Goal: Information Seeking & Learning: Compare options

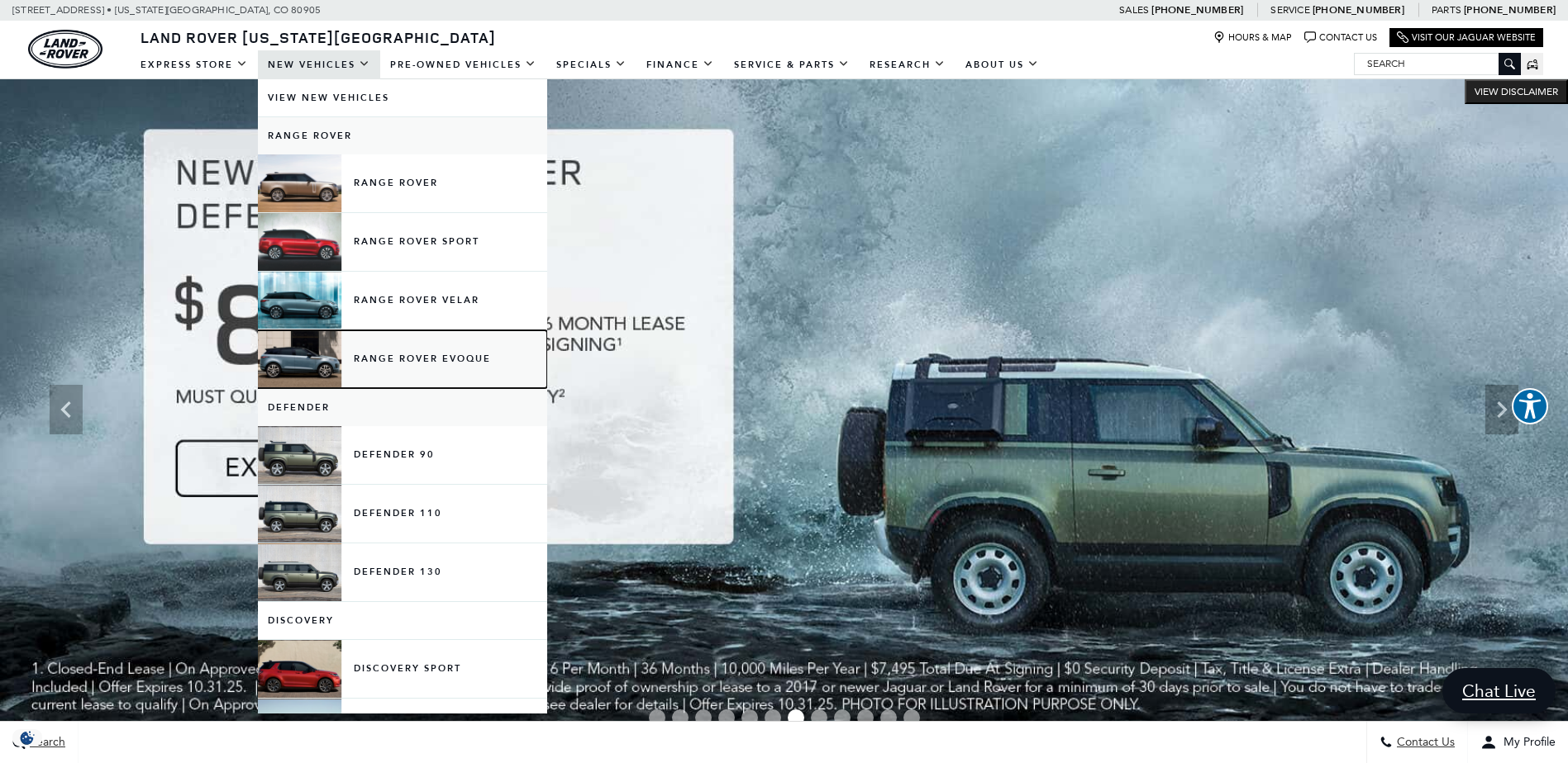
click at [416, 363] on link "Range Rover Evoque" at bounding box center [402, 359] width 289 height 58
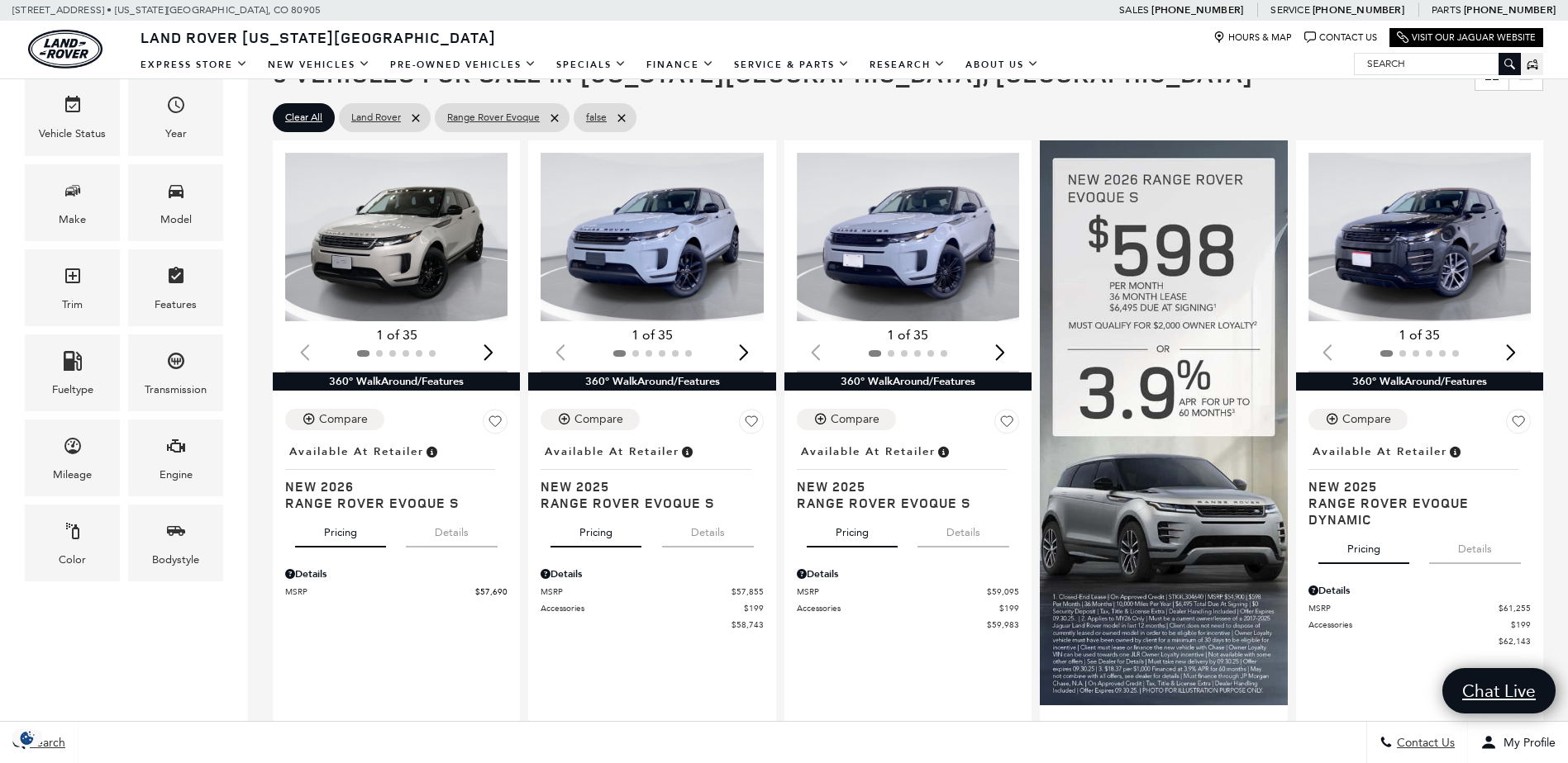
scroll to position [321, 0]
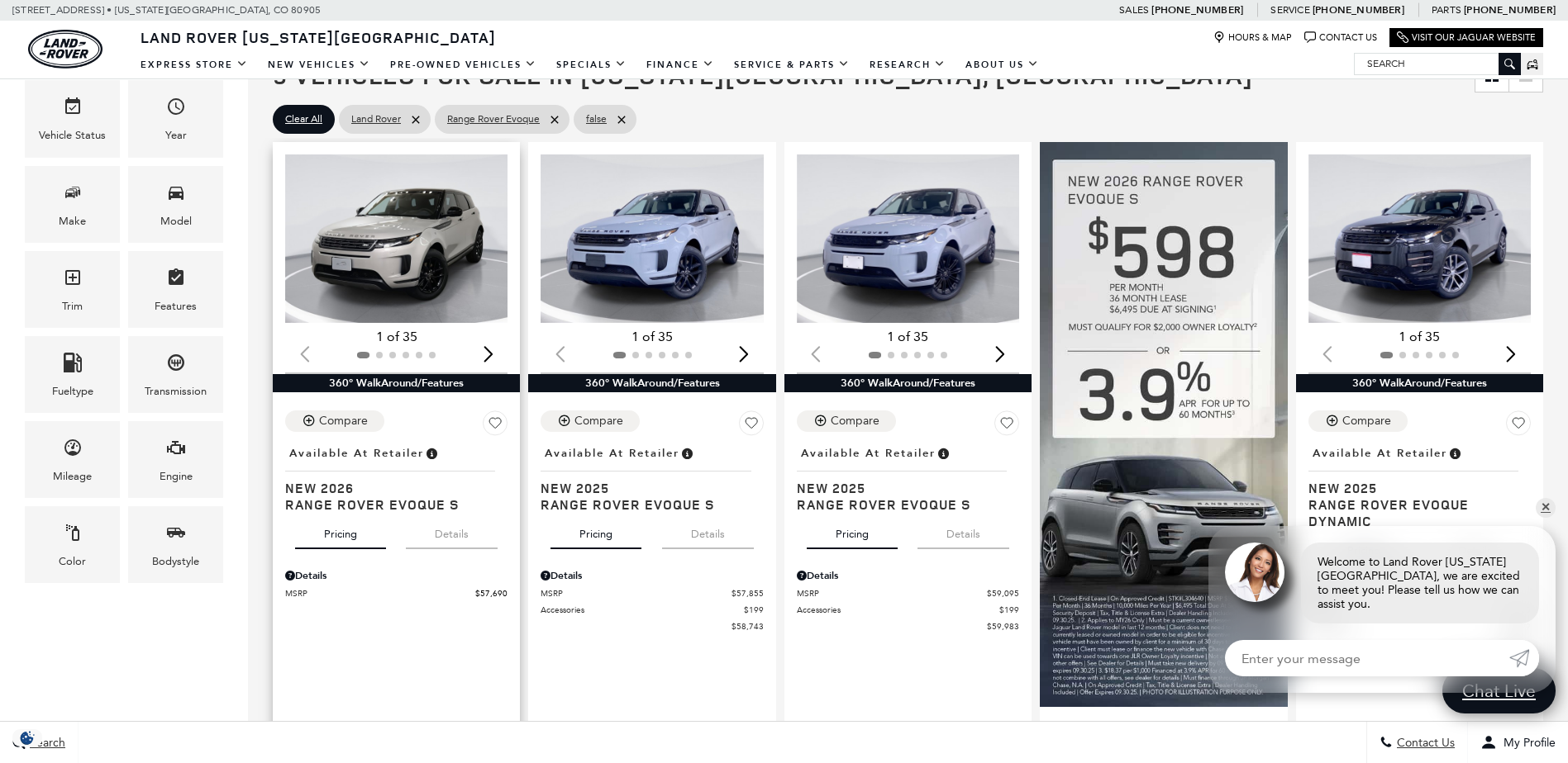
click at [383, 273] on img "1 / 2" at bounding box center [398, 238] width 225 height 169
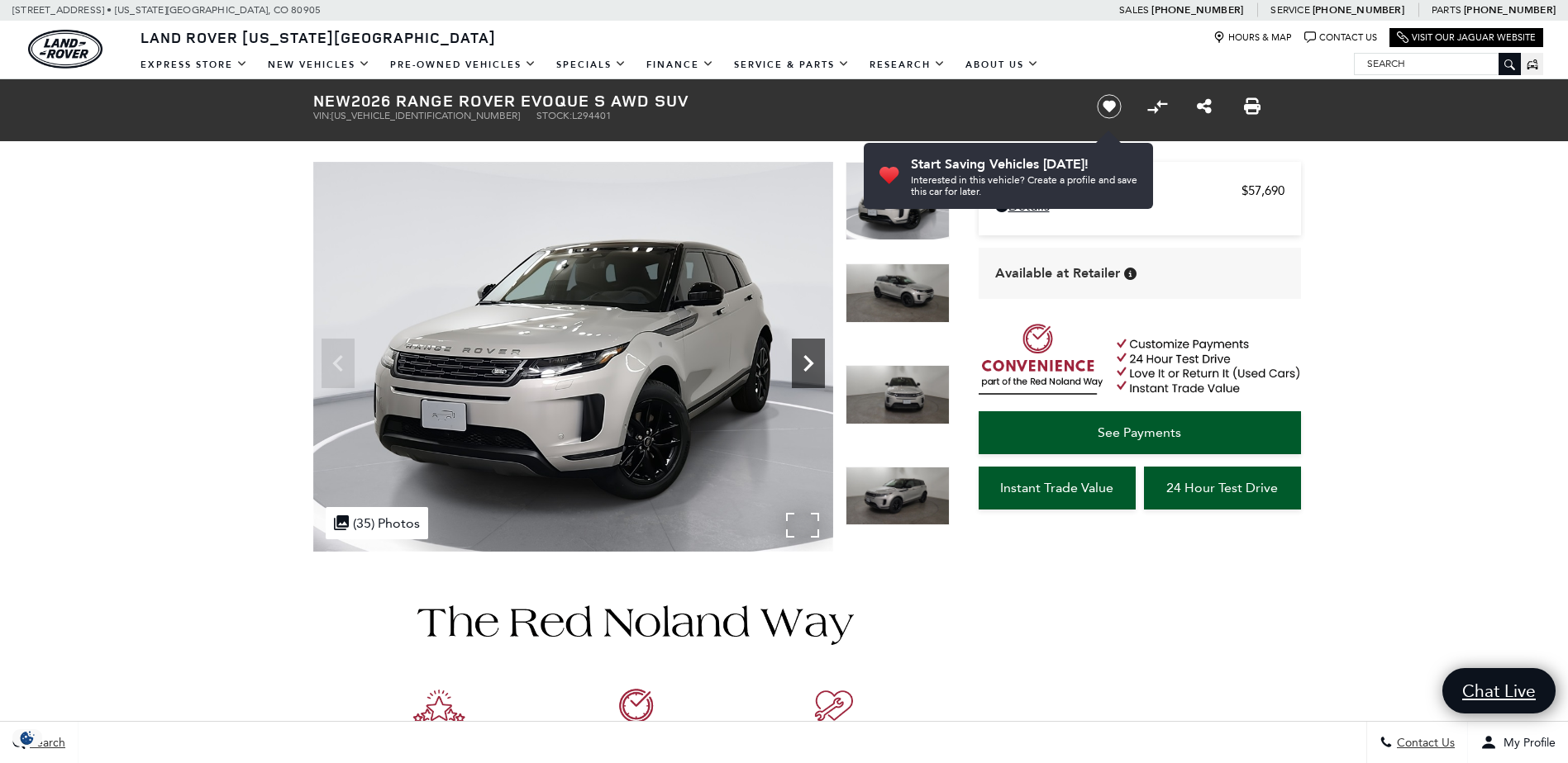
click at [803, 368] on icon "Next" at bounding box center [808, 363] width 33 height 33
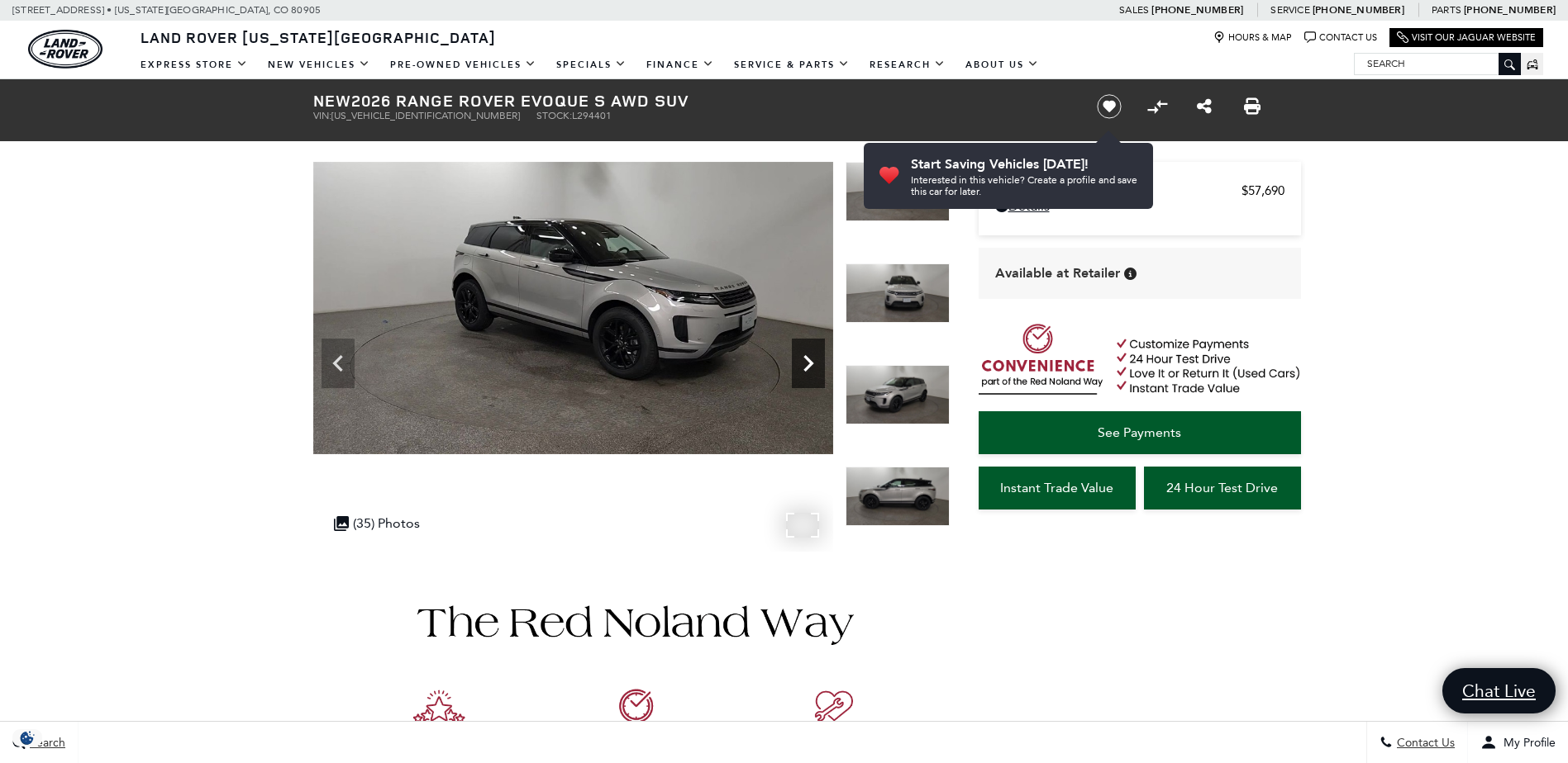
click at [803, 368] on icon "Next" at bounding box center [808, 363] width 33 height 33
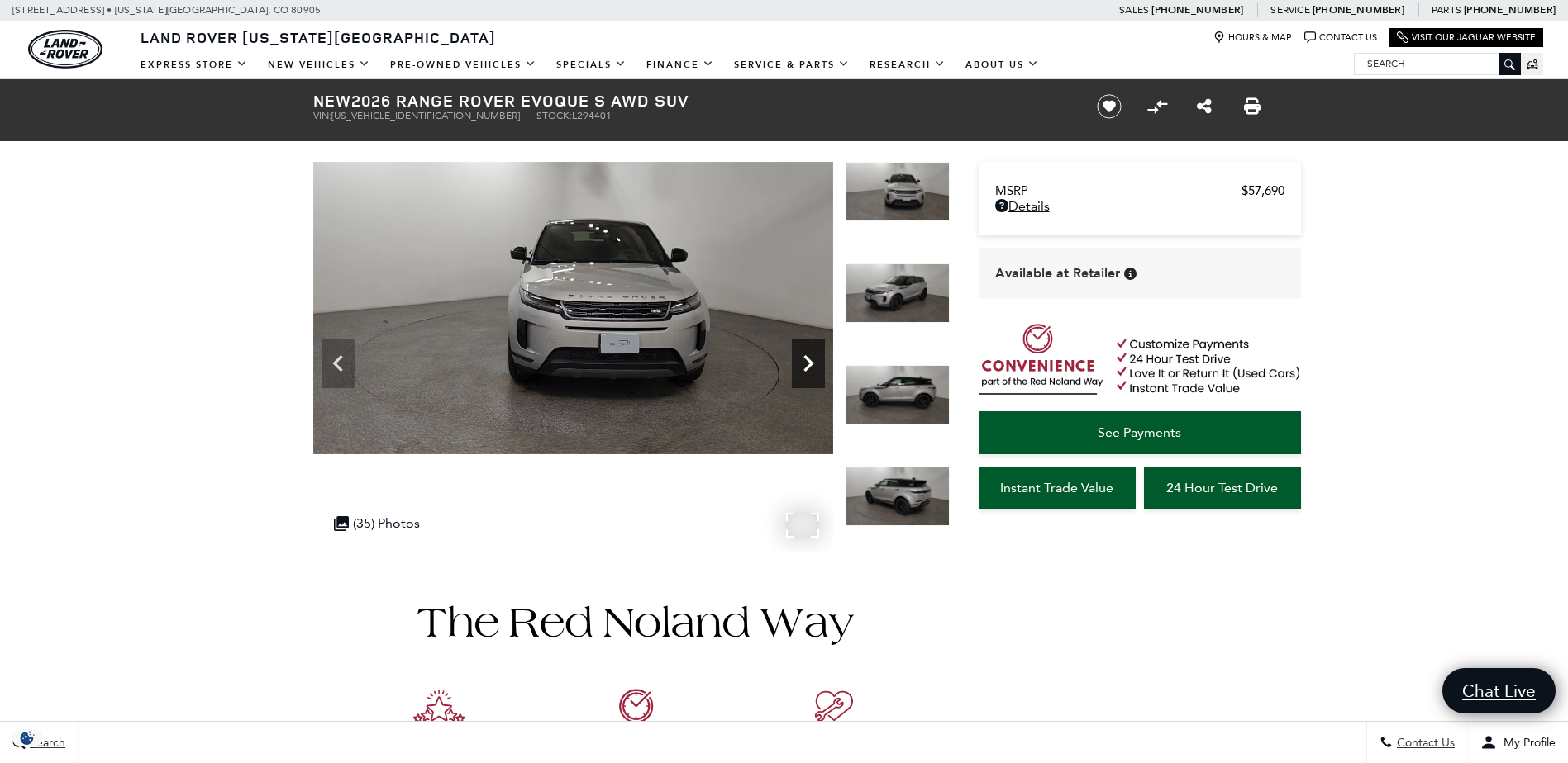
click at [803, 368] on icon "Next" at bounding box center [808, 363] width 33 height 33
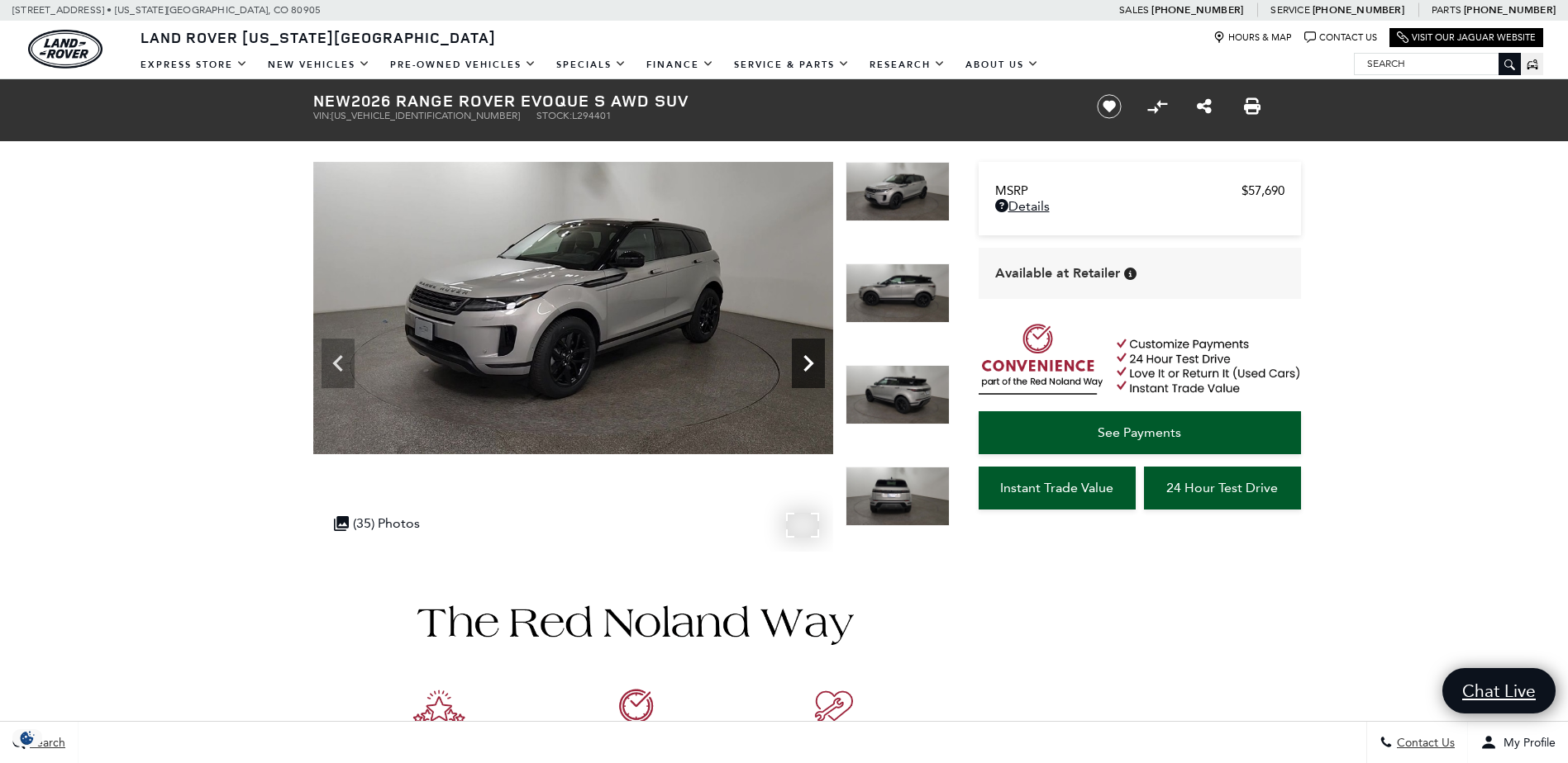
click at [803, 368] on icon "Next" at bounding box center [808, 363] width 33 height 33
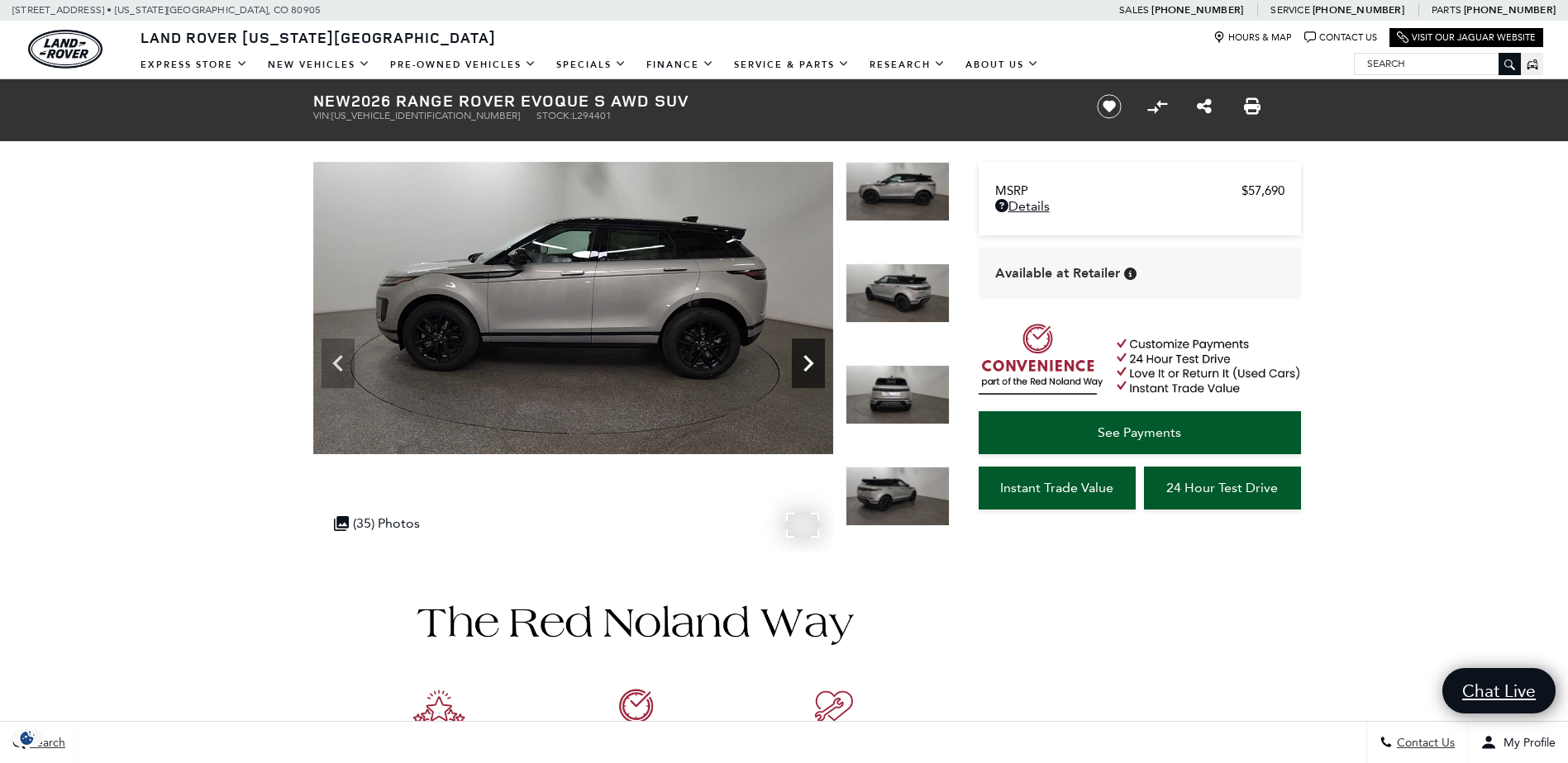
click at [803, 368] on icon "Next" at bounding box center [808, 363] width 33 height 33
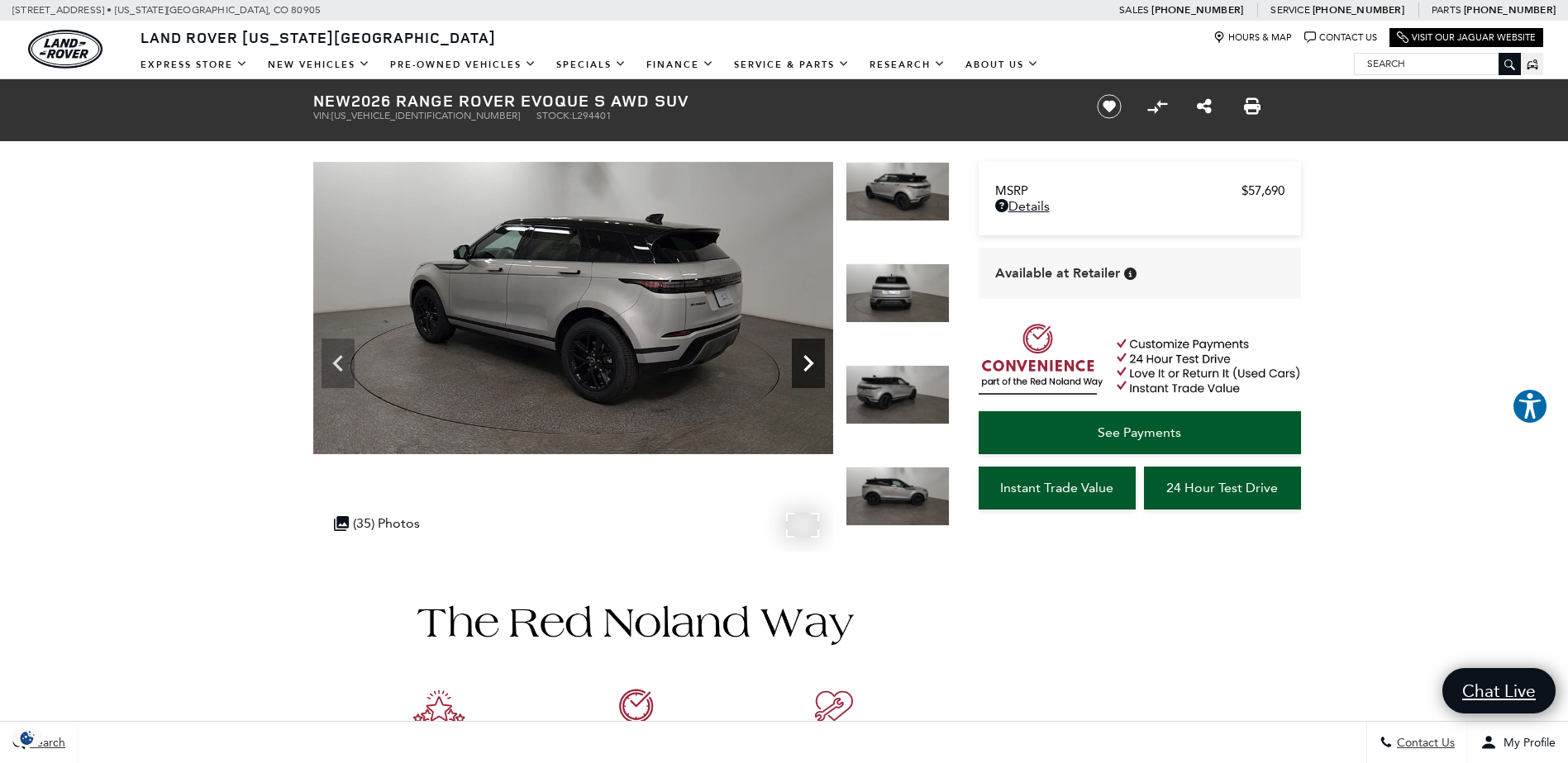
click at [803, 368] on icon "Next" at bounding box center [808, 363] width 33 height 33
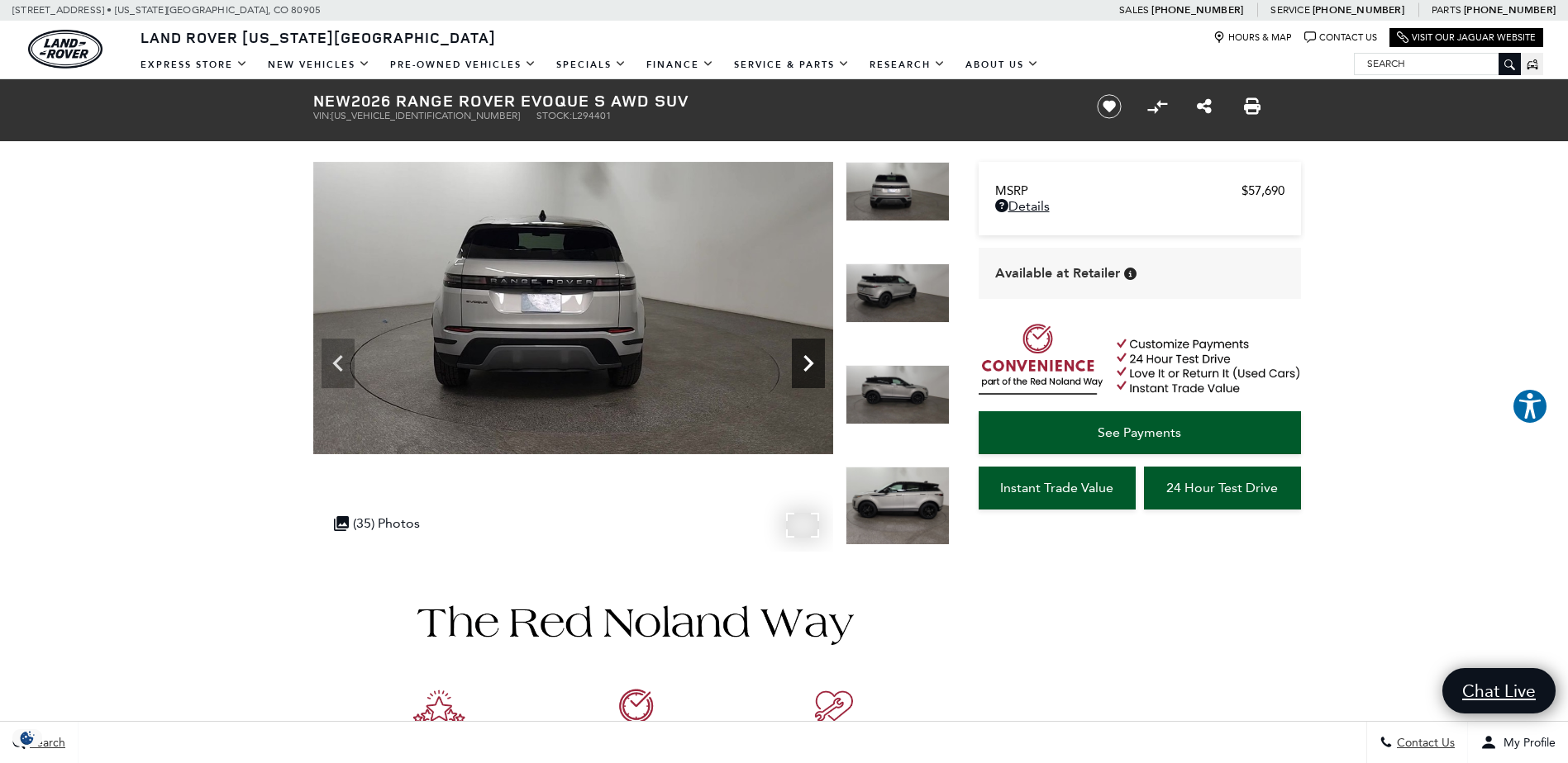
click at [803, 368] on icon "Next" at bounding box center [808, 363] width 33 height 33
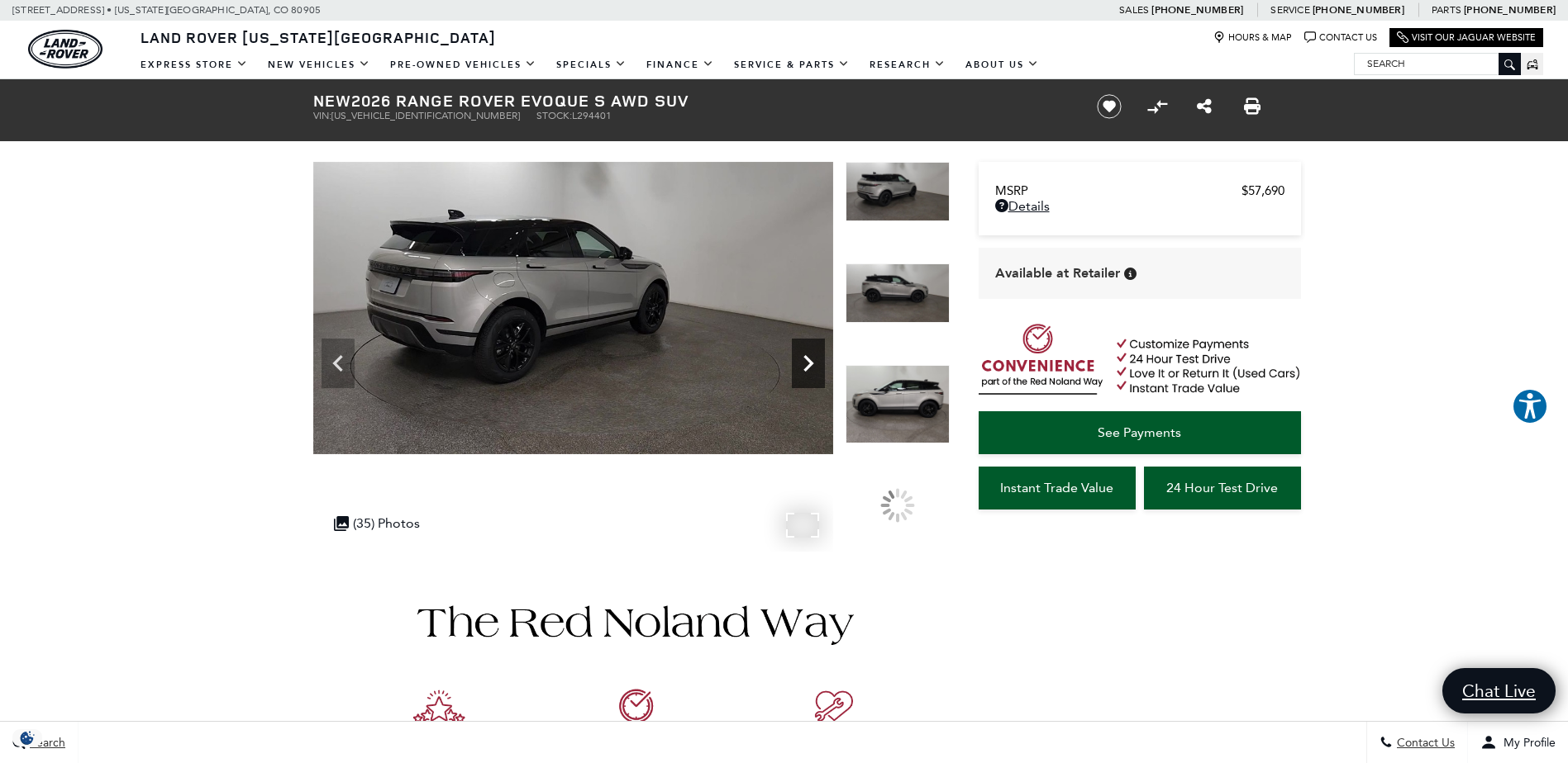
click at [803, 368] on icon "Next" at bounding box center [808, 363] width 33 height 33
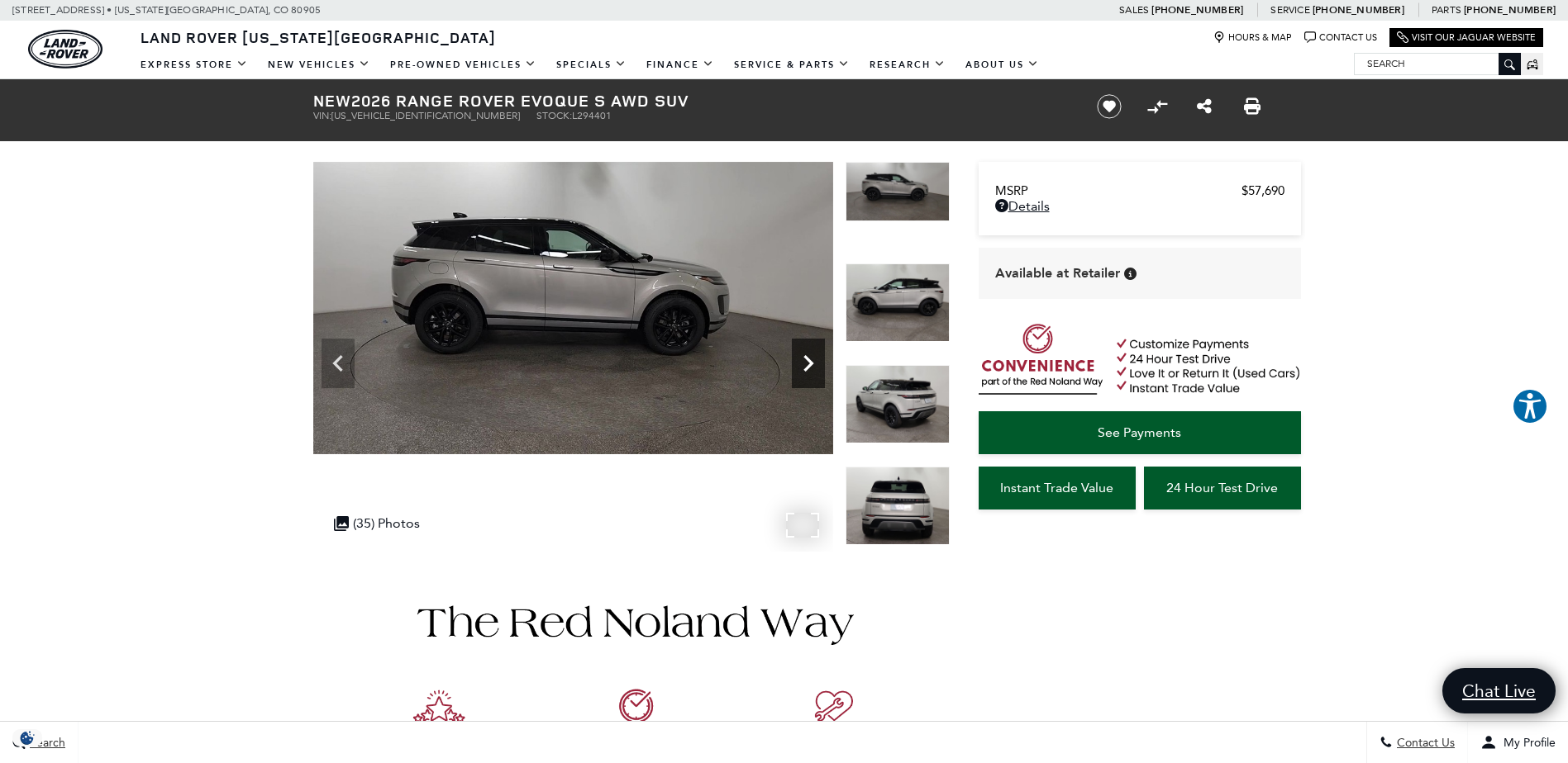
click at [803, 368] on icon "Next" at bounding box center [808, 363] width 33 height 33
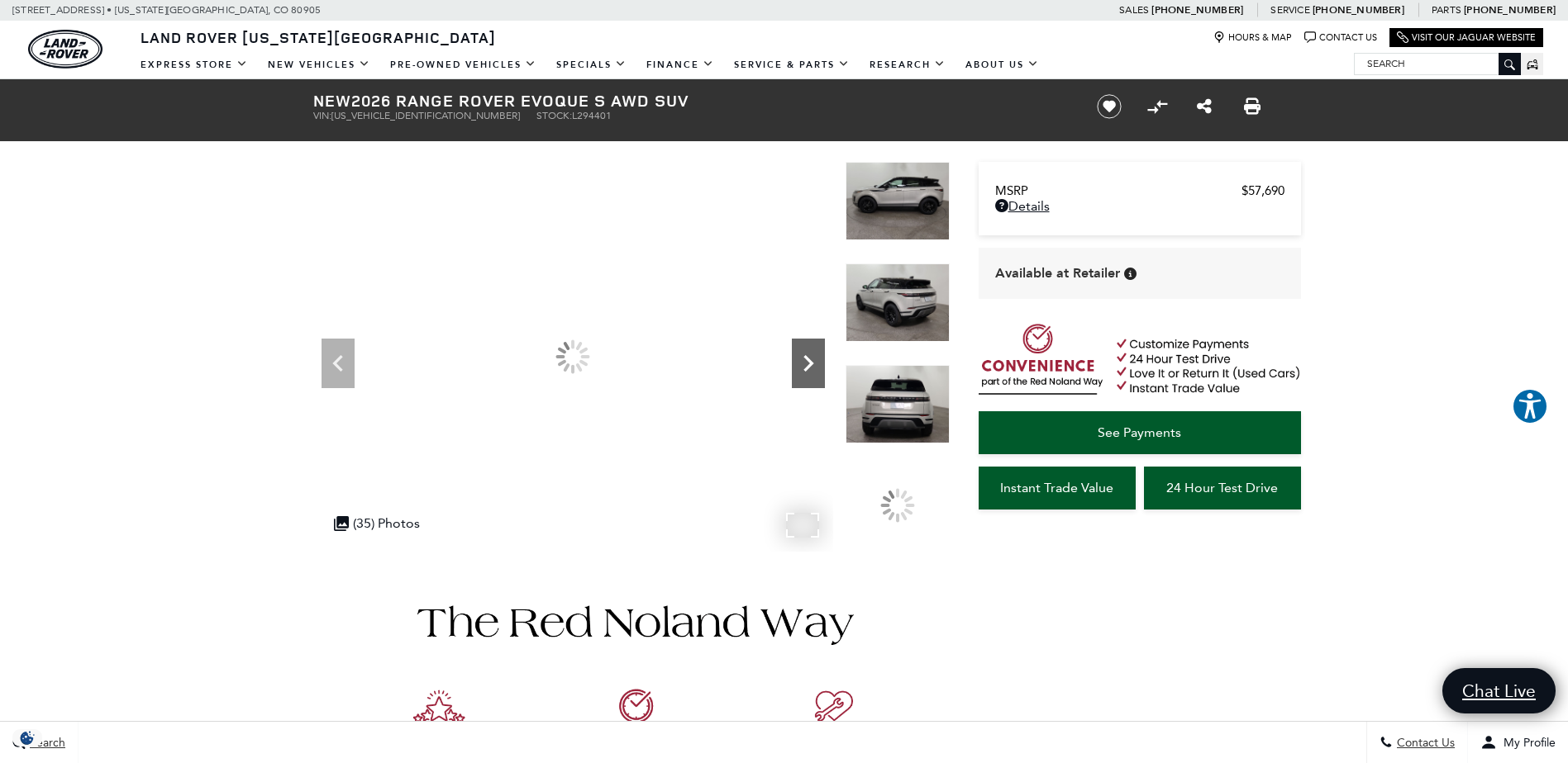
click at [803, 368] on icon "Next" at bounding box center [808, 363] width 33 height 33
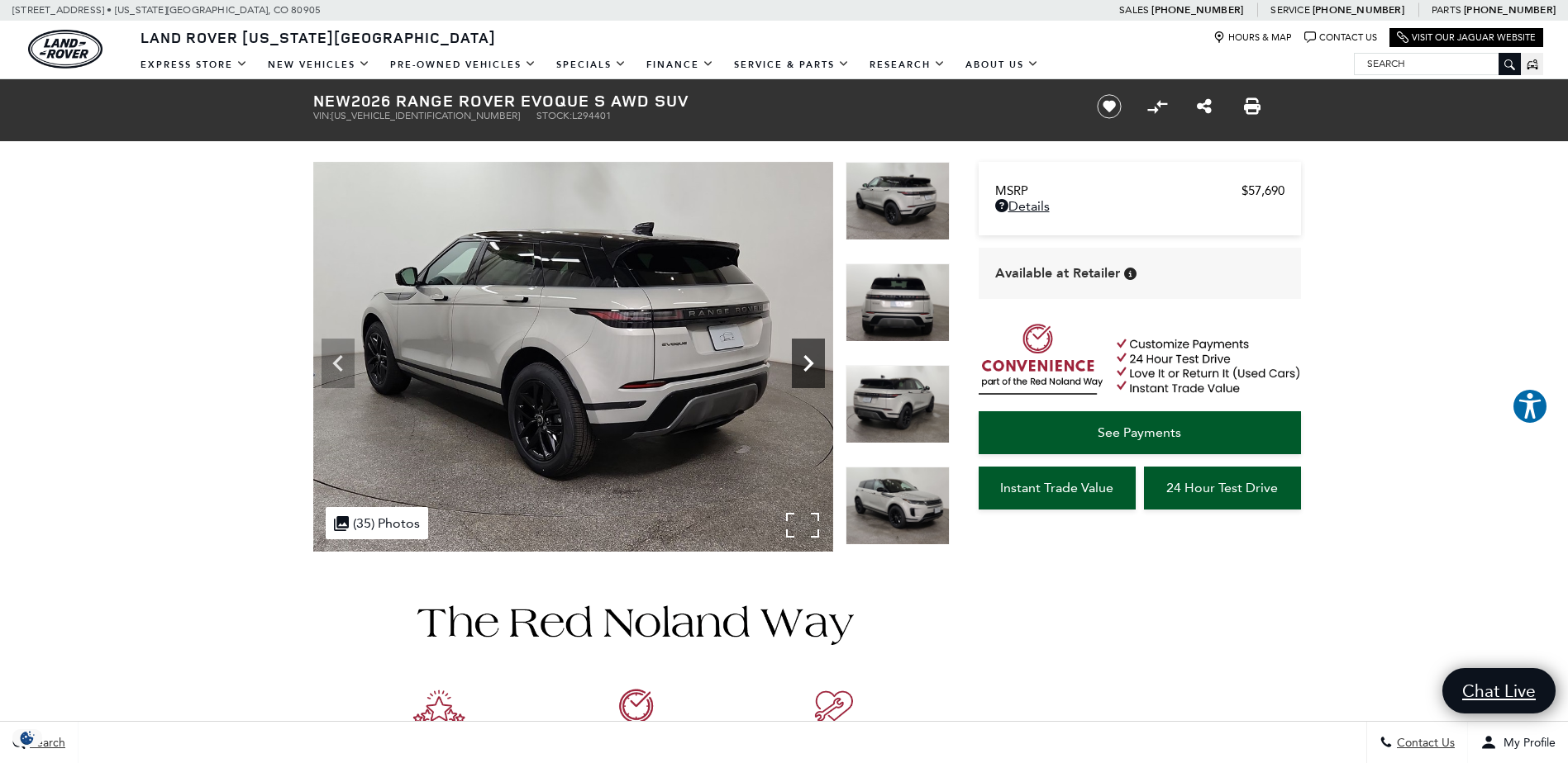
click at [803, 368] on icon "Next" at bounding box center [808, 363] width 33 height 33
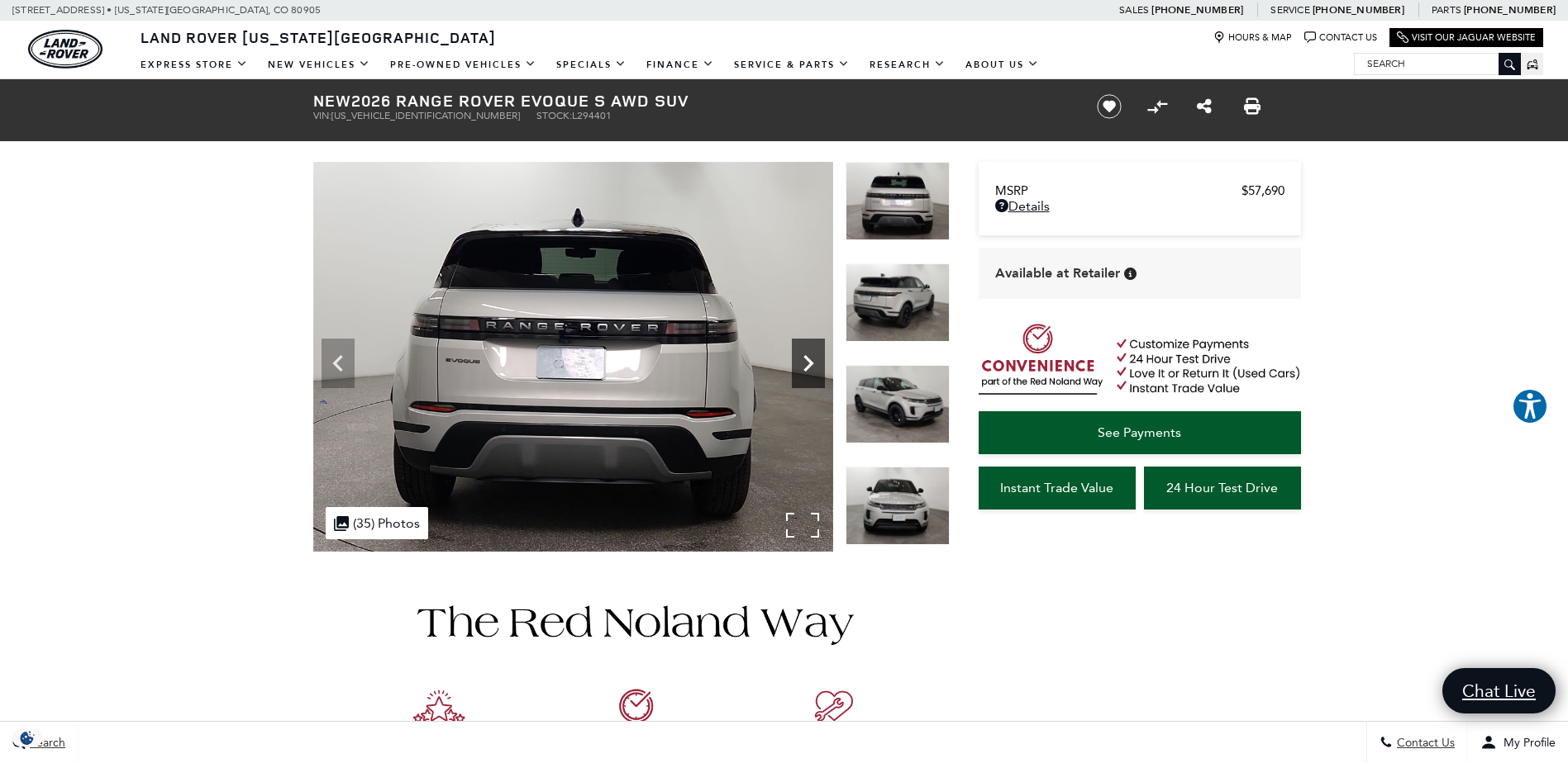
click at [803, 368] on icon "Next" at bounding box center [808, 363] width 33 height 33
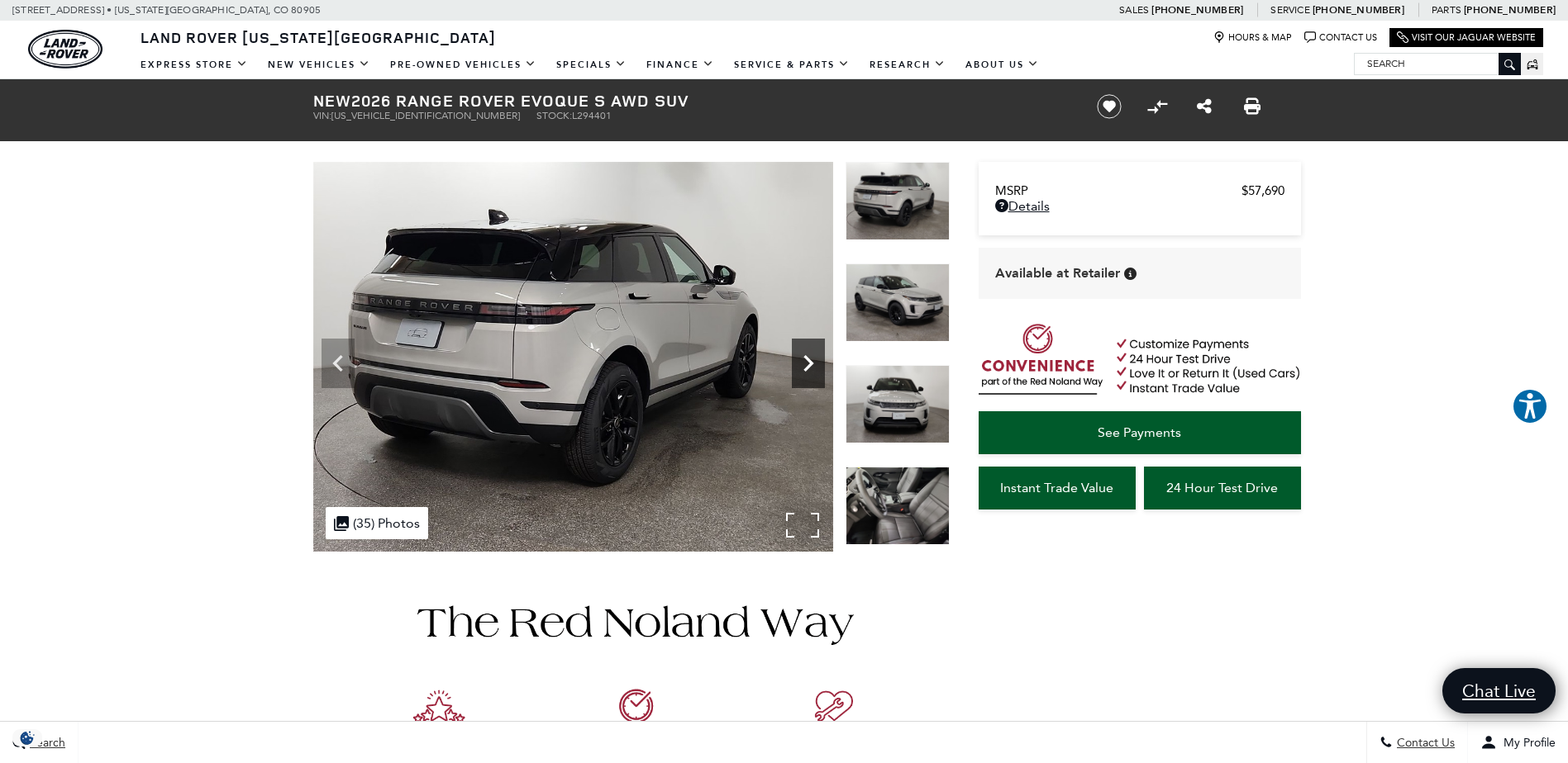
click at [803, 368] on icon "Next" at bounding box center [808, 363] width 33 height 33
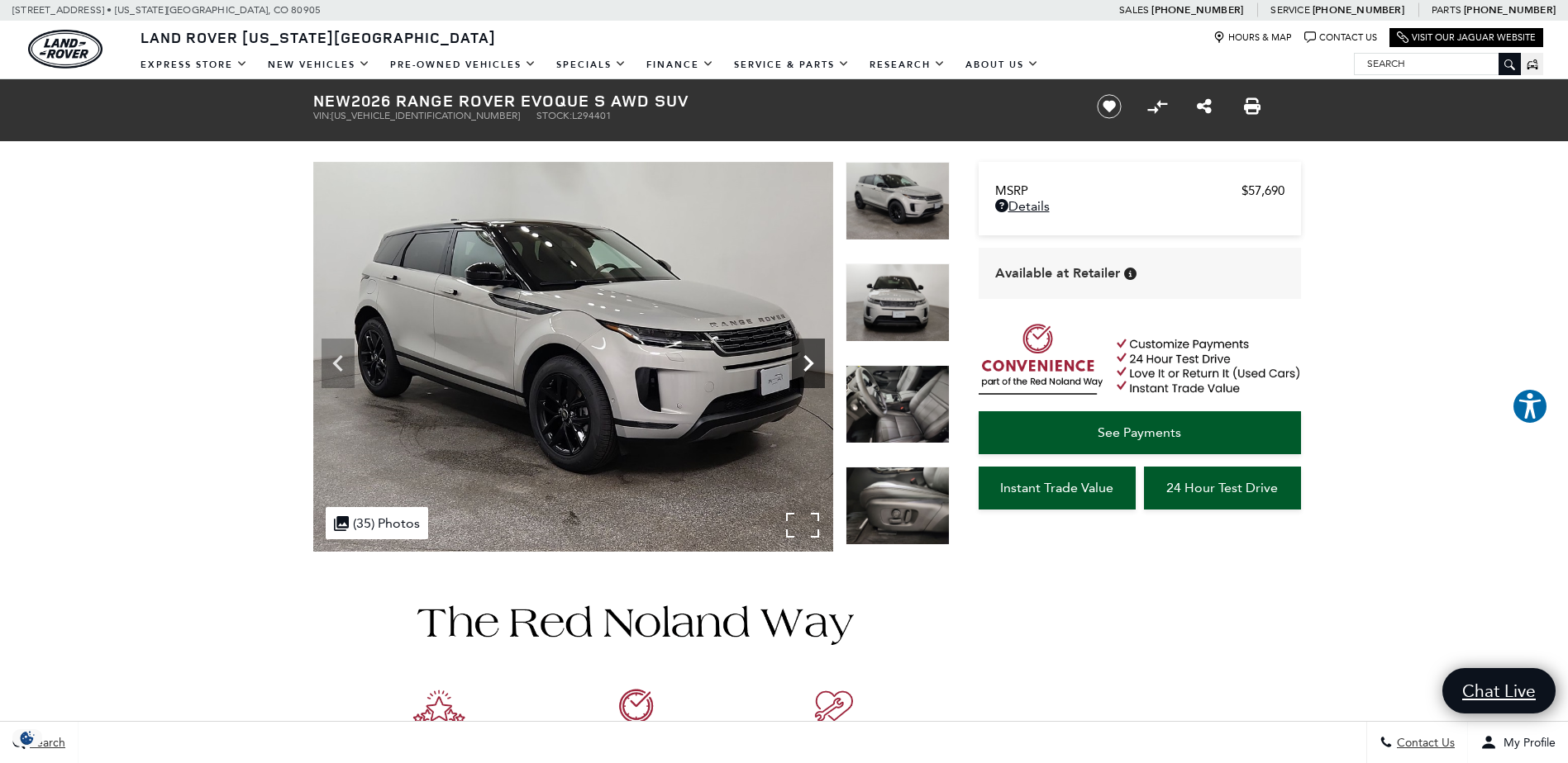
click at [803, 368] on icon "Next" at bounding box center [808, 363] width 33 height 33
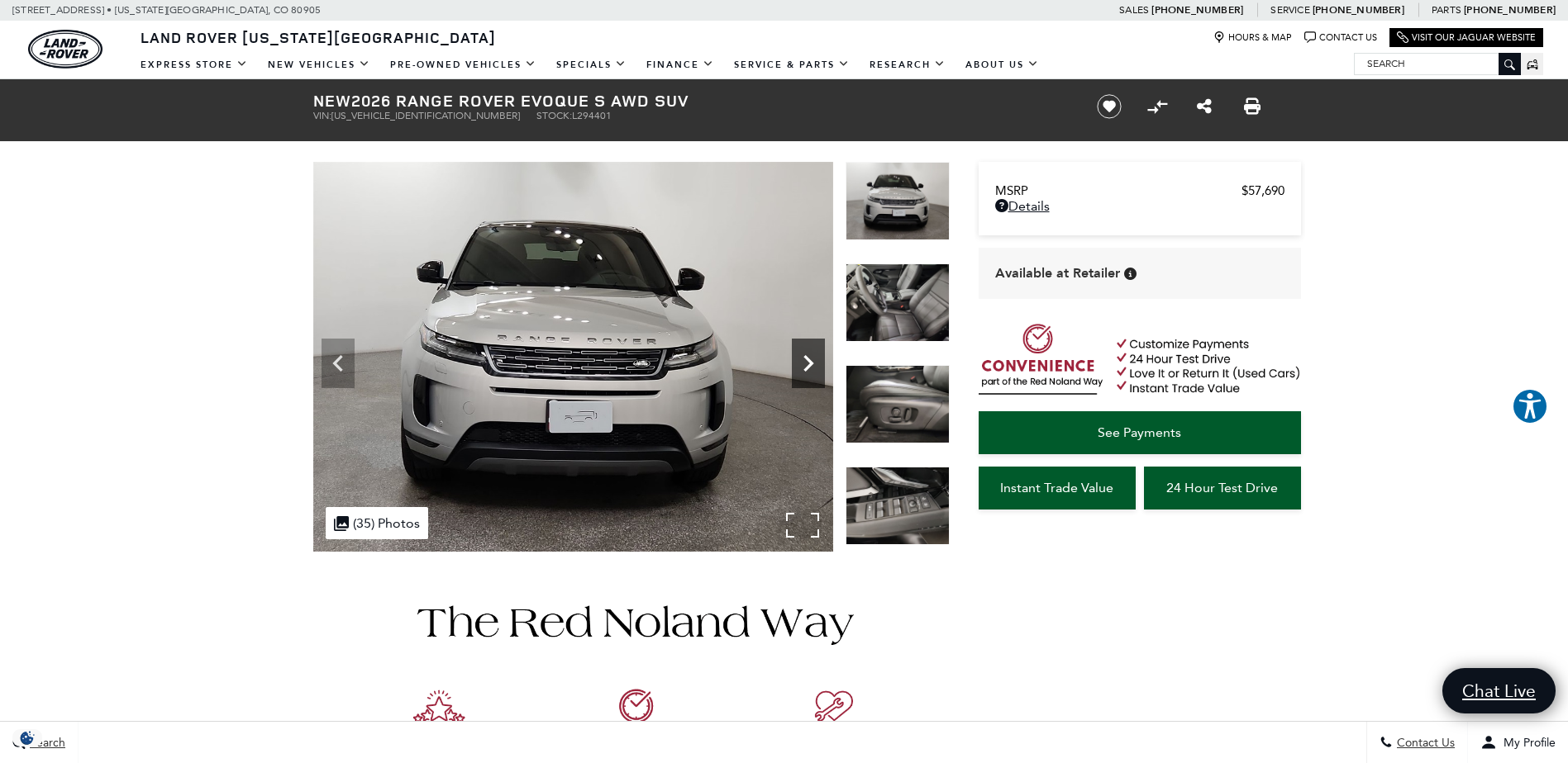
click at [803, 368] on icon "Next" at bounding box center [808, 363] width 33 height 33
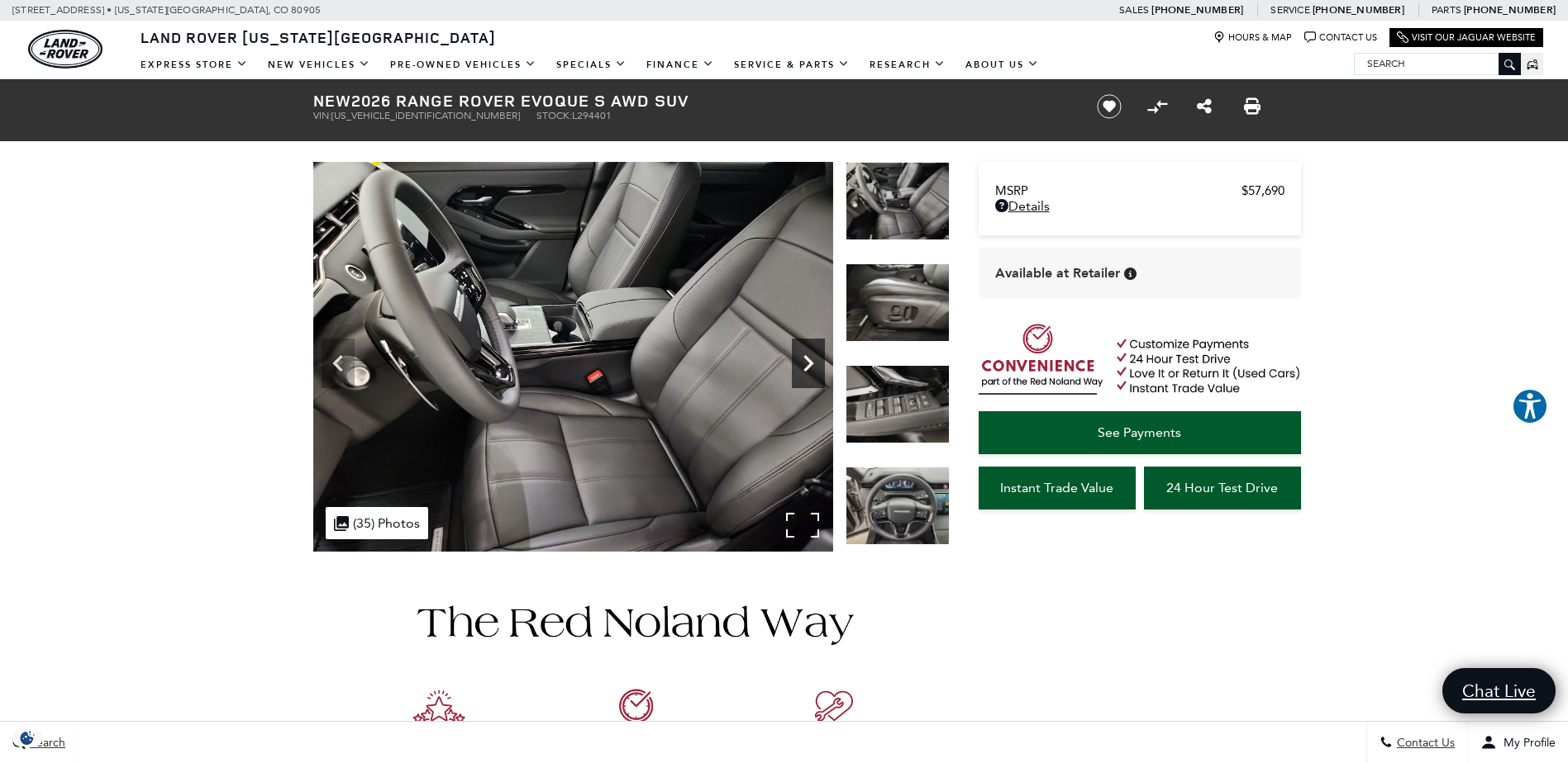
click at [803, 368] on icon "Next" at bounding box center [808, 363] width 33 height 33
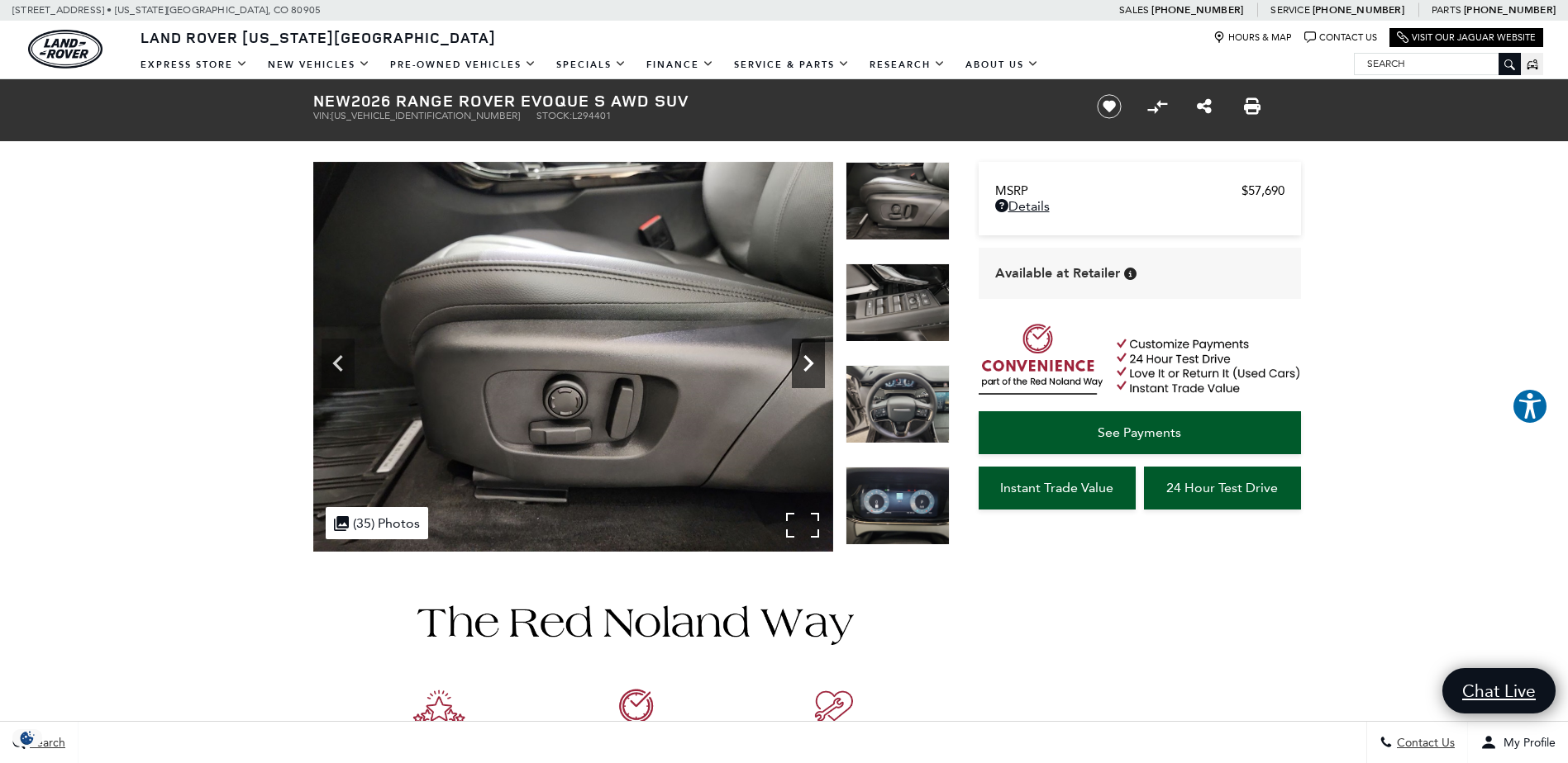
click at [803, 368] on icon "Next" at bounding box center [808, 363] width 33 height 33
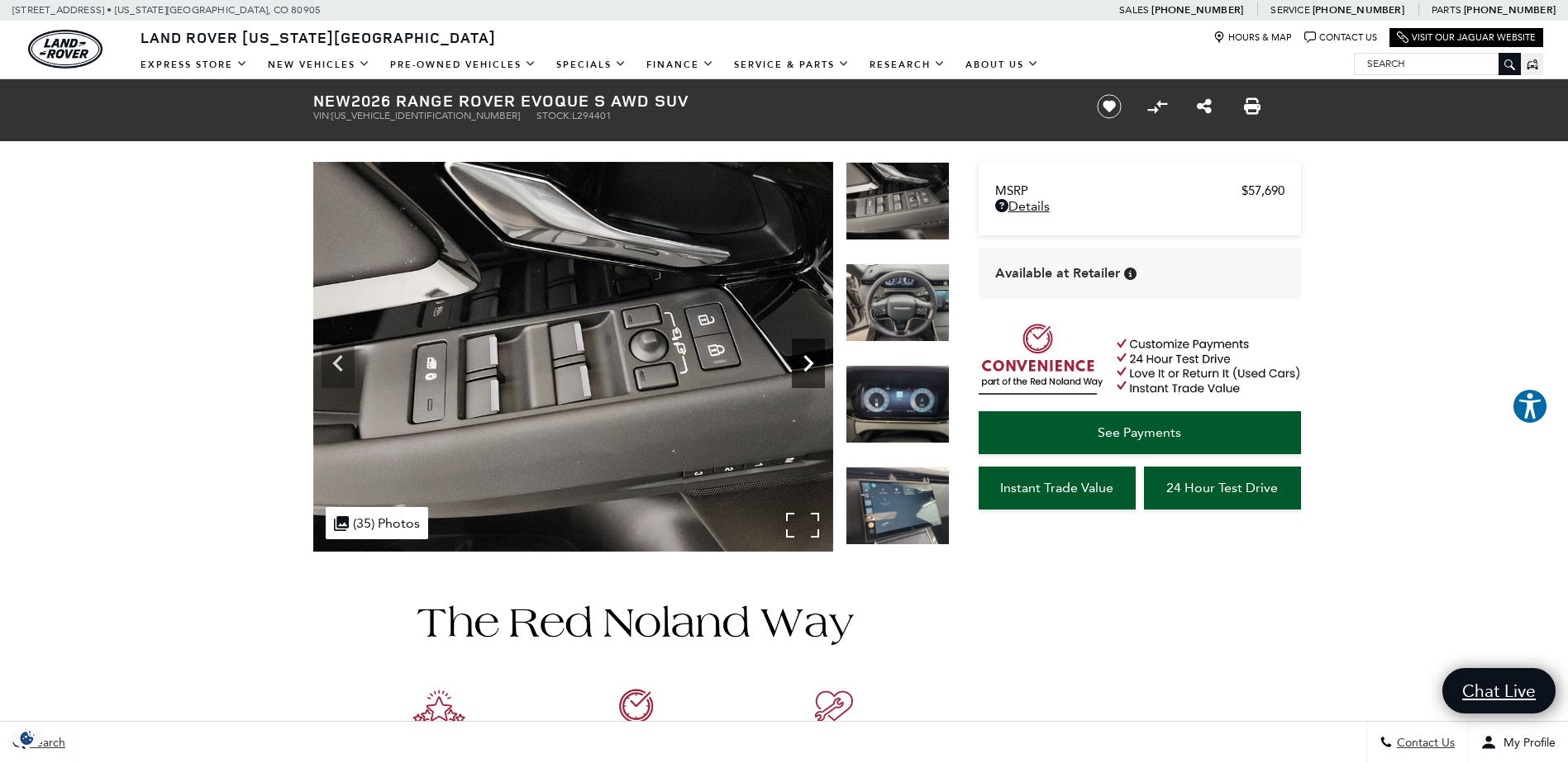
click at [803, 365] on icon "Next" at bounding box center [808, 363] width 33 height 33
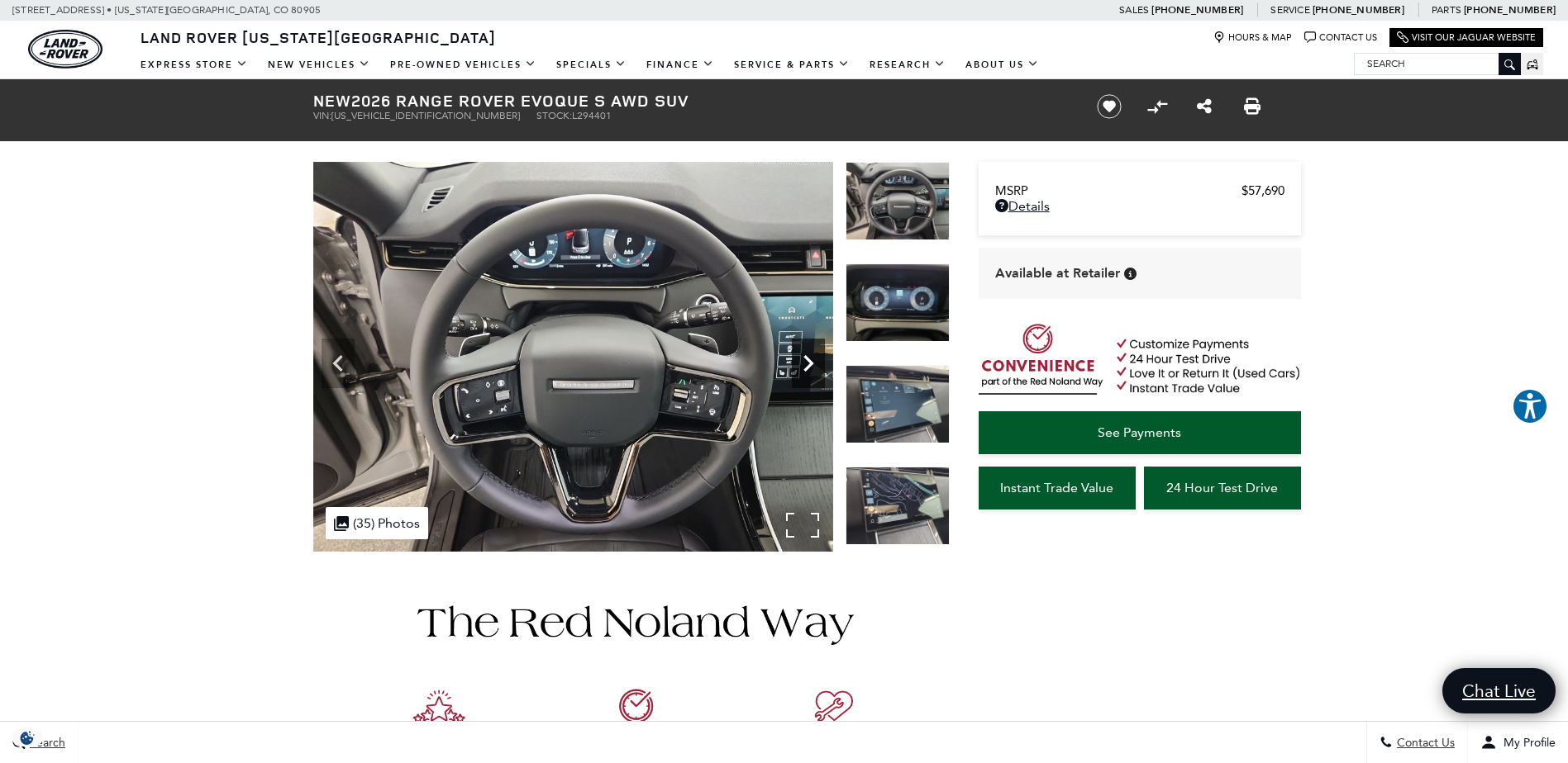
click at [808, 365] on icon "Next" at bounding box center [809, 363] width 10 height 17
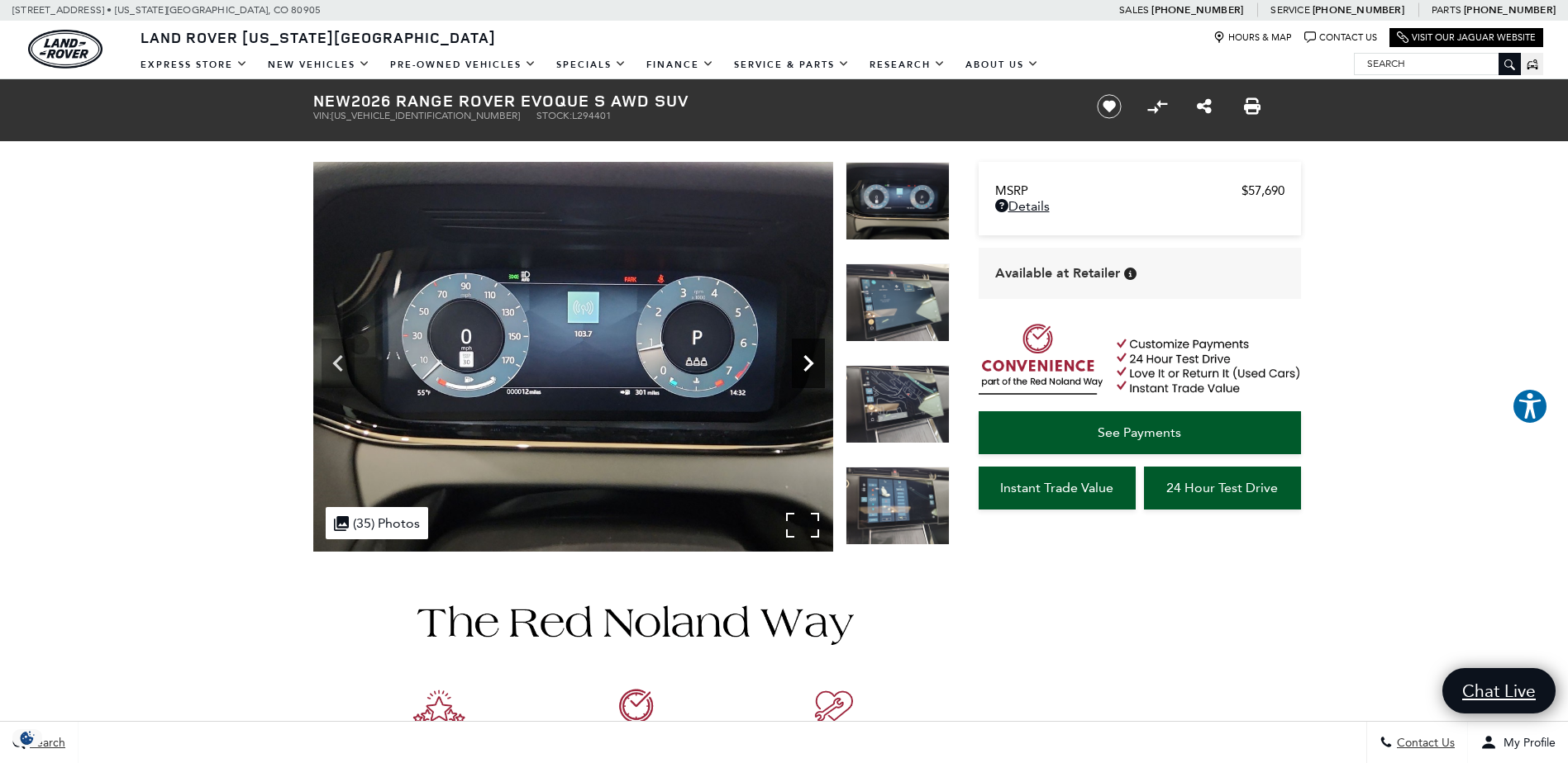
click at [808, 365] on icon "Next" at bounding box center [809, 363] width 10 height 17
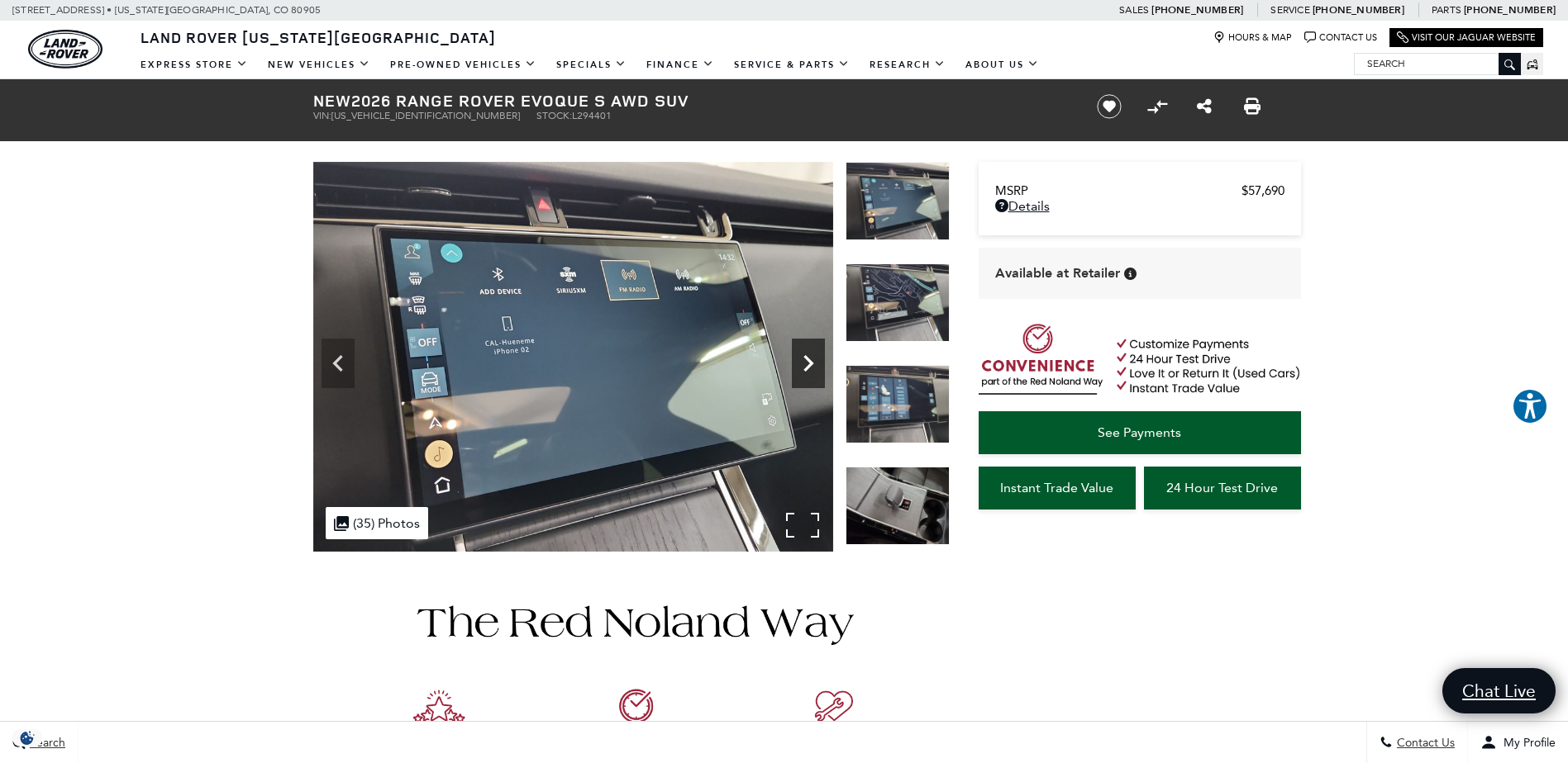
click at [808, 365] on icon "Next" at bounding box center [809, 363] width 10 height 17
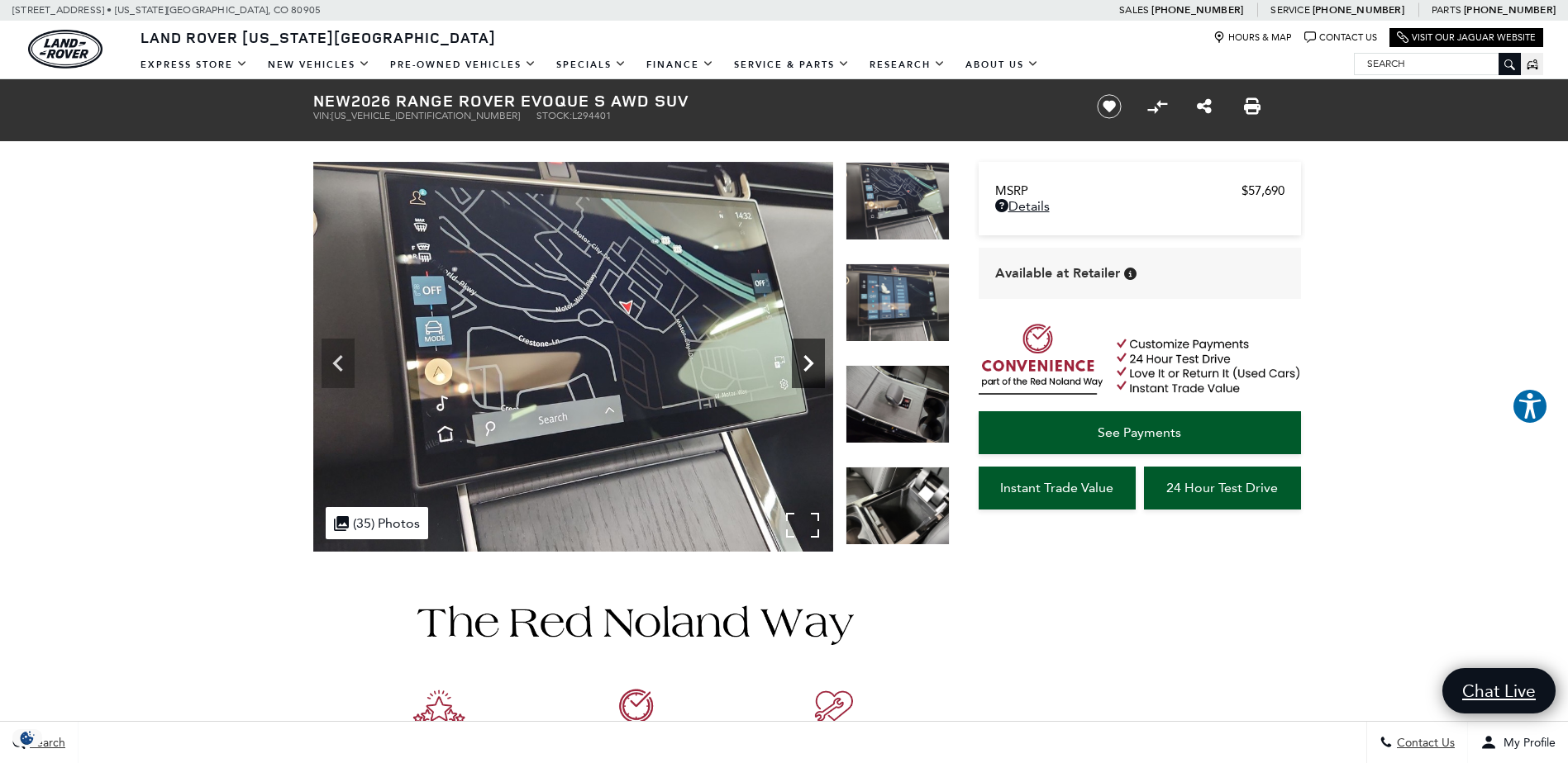
click at [808, 365] on icon "Next" at bounding box center [809, 363] width 10 height 17
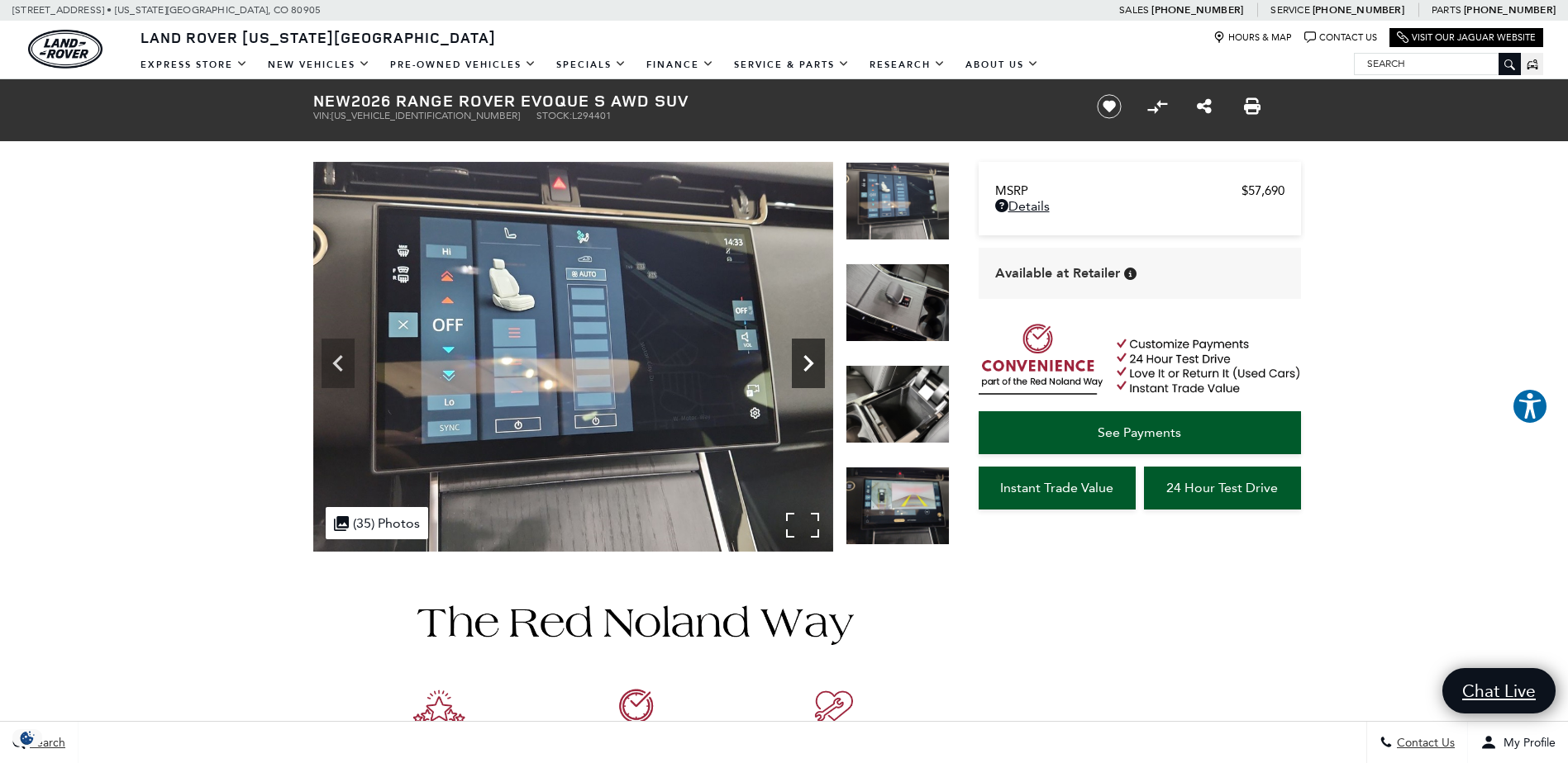
click at [808, 365] on icon "Next" at bounding box center [809, 363] width 10 height 17
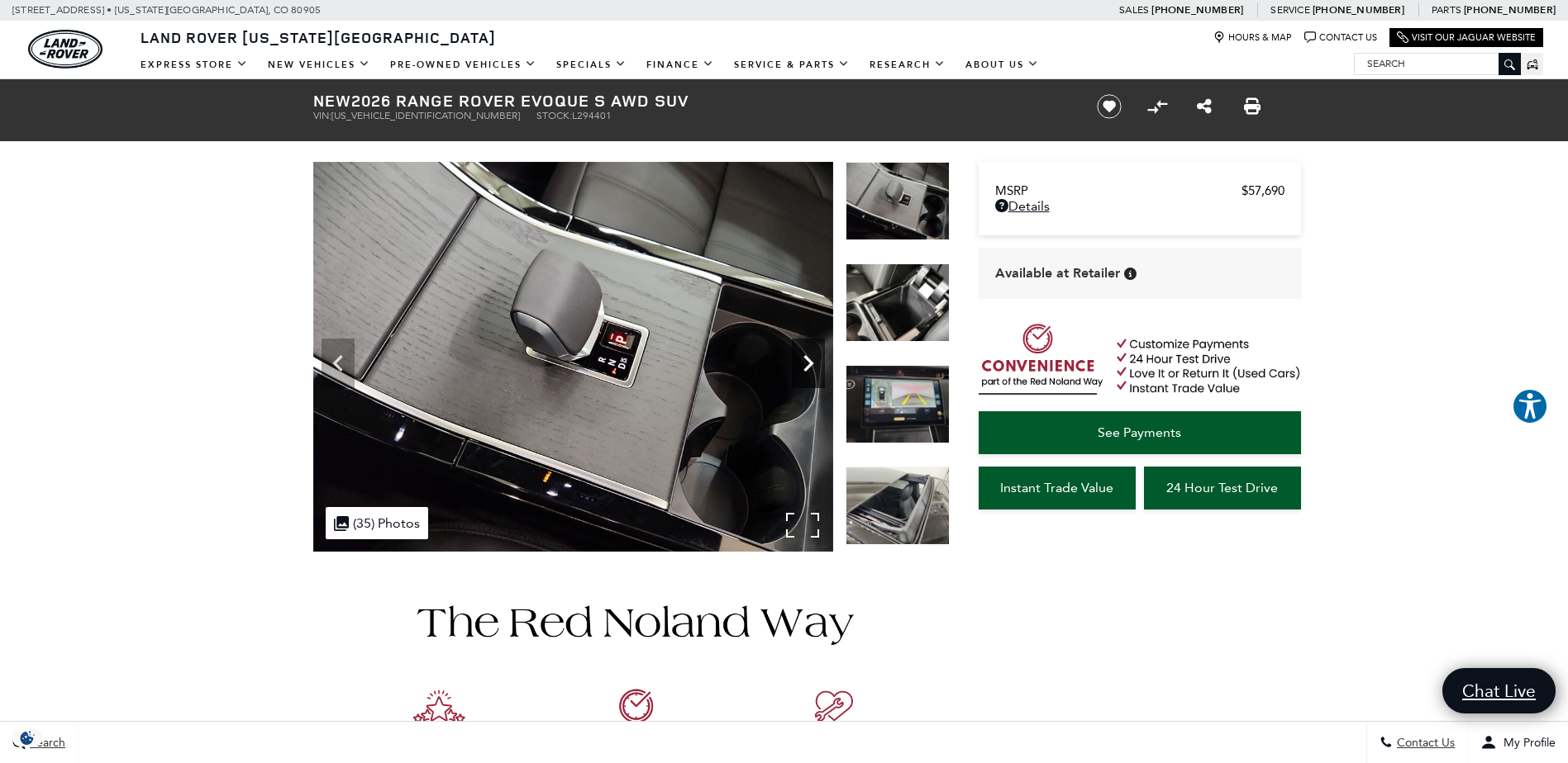
click at [808, 365] on icon "Next" at bounding box center [809, 363] width 10 height 17
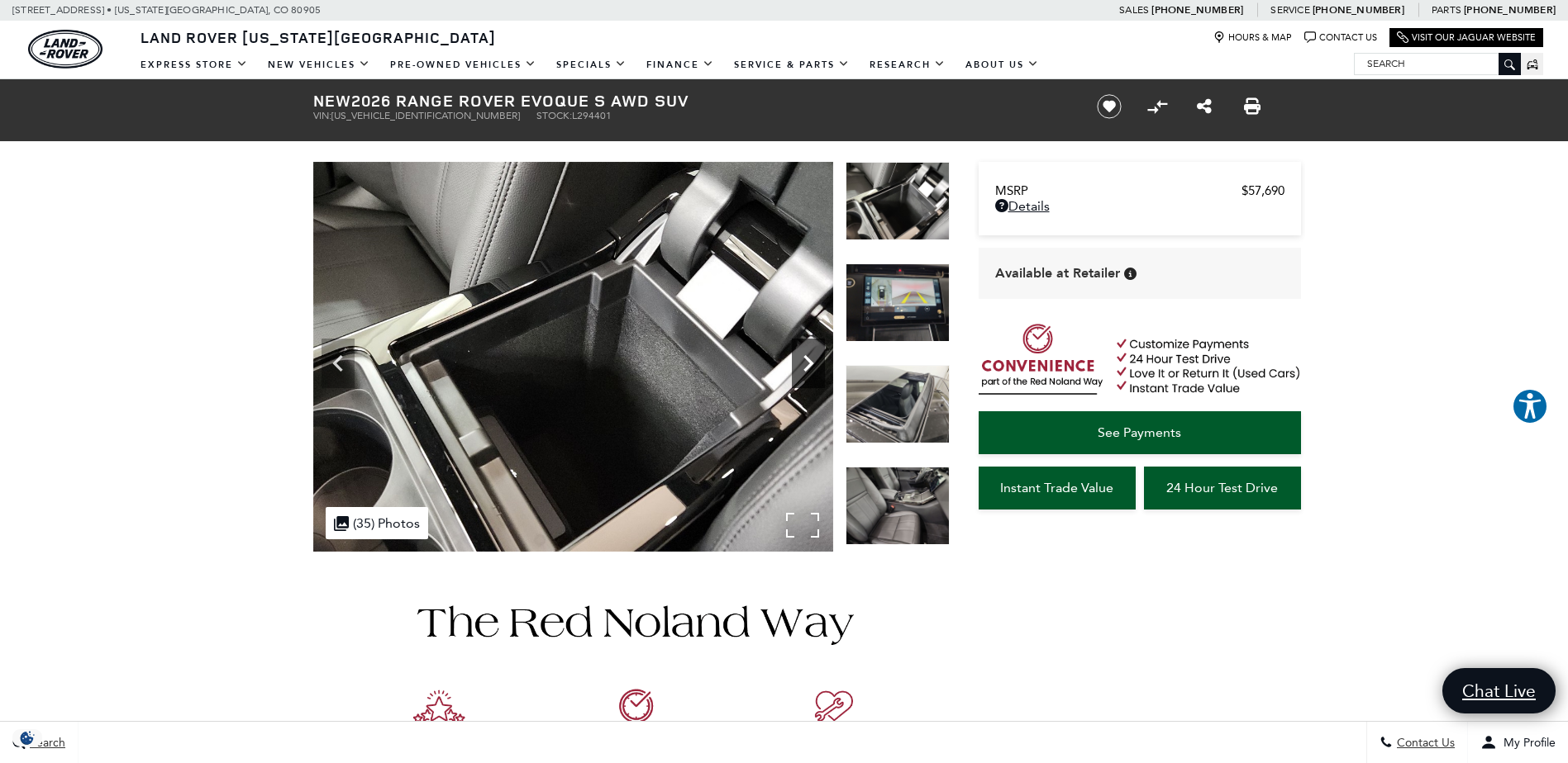
click at [808, 365] on icon "Next" at bounding box center [809, 363] width 10 height 17
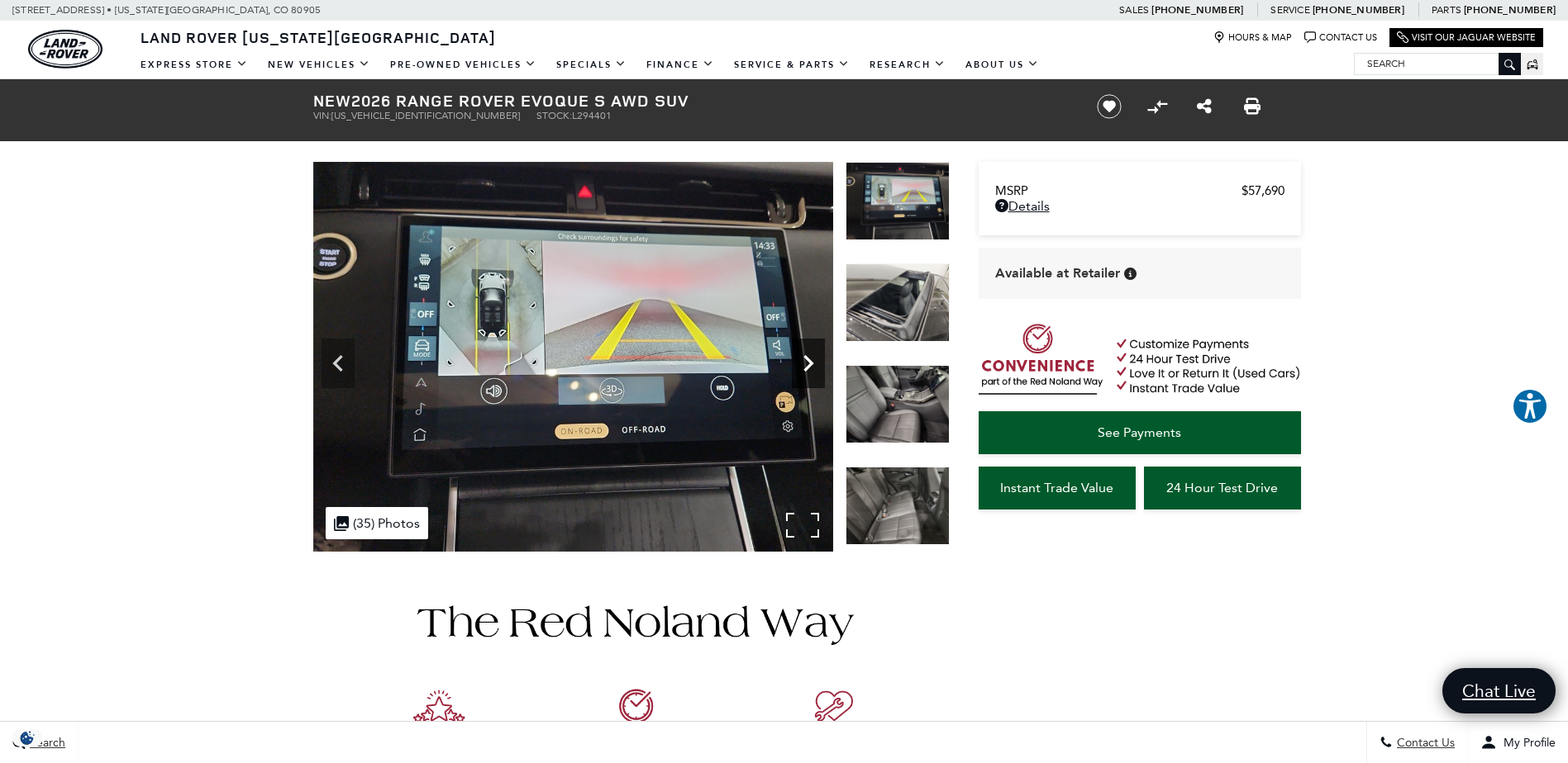
click at [808, 365] on icon "Next" at bounding box center [809, 363] width 10 height 17
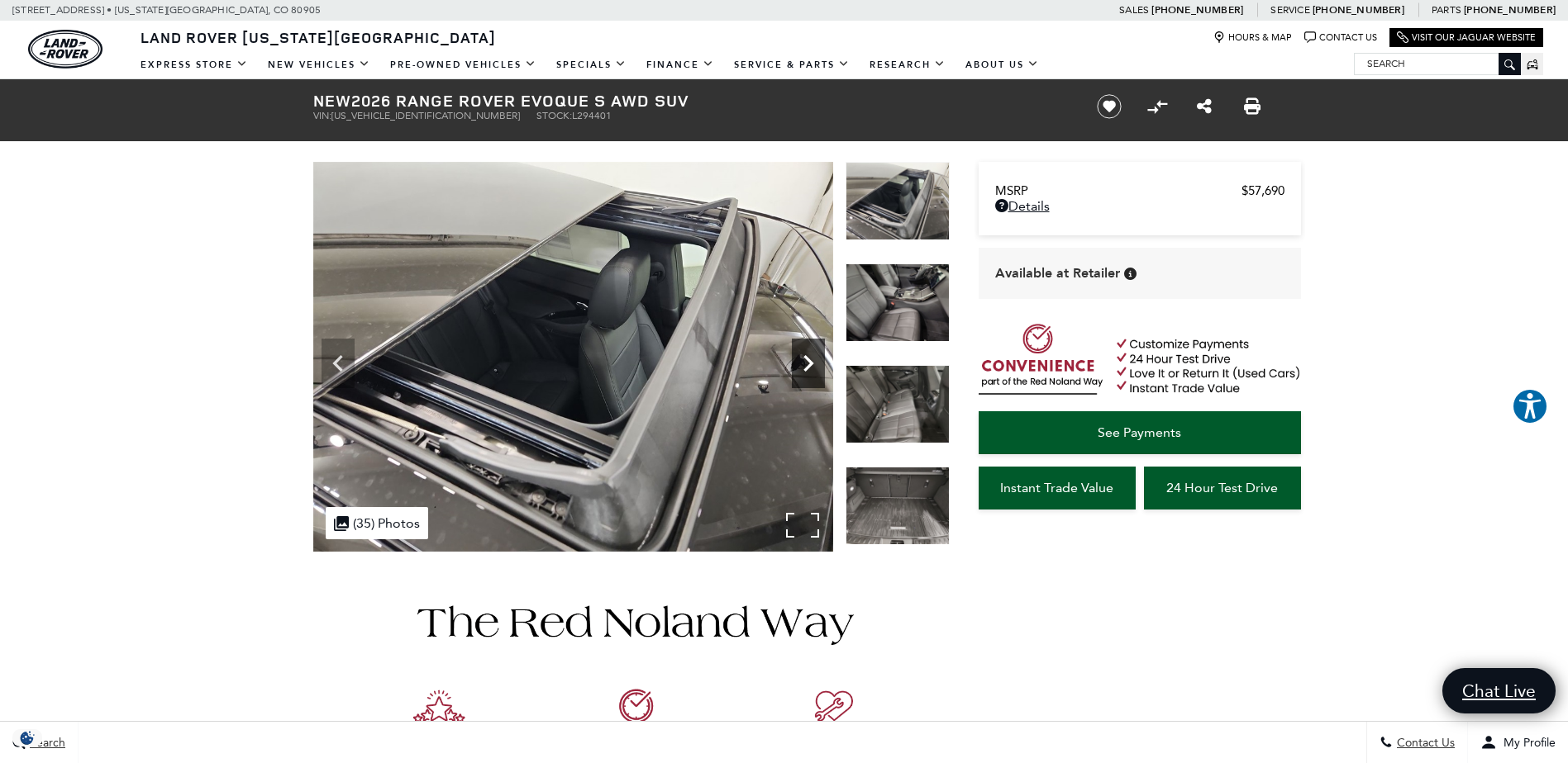
click at [808, 365] on icon "Next" at bounding box center [809, 363] width 10 height 17
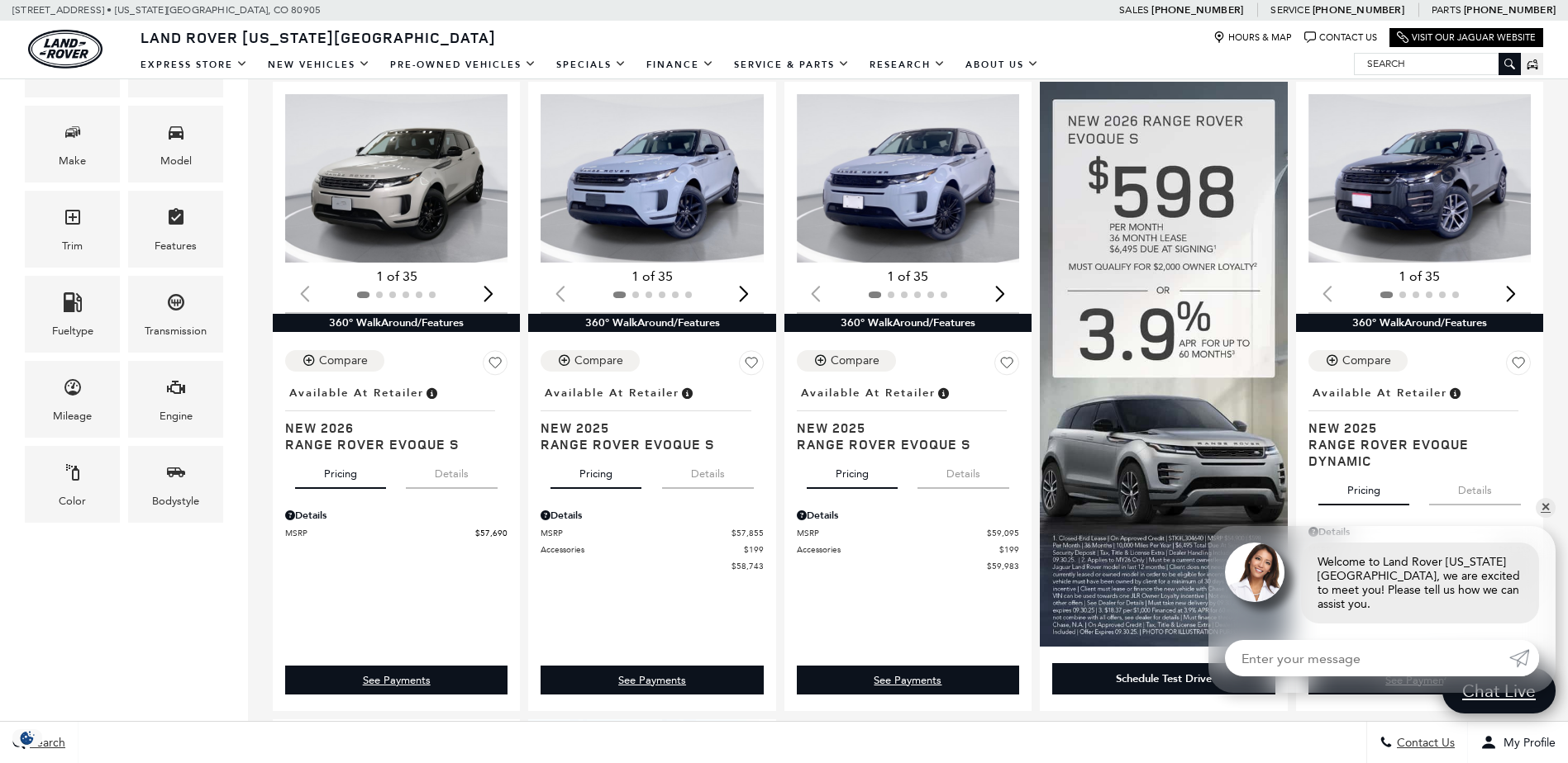
scroll to position [380, 0]
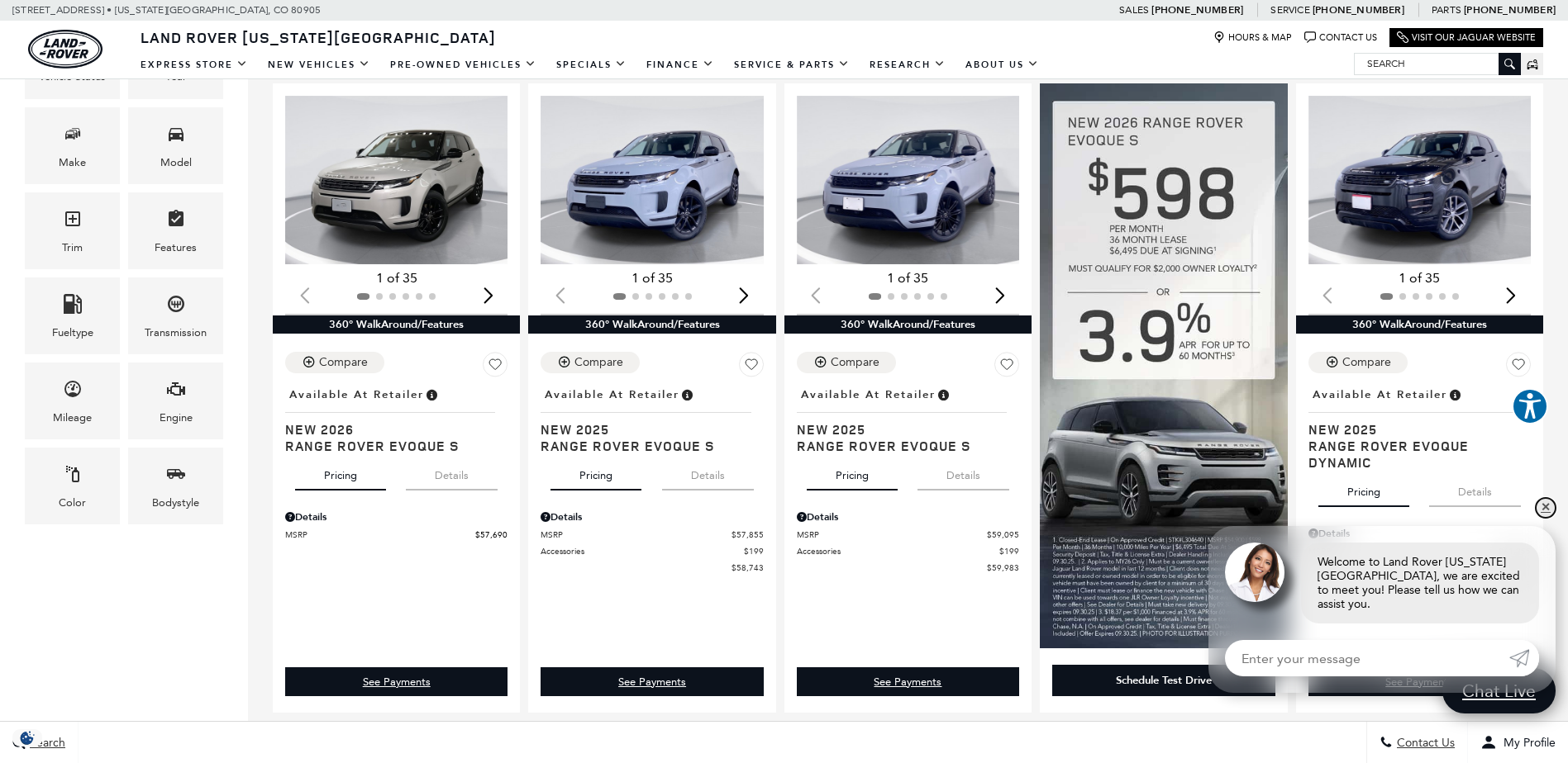
click at [1545, 518] on link "✕" at bounding box center [1545, 508] width 20 height 20
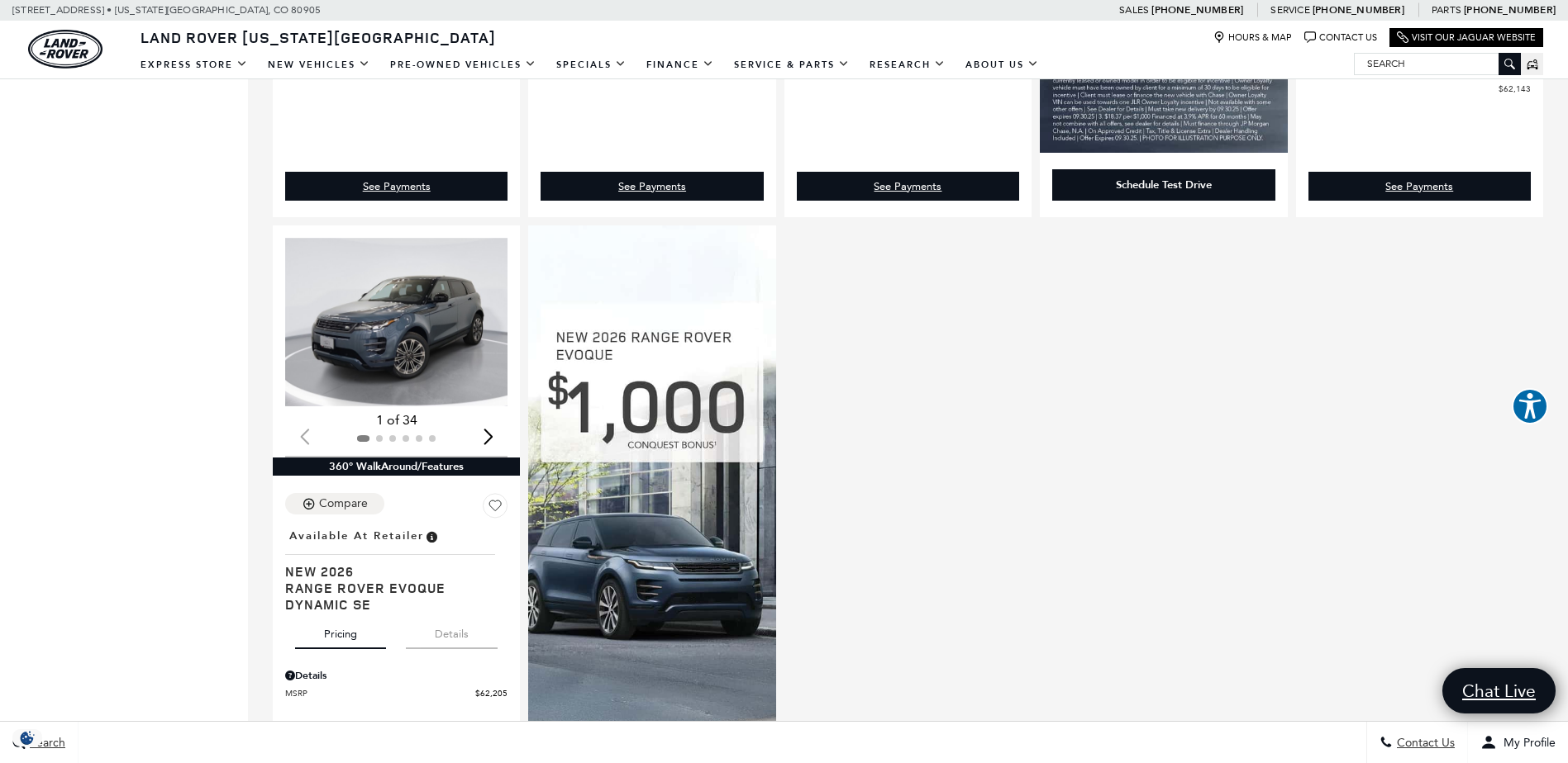
scroll to position [908, 0]
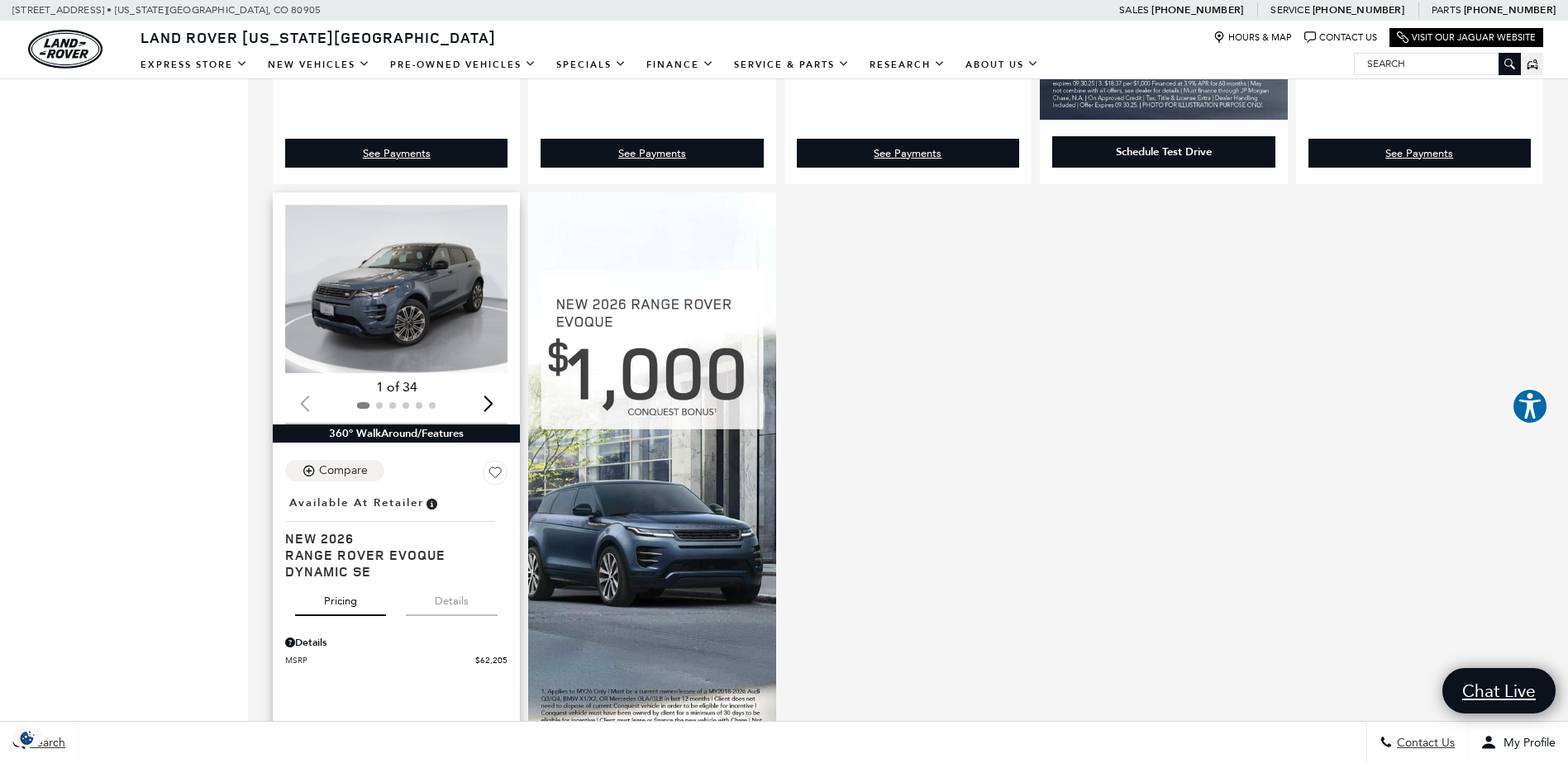
click at [410, 300] on img "1 / 2" at bounding box center [398, 289] width 225 height 169
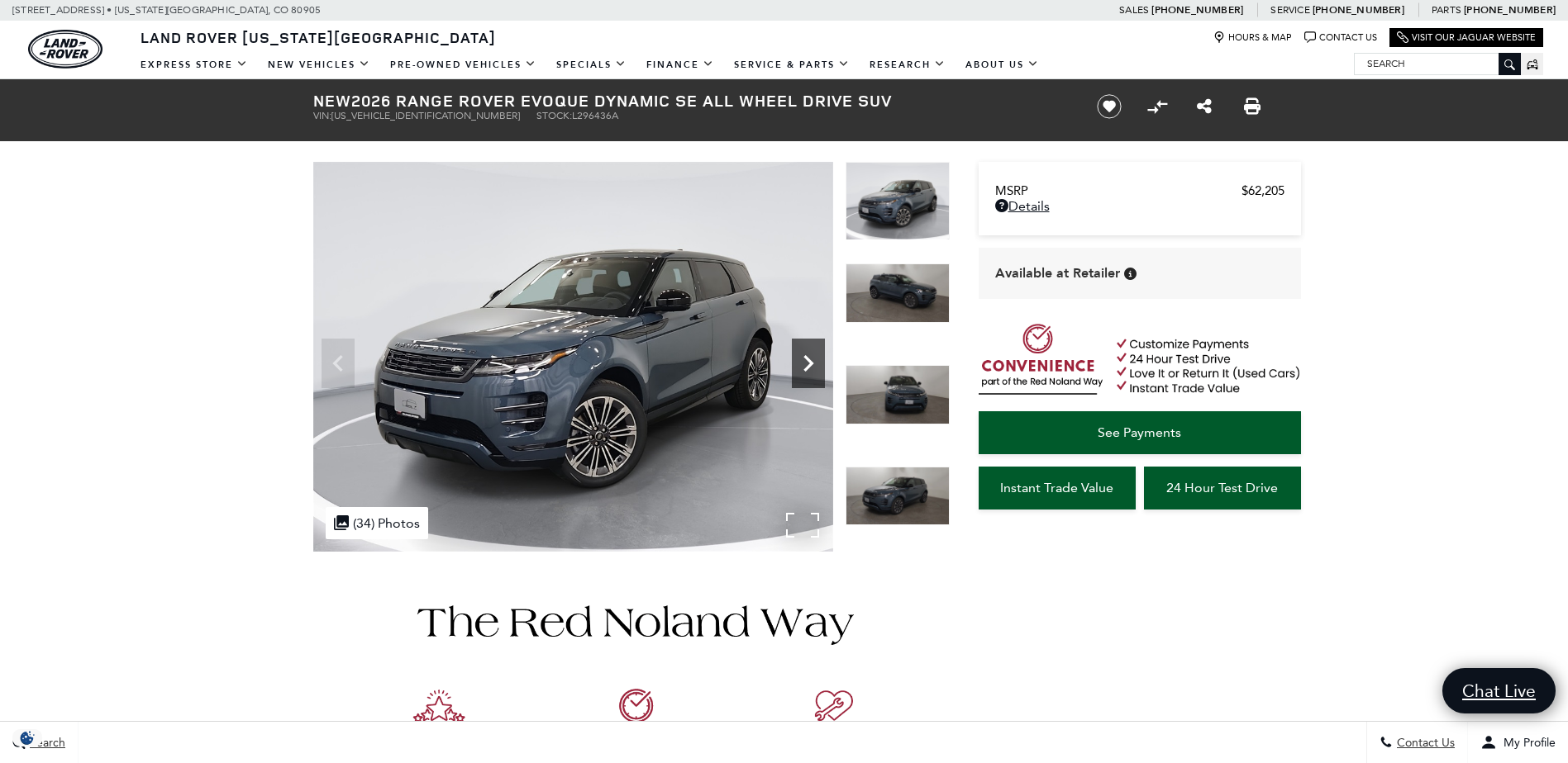
click at [805, 365] on icon "Next" at bounding box center [808, 363] width 33 height 33
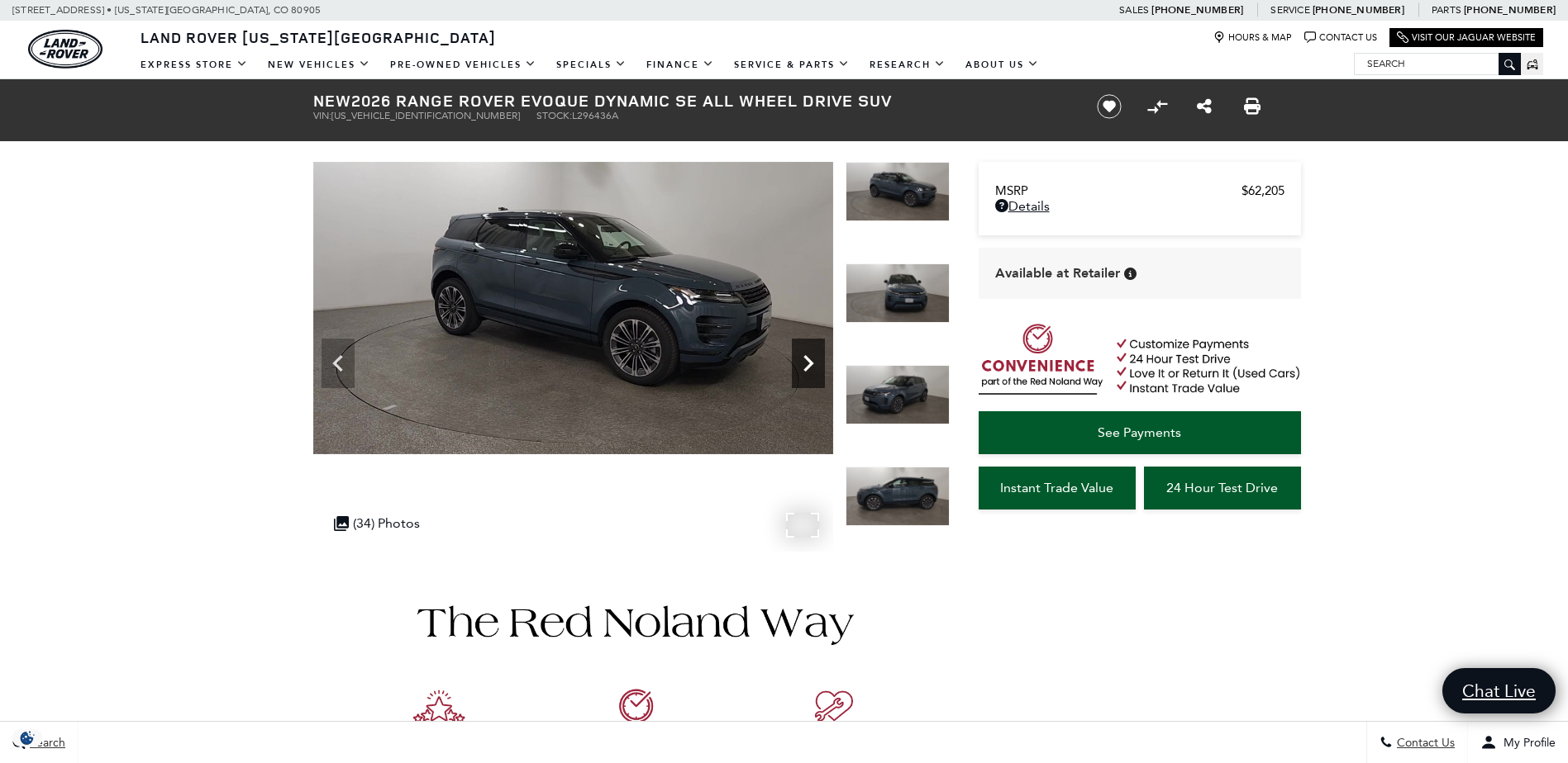
click at [805, 365] on icon "Next" at bounding box center [808, 363] width 33 height 33
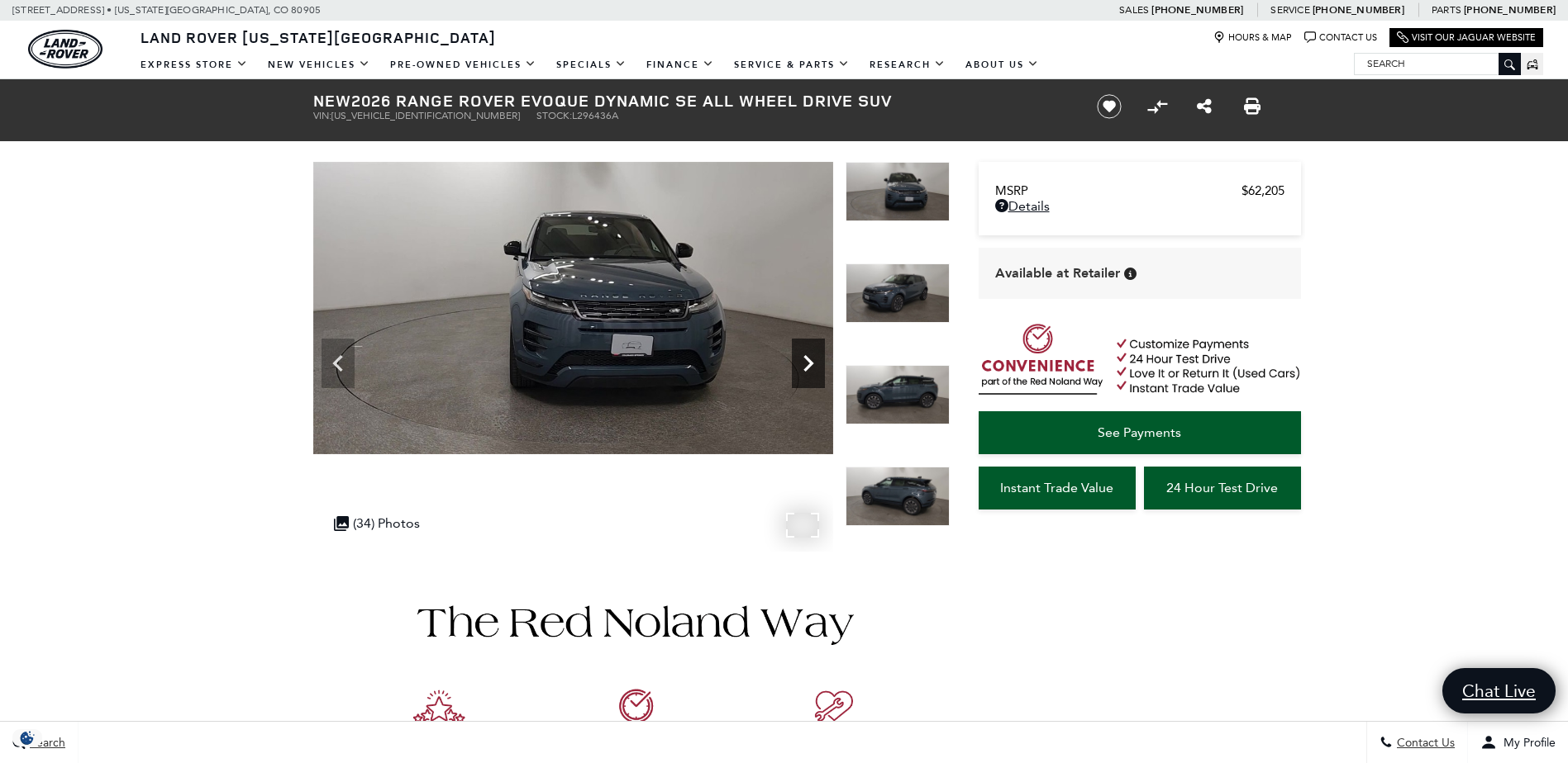
click at [805, 365] on icon "Next" at bounding box center [808, 363] width 33 height 33
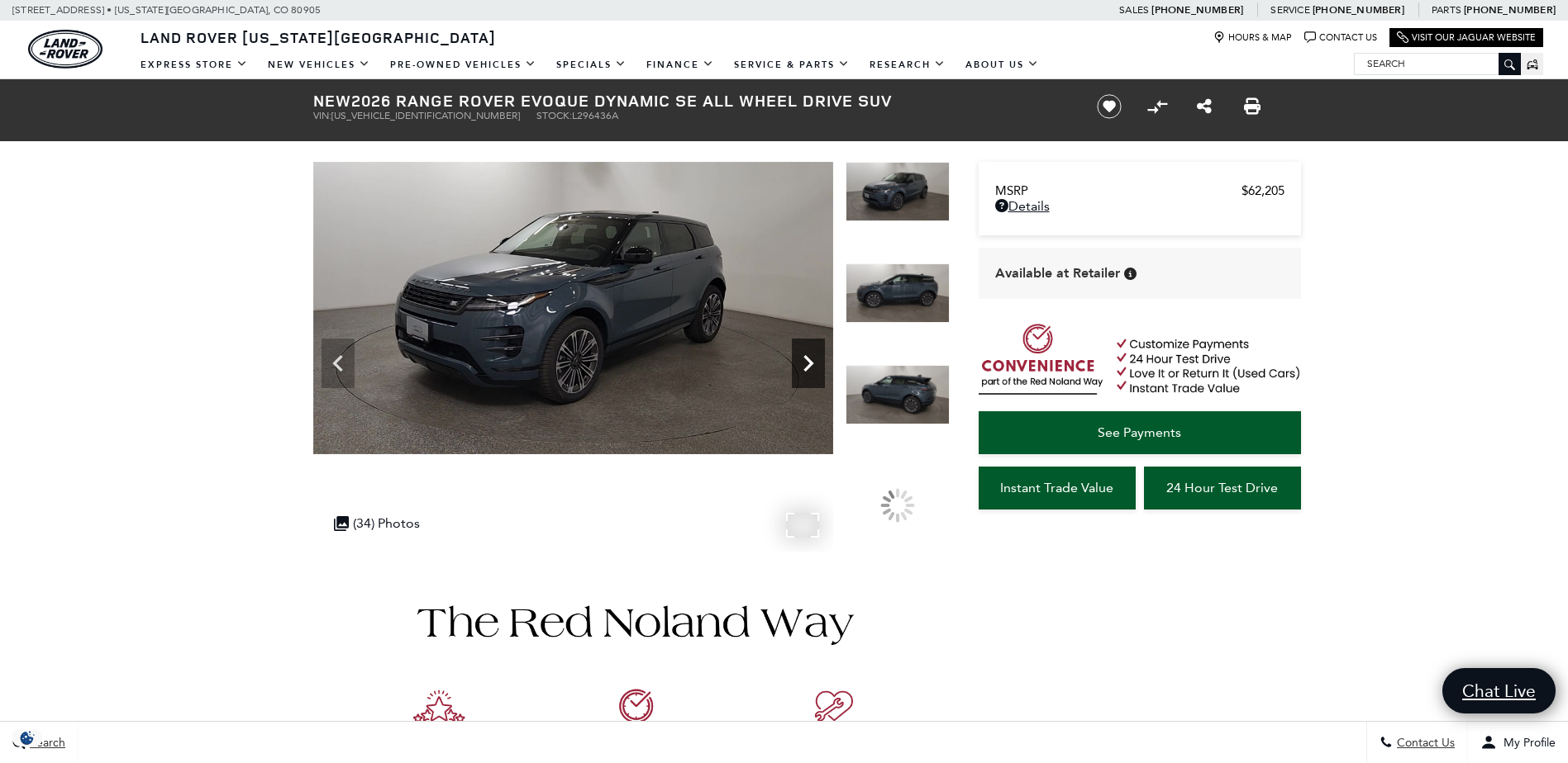
click at [805, 365] on icon "Next" at bounding box center [808, 363] width 33 height 33
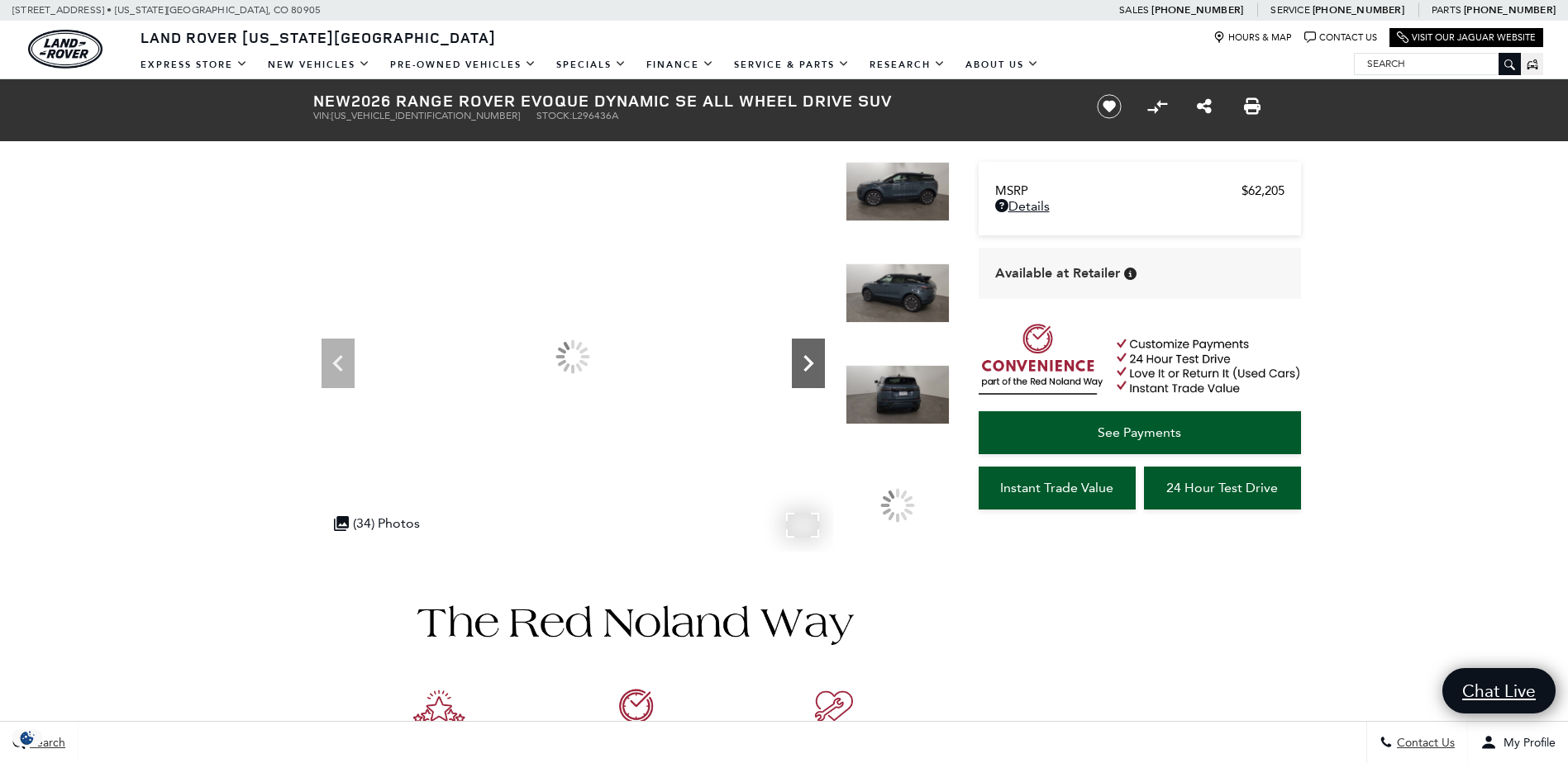
click at [805, 365] on icon "Next" at bounding box center [808, 363] width 33 height 33
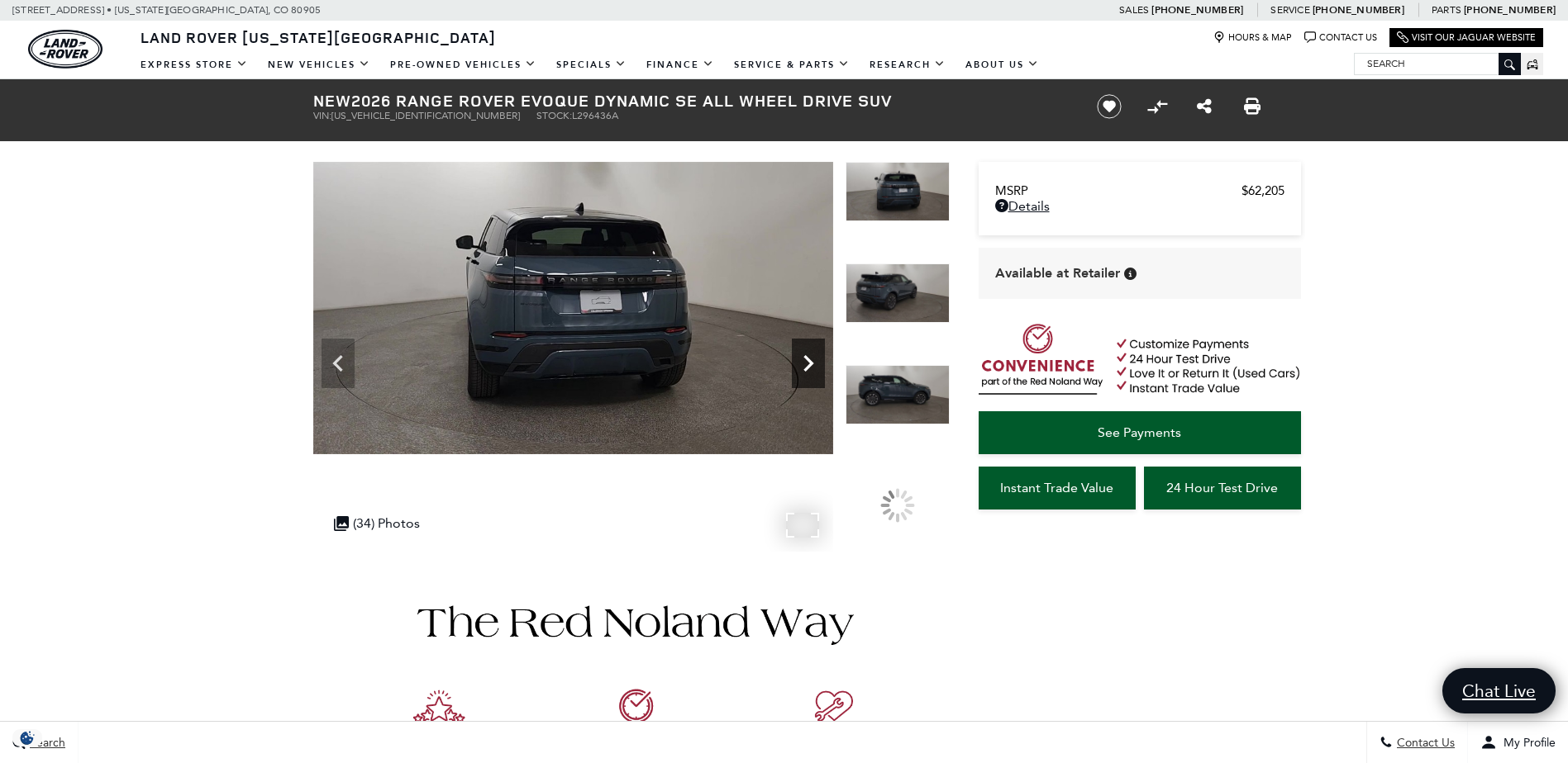
click at [805, 365] on icon "Next" at bounding box center [808, 363] width 33 height 33
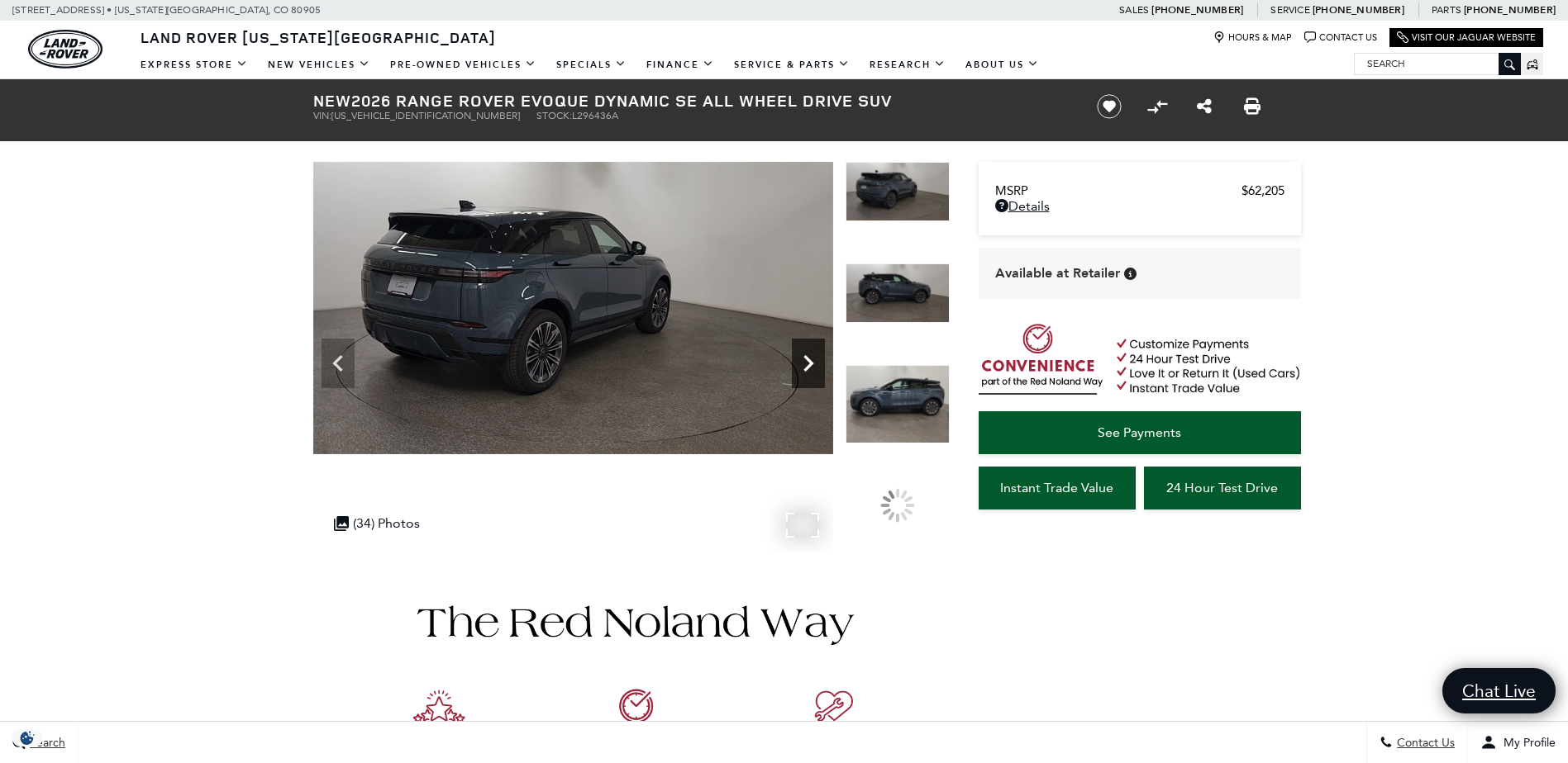
click at [805, 365] on icon "Next" at bounding box center [808, 363] width 33 height 33
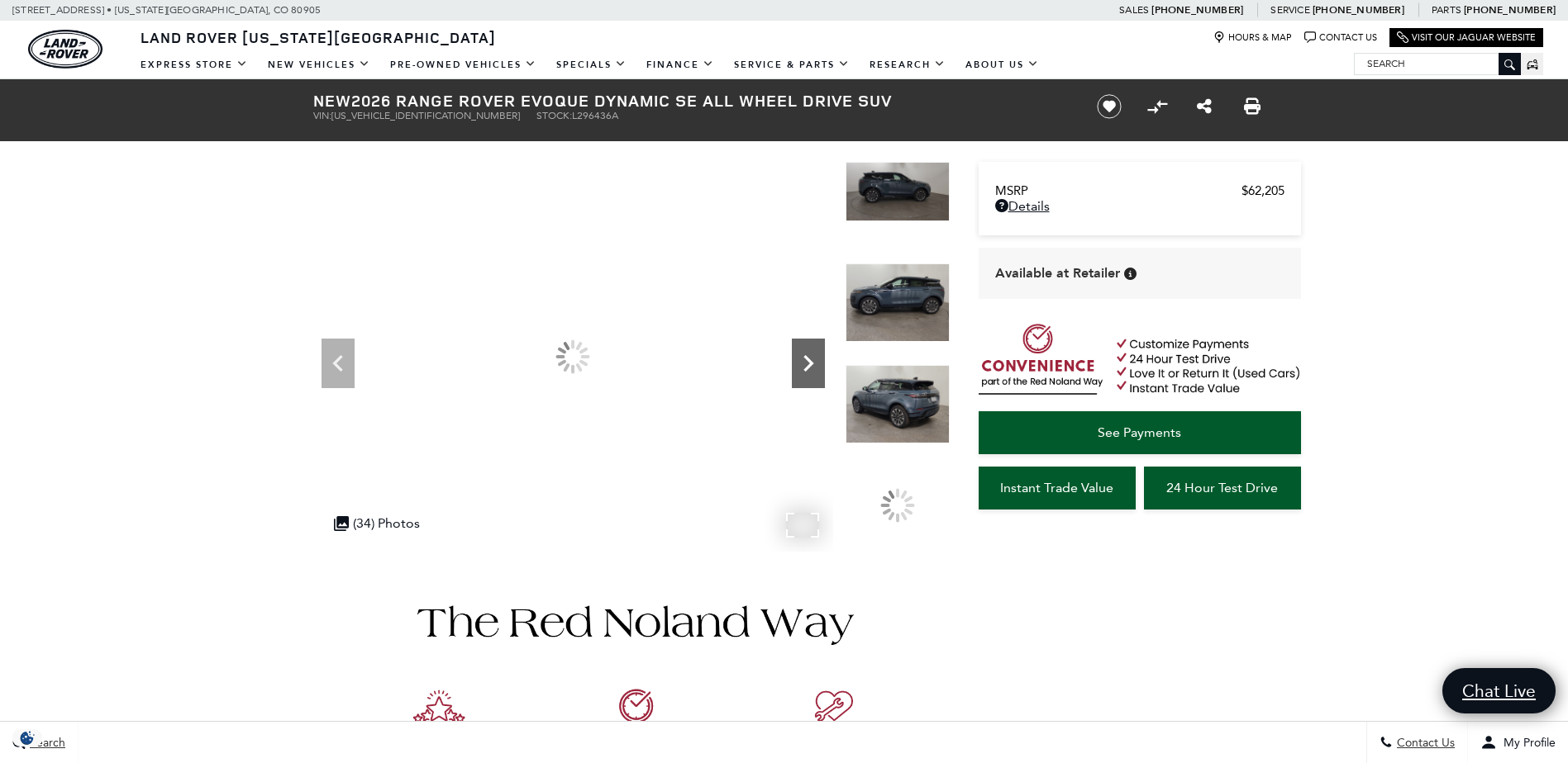
click at [805, 365] on icon "Next" at bounding box center [808, 363] width 33 height 33
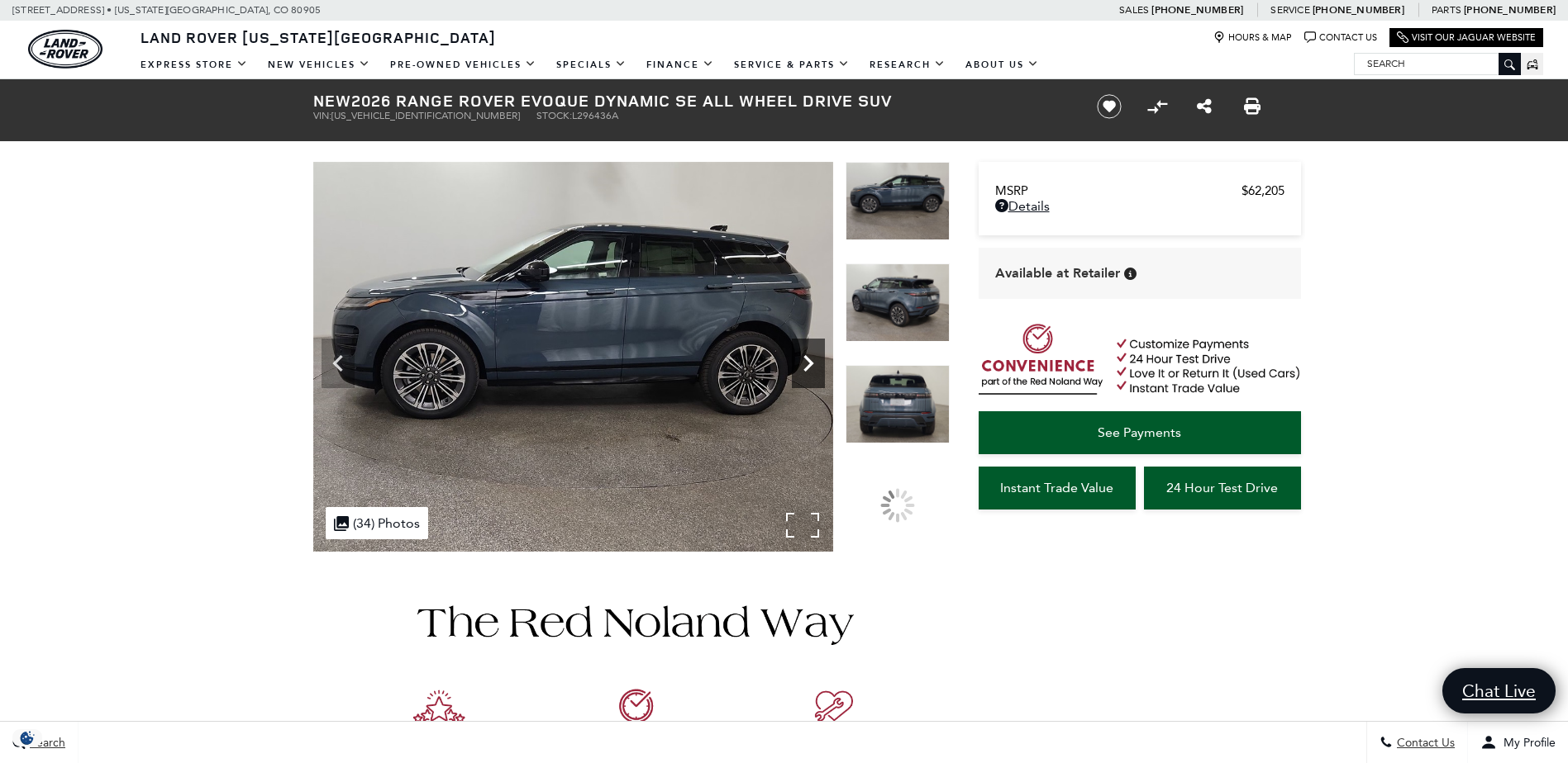
click at [805, 365] on icon "Next" at bounding box center [808, 363] width 33 height 33
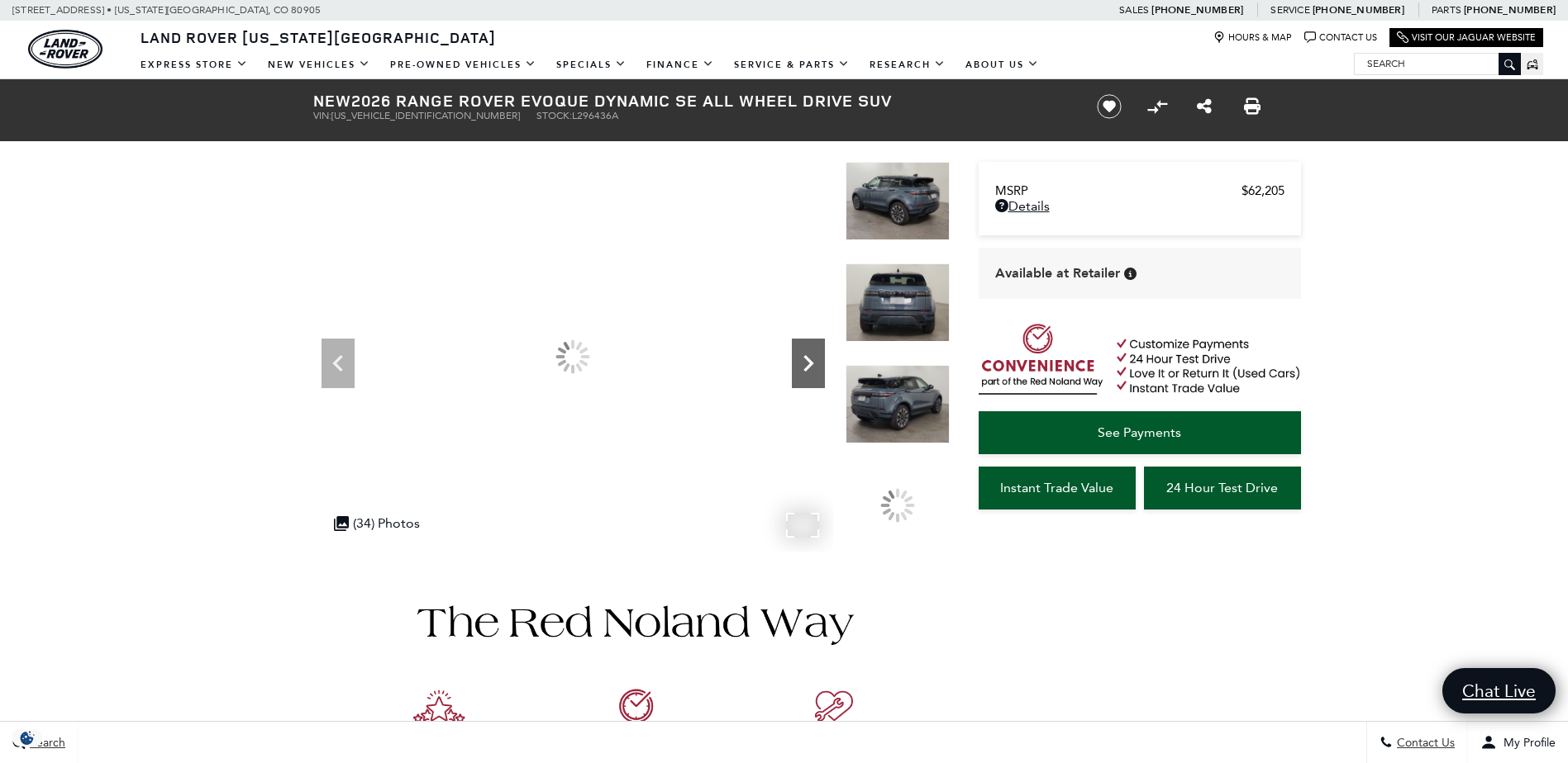
click at [805, 365] on icon "Next" at bounding box center [808, 363] width 33 height 33
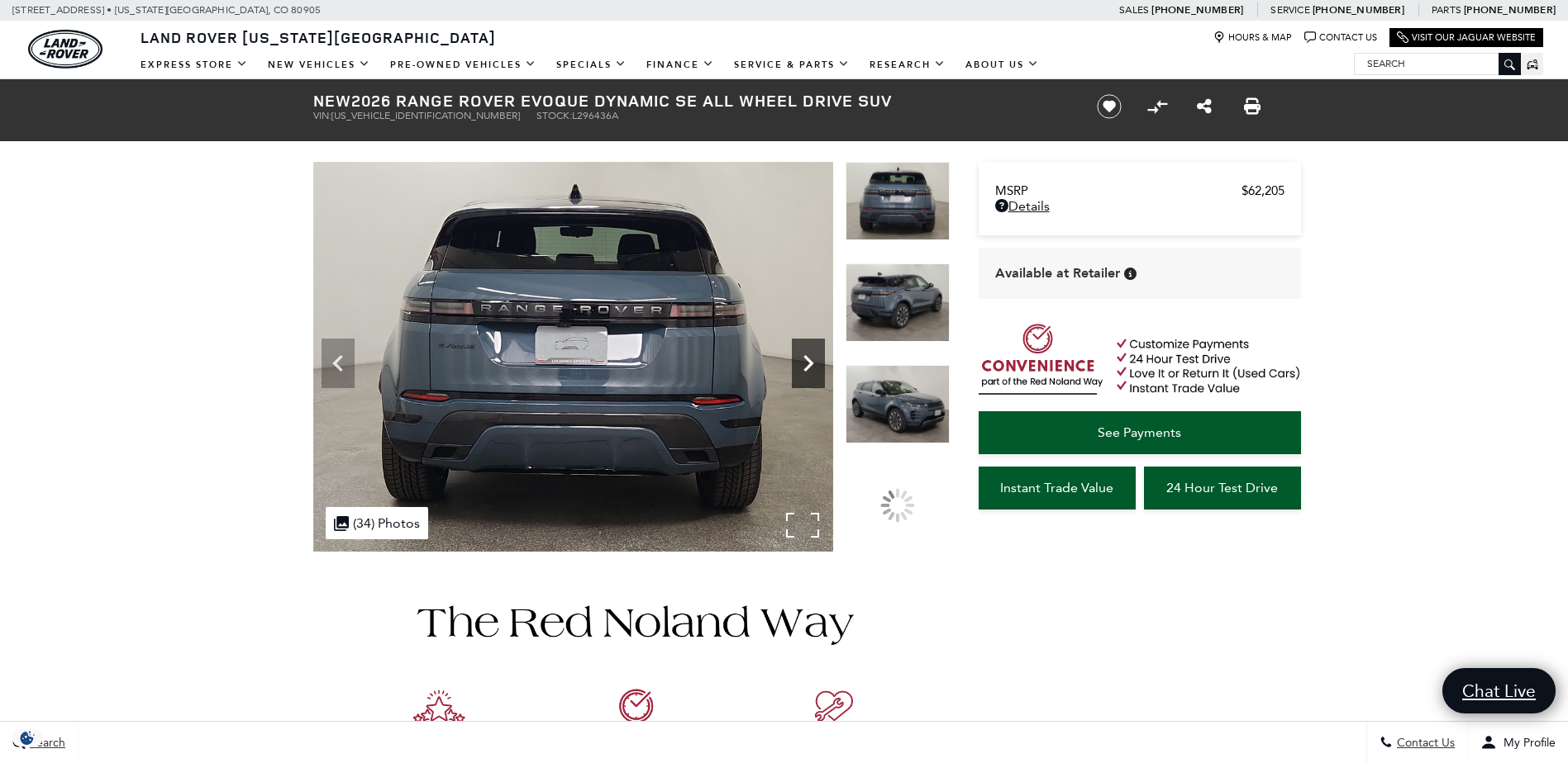
click at [805, 365] on icon "Next" at bounding box center [808, 363] width 33 height 33
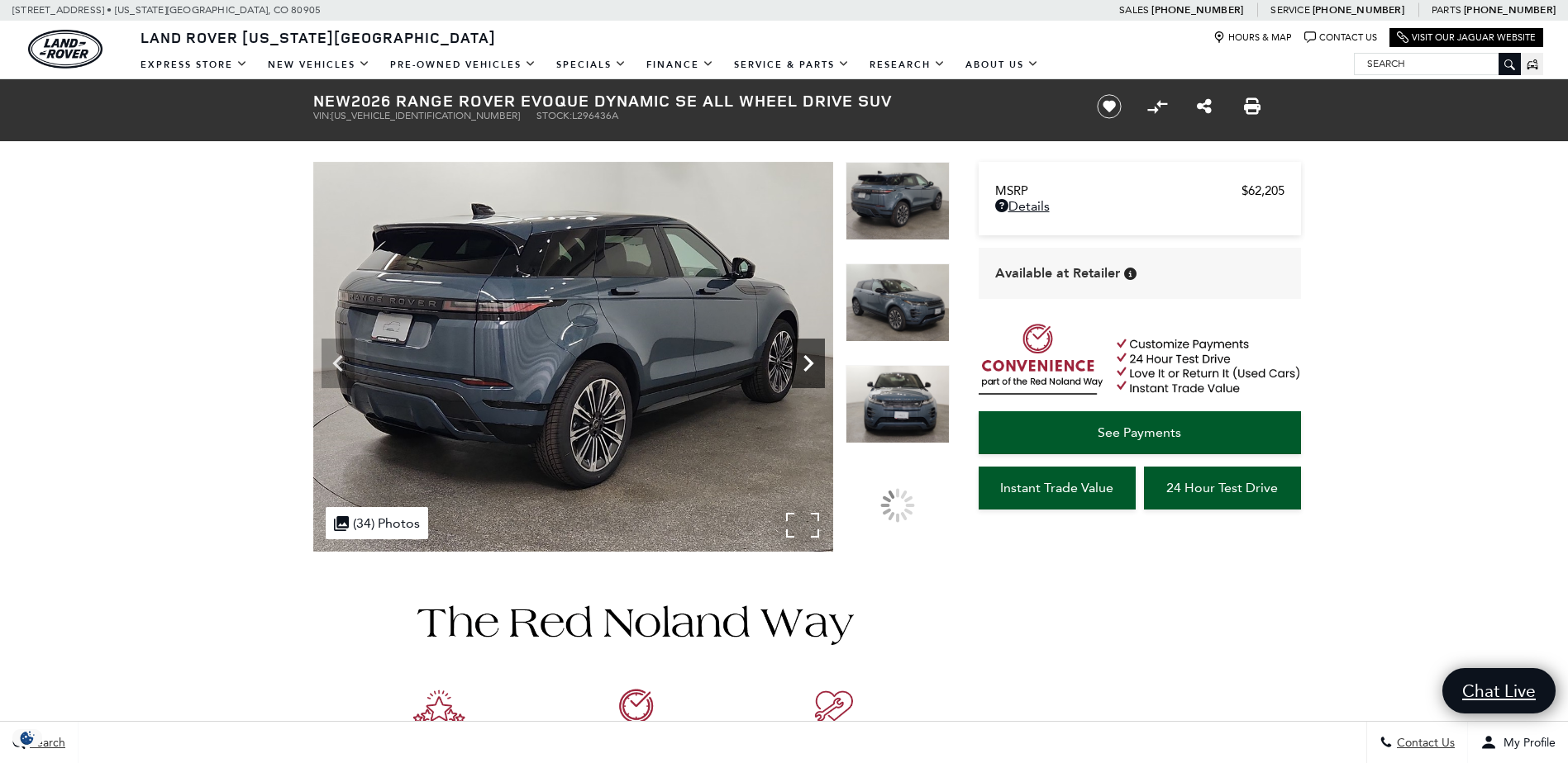
click at [805, 365] on icon "Next" at bounding box center [808, 363] width 33 height 33
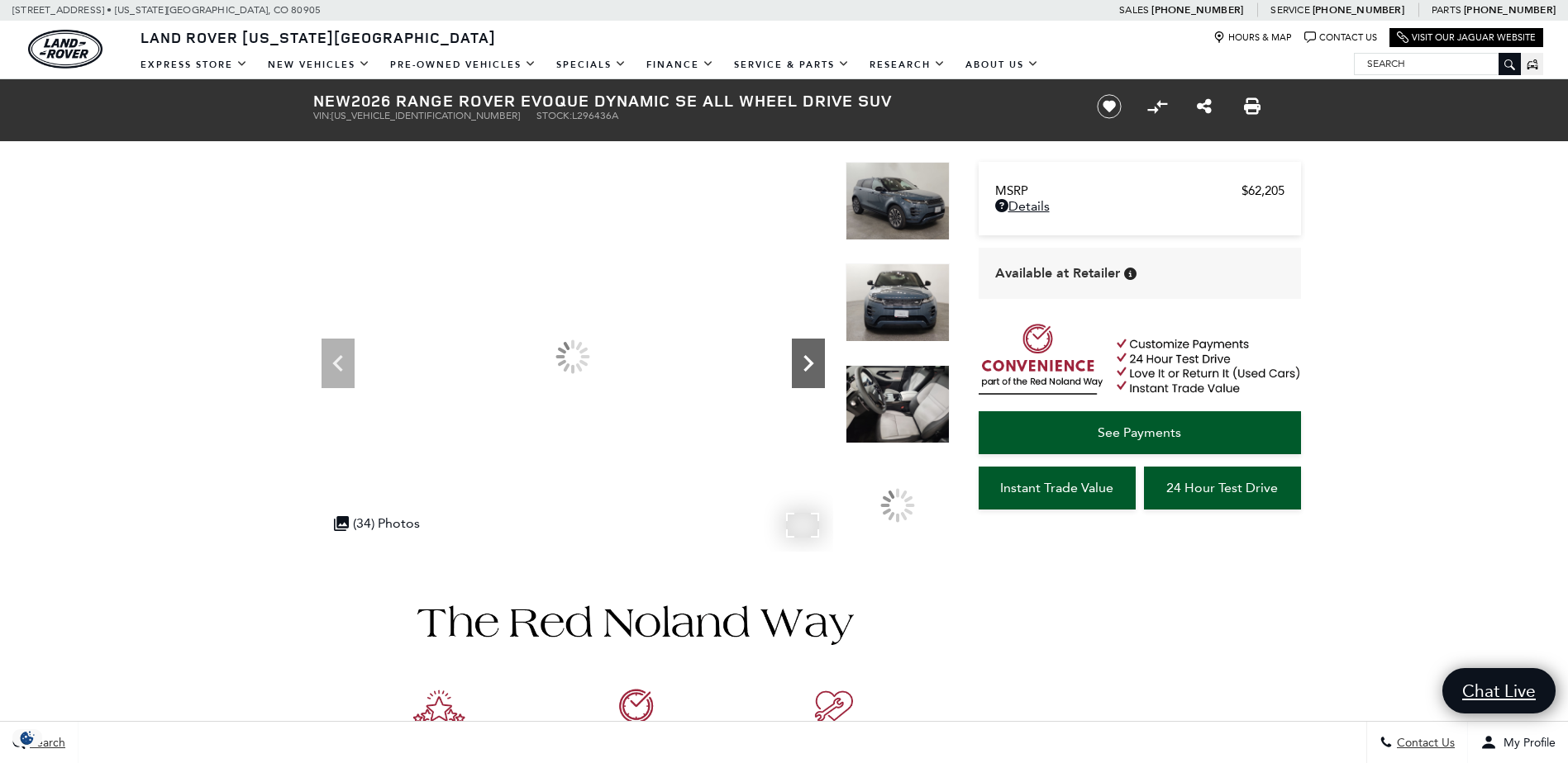
click at [805, 365] on icon "Next" at bounding box center [808, 363] width 33 height 33
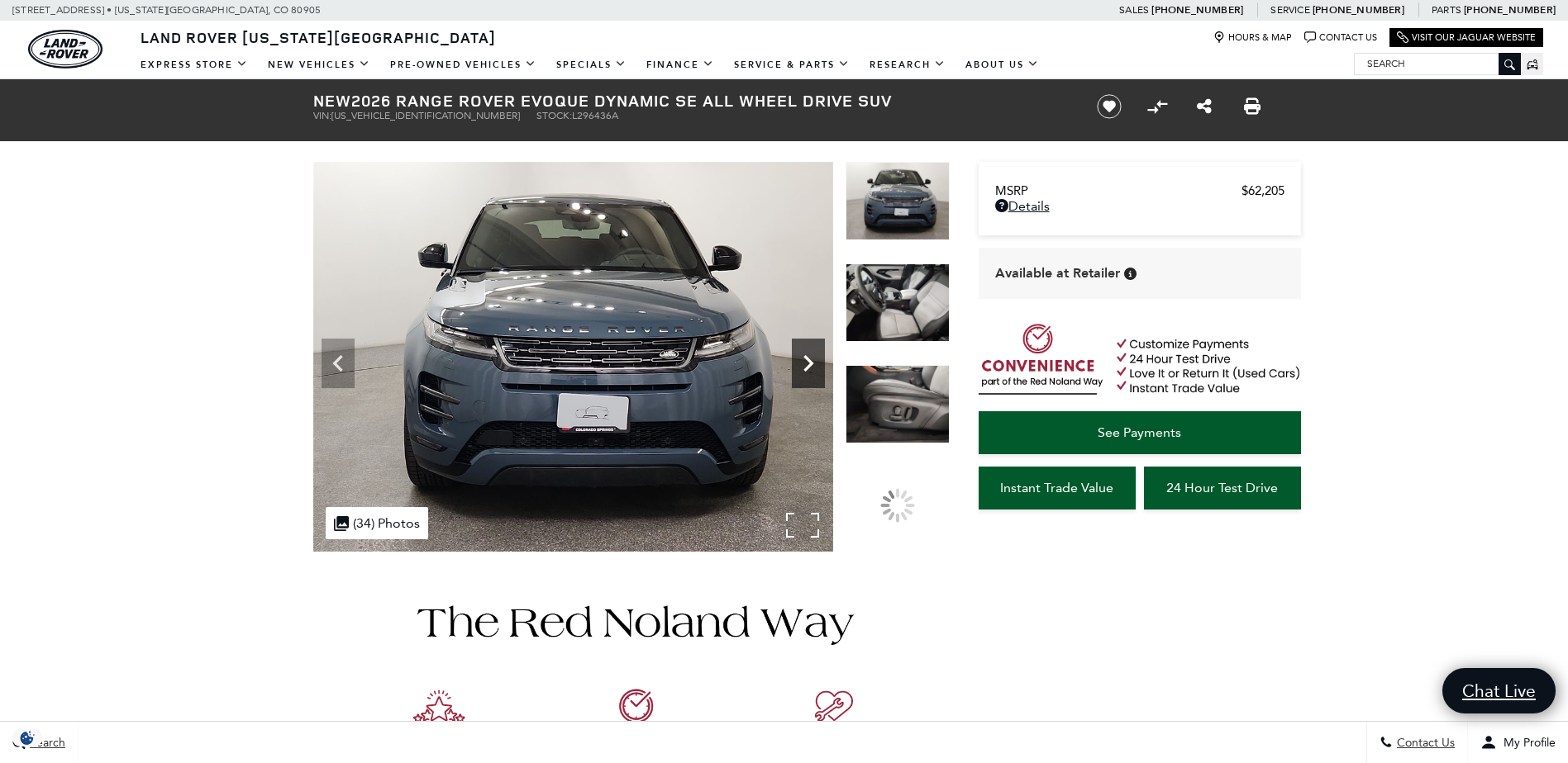
click at [805, 365] on icon "Next" at bounding box center [808, 363] width 33 height 33
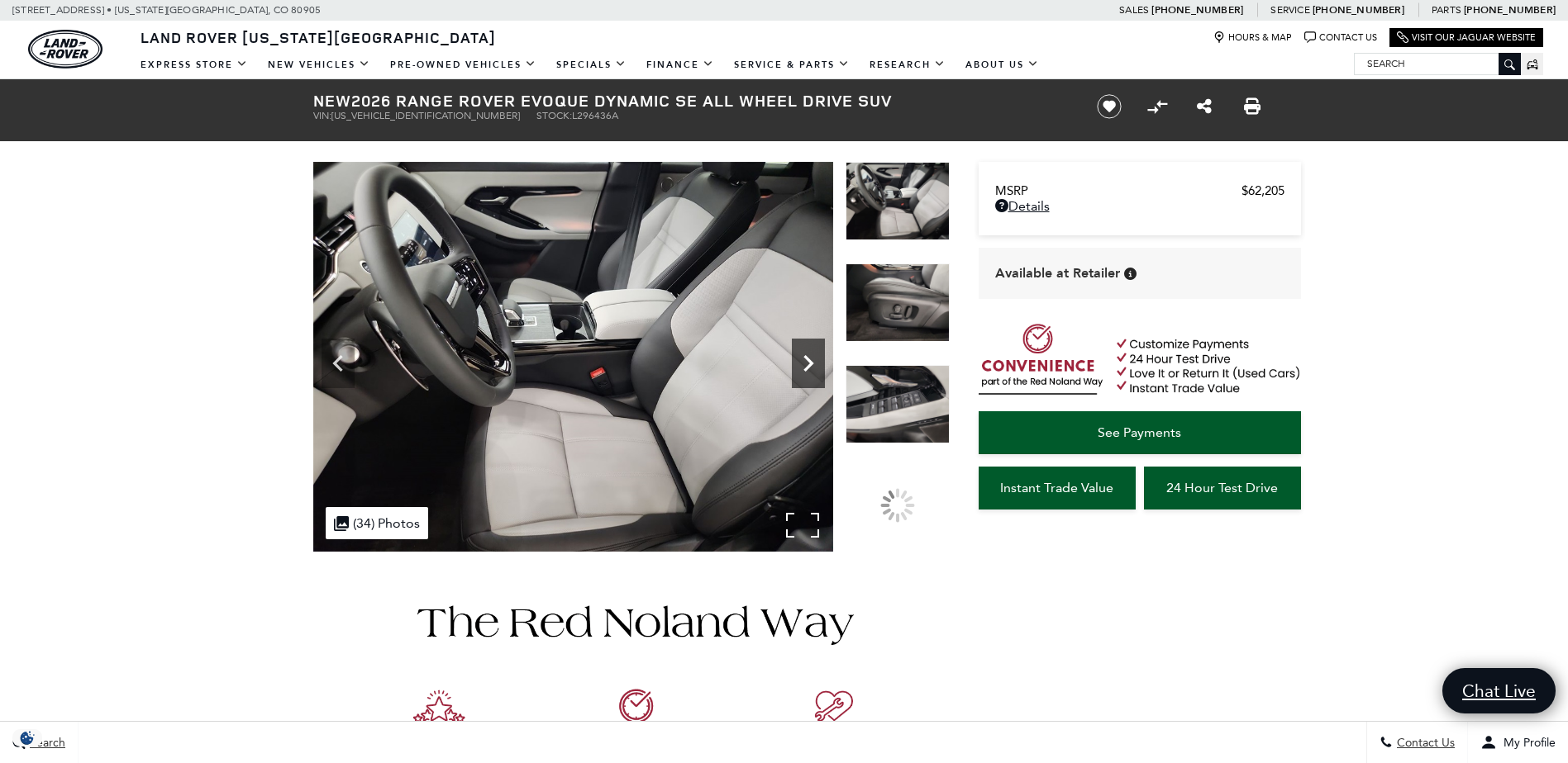
click at [805, 365] on icon "Next" at bounding box center [808, 363] width 33 height 33
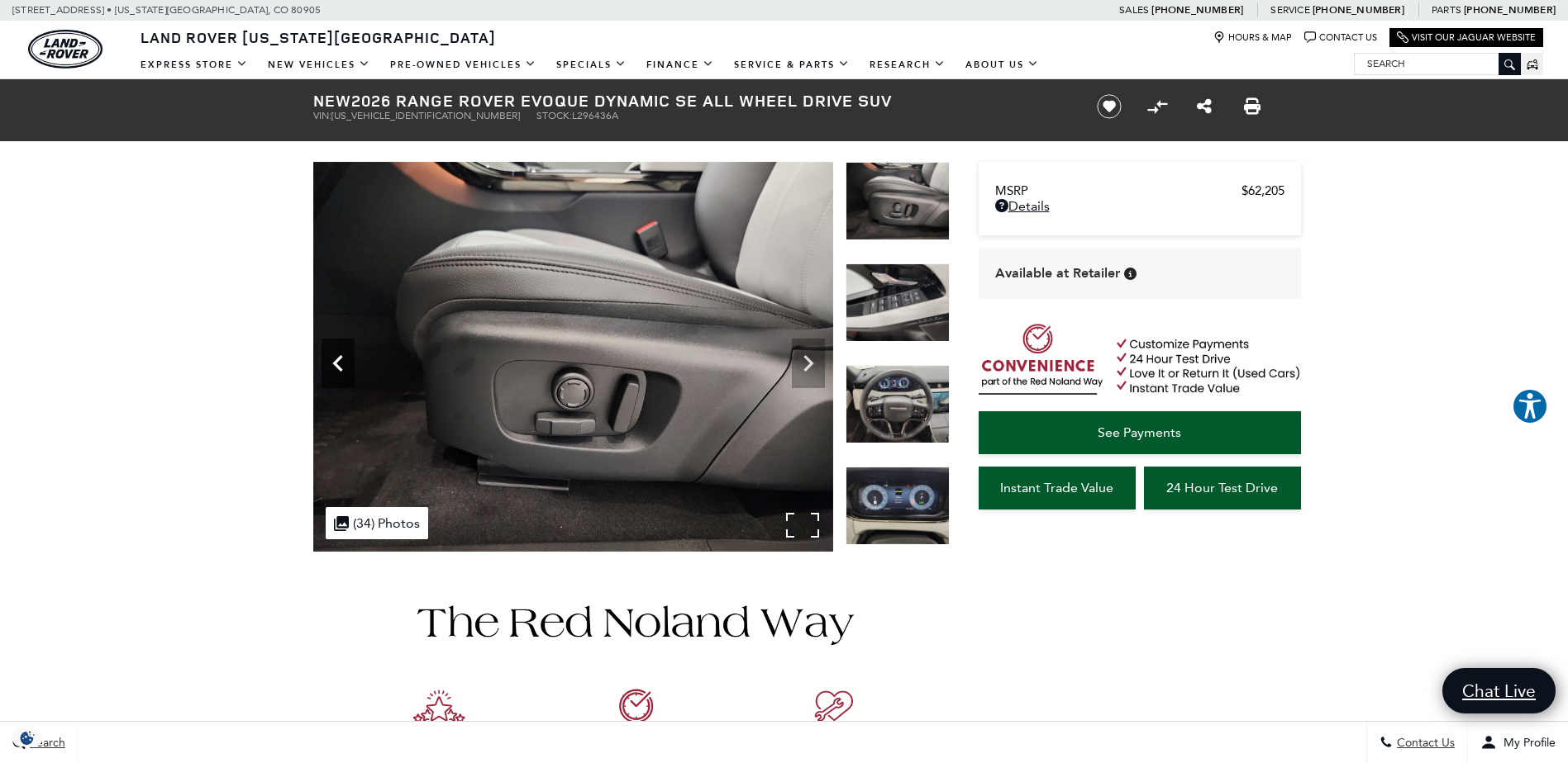
click at [336, 365] on icon "Previous" at bounding box center [338, 363] width 10 height 17
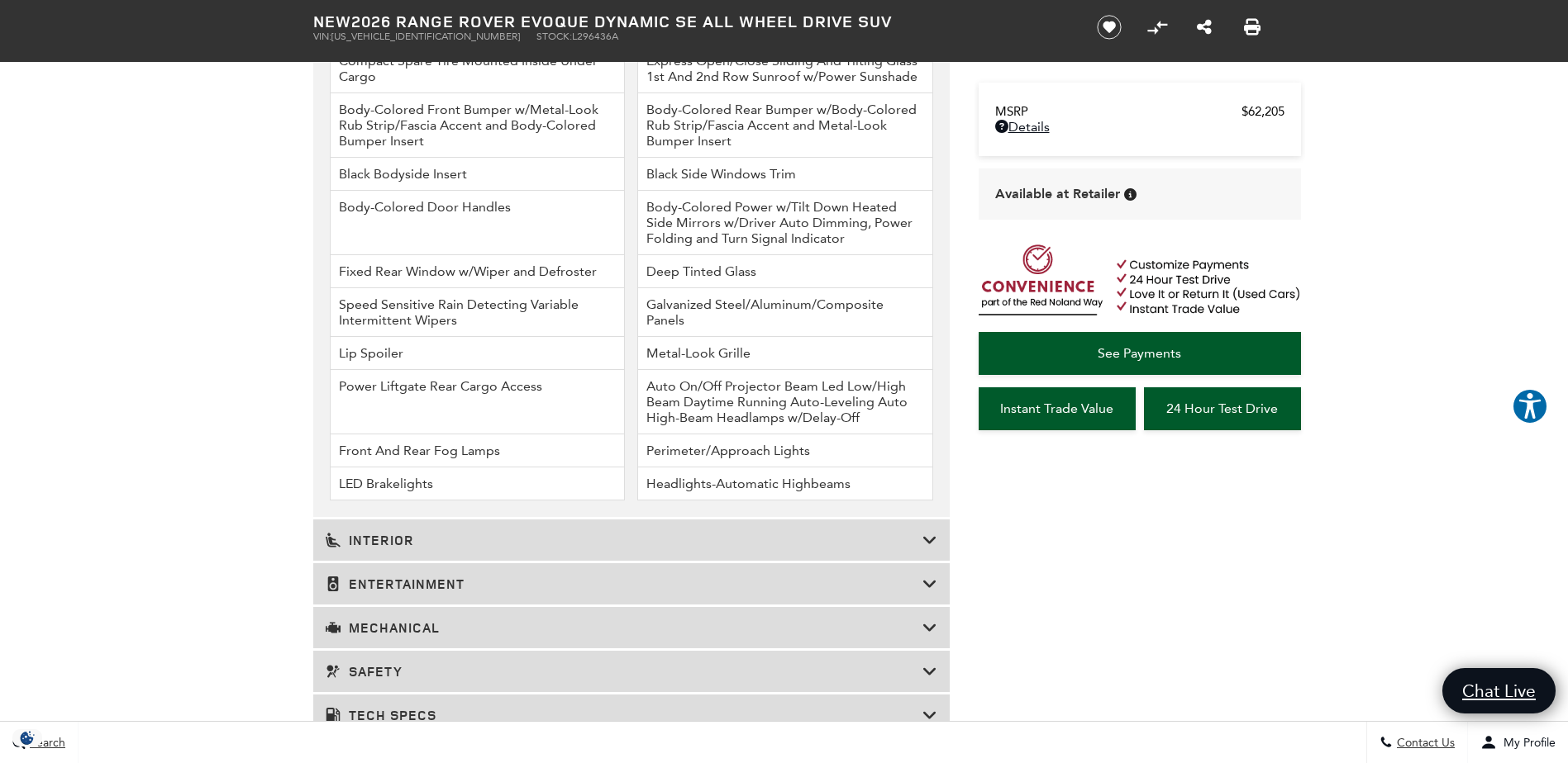
scroll to position [2323, 0]
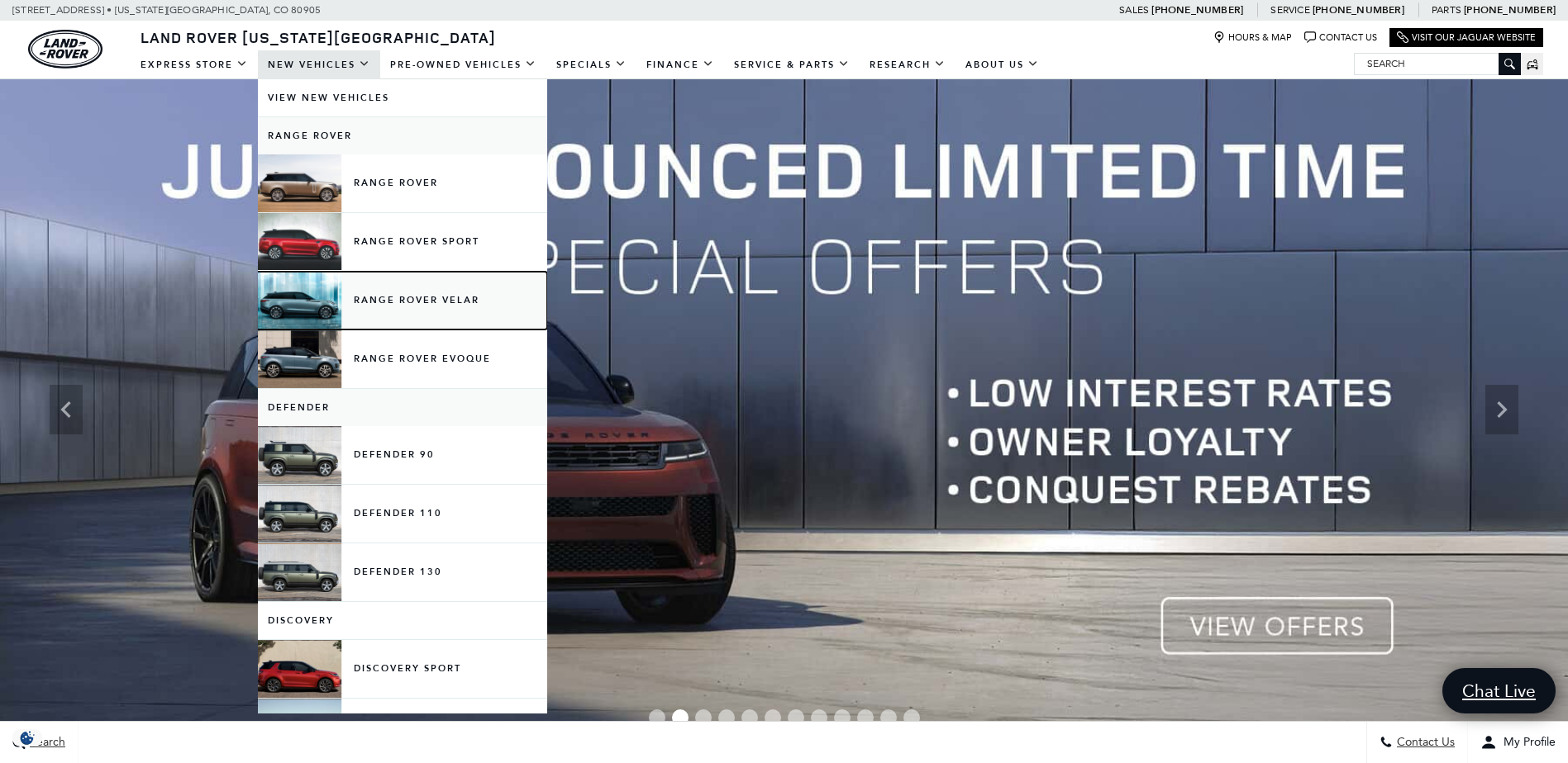
click at [386, 306] on link "Range Rover Velar" at bounding box center [402, 300] width 289 height 58
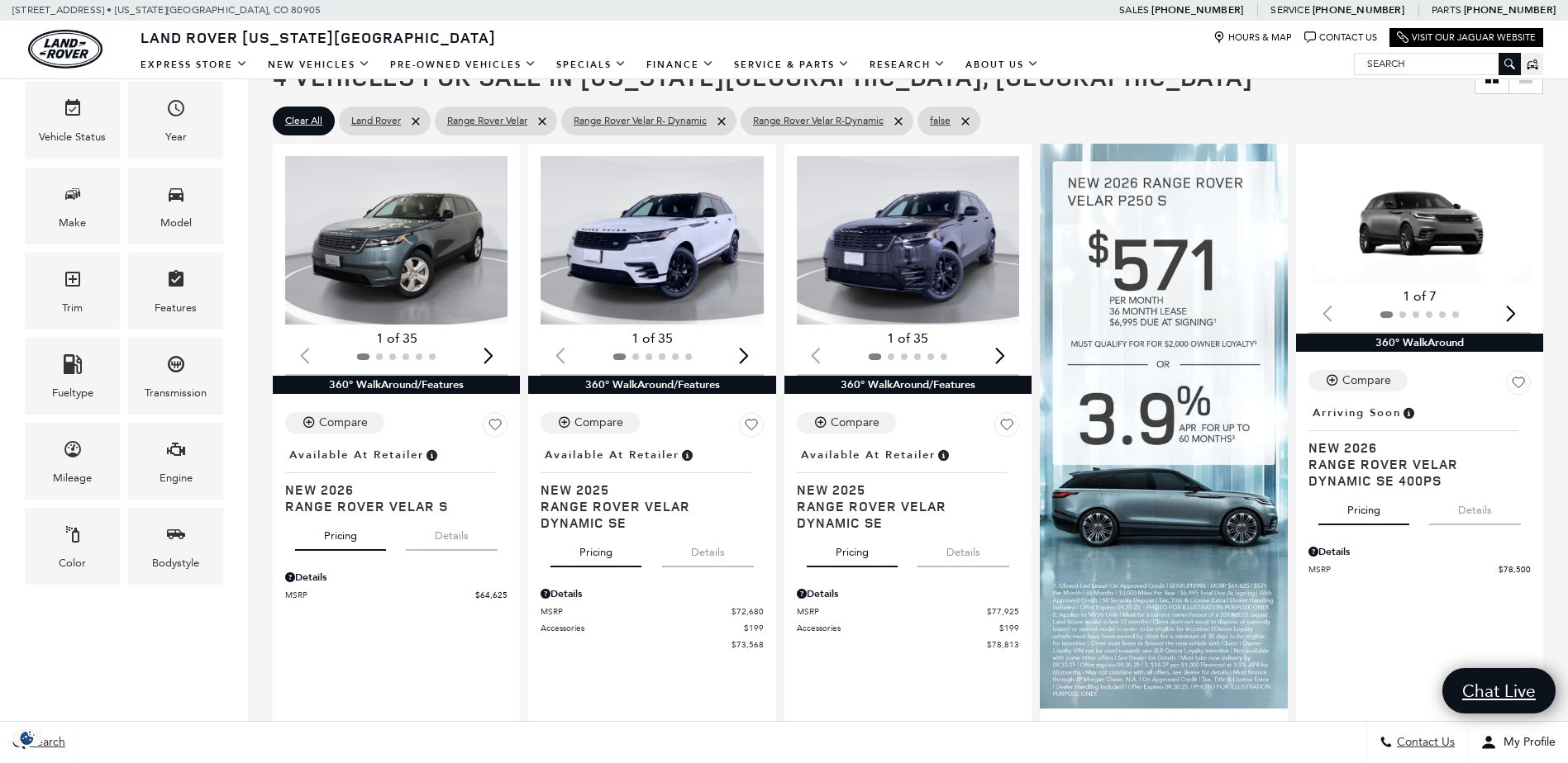
scroll to position [321, 0]
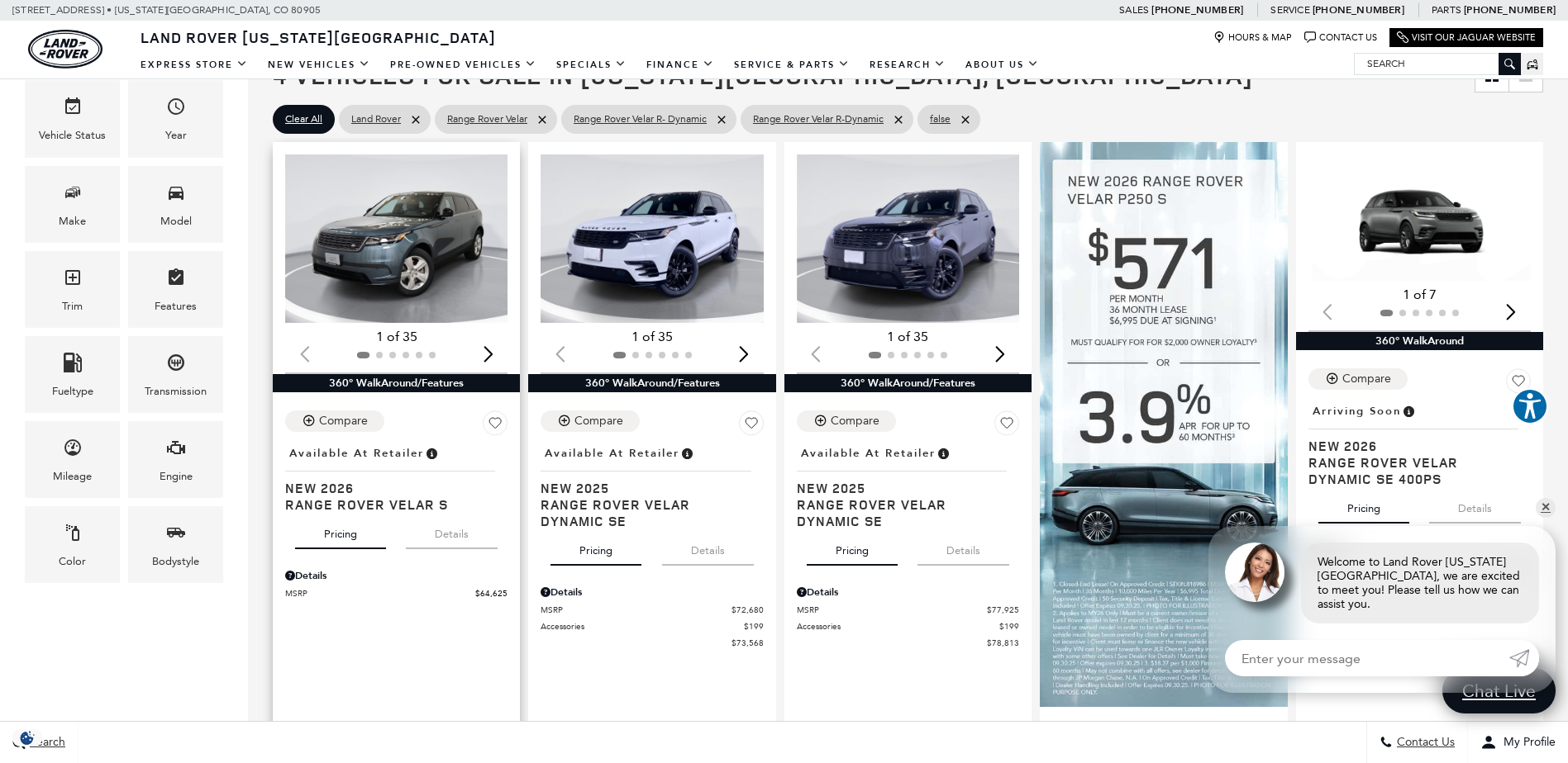
click at [375, 263] on img "1 / 2" at bounding box center [398, 238] width 225 height 169
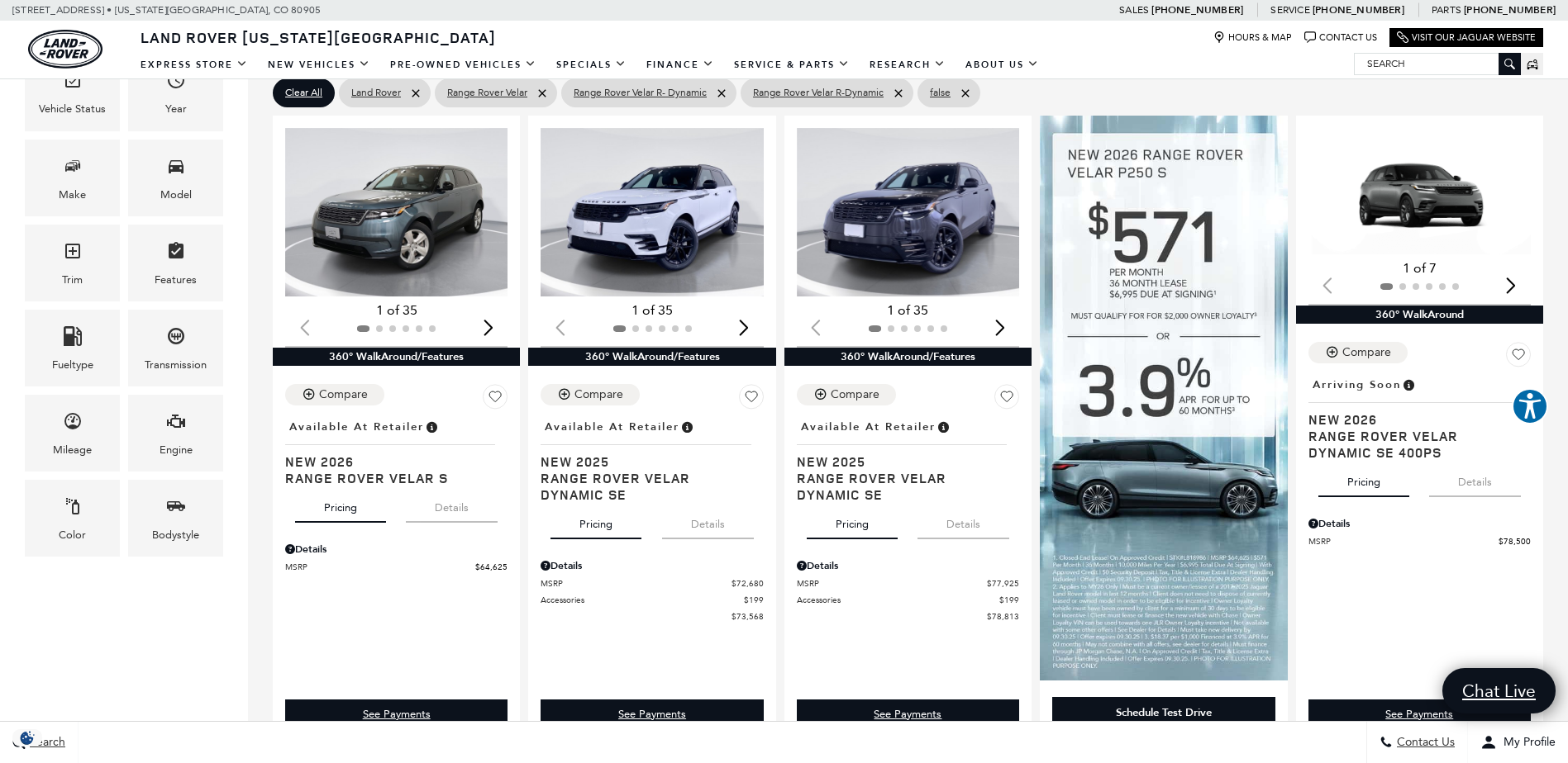
scroll to position [286, 0]
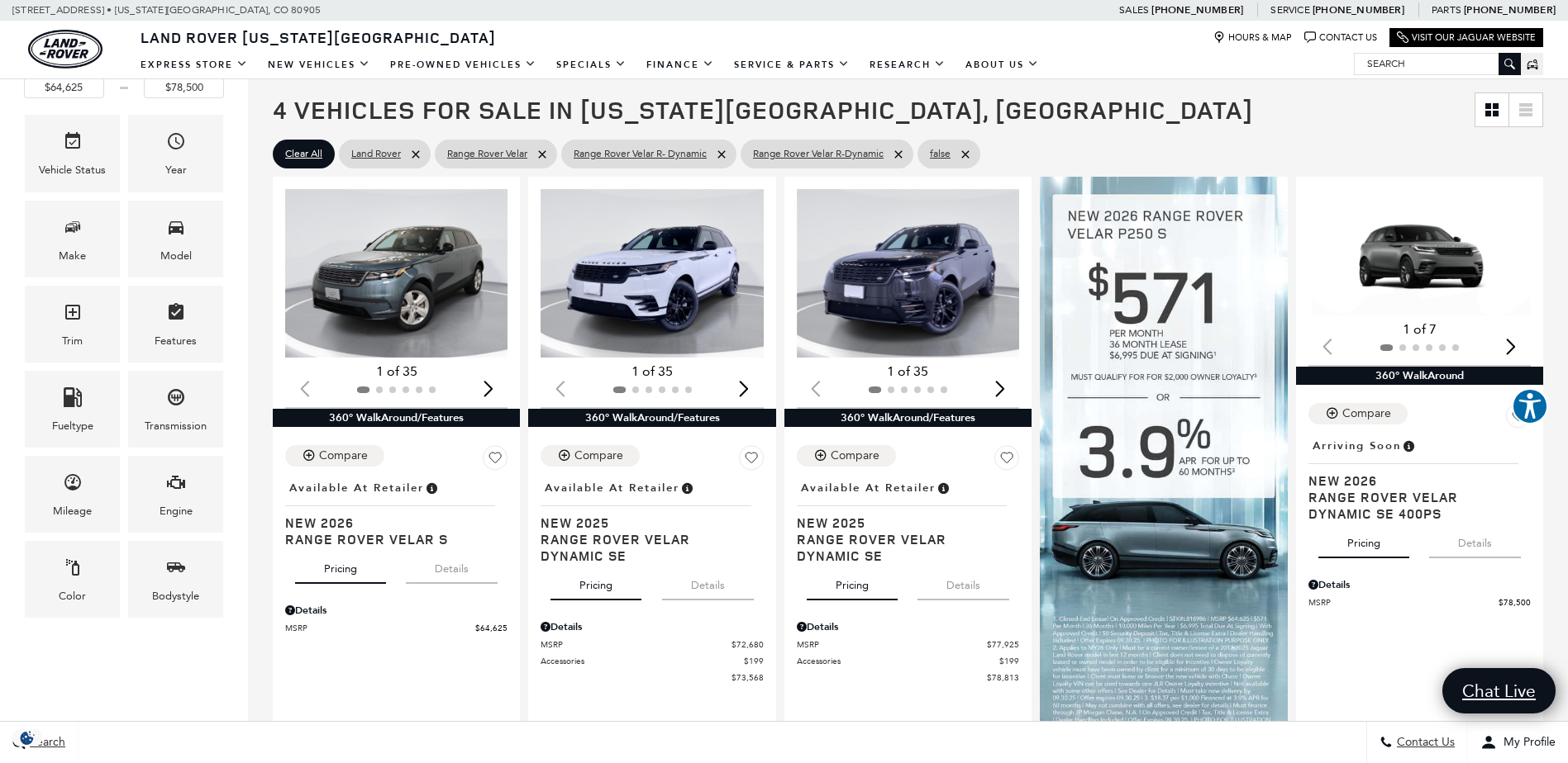
click at [420, 290] on img "1 / 2" at bounding box center [398, 273] width 225 height 169
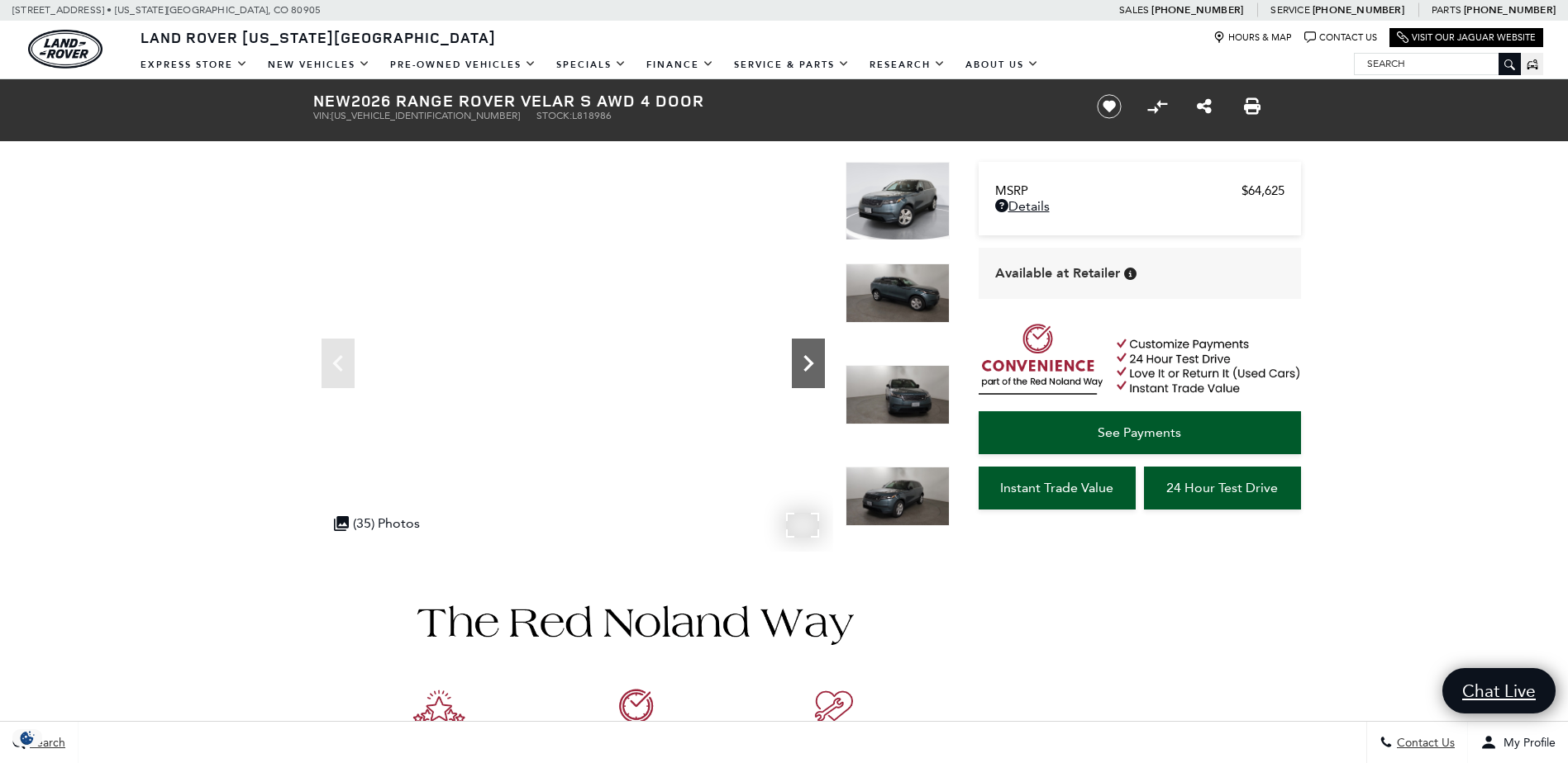
click at [800, 371] on icon "Next" at bounding box center [808, 363] width 33 height 33
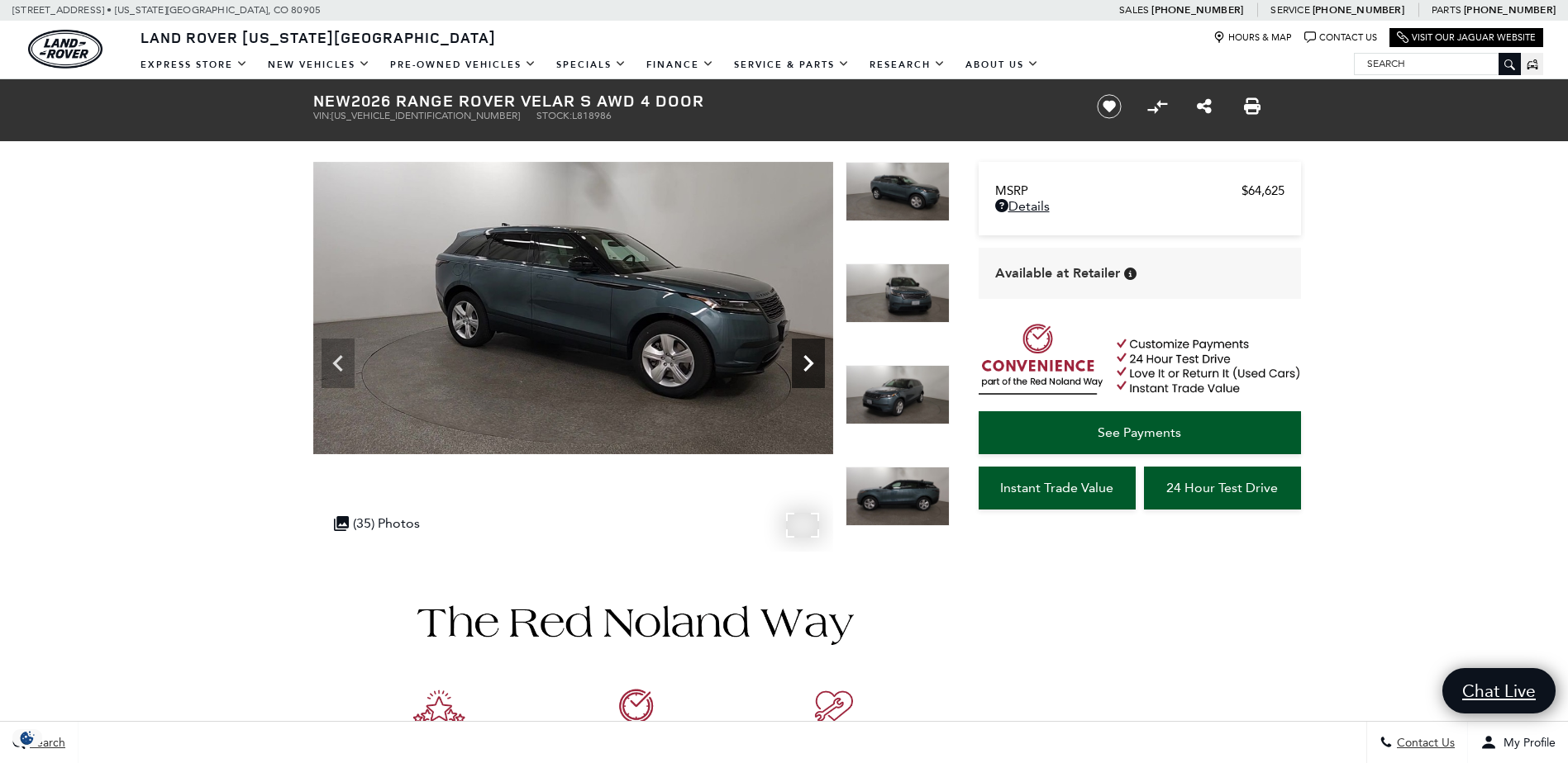
click at [800, 371] on icon "Next" at bounding box center [808, 363] width 33 height 33
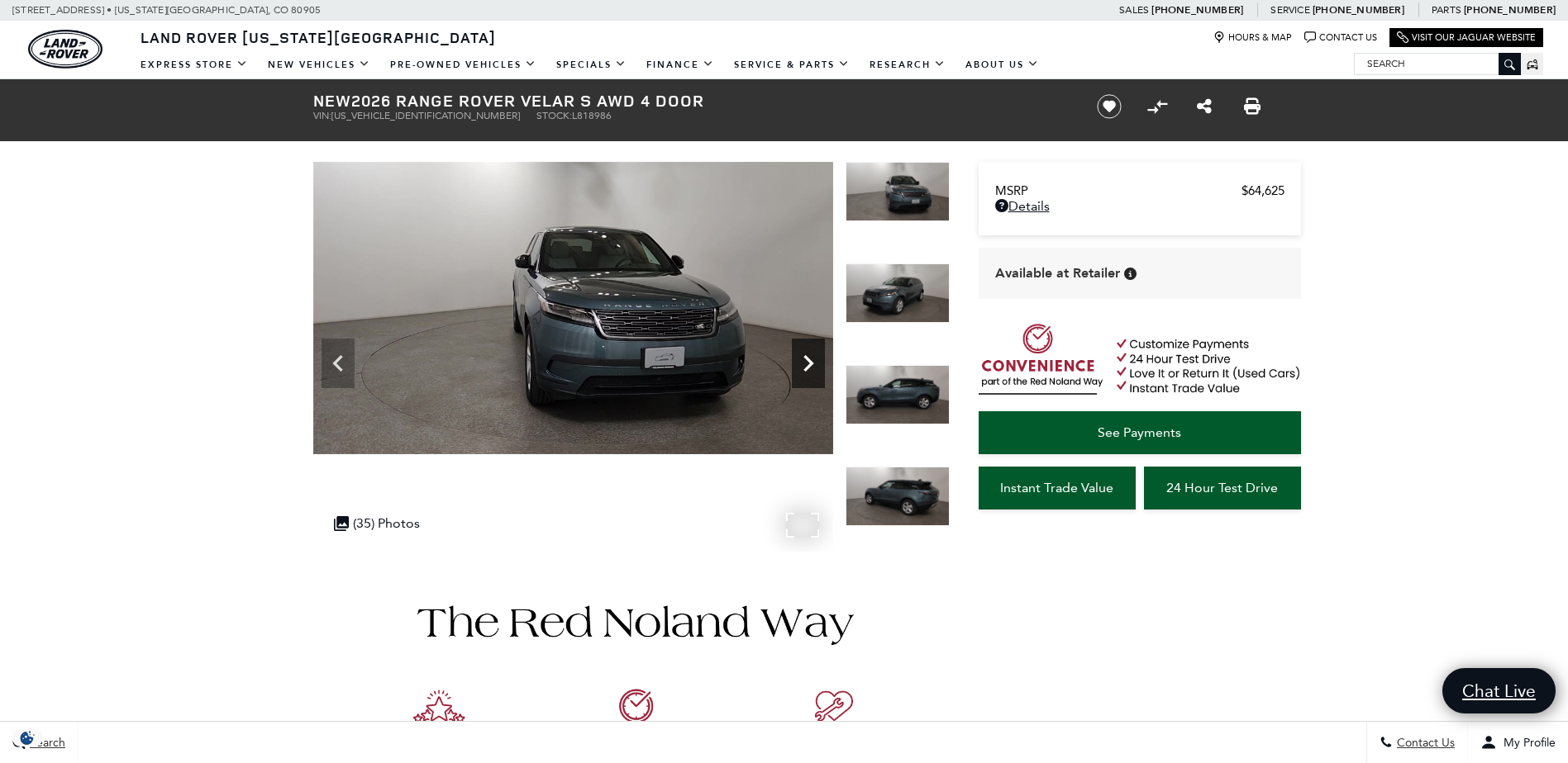
click at [800, 371] on icon "Next" at bounding box center [808, 363] width 33 height 33
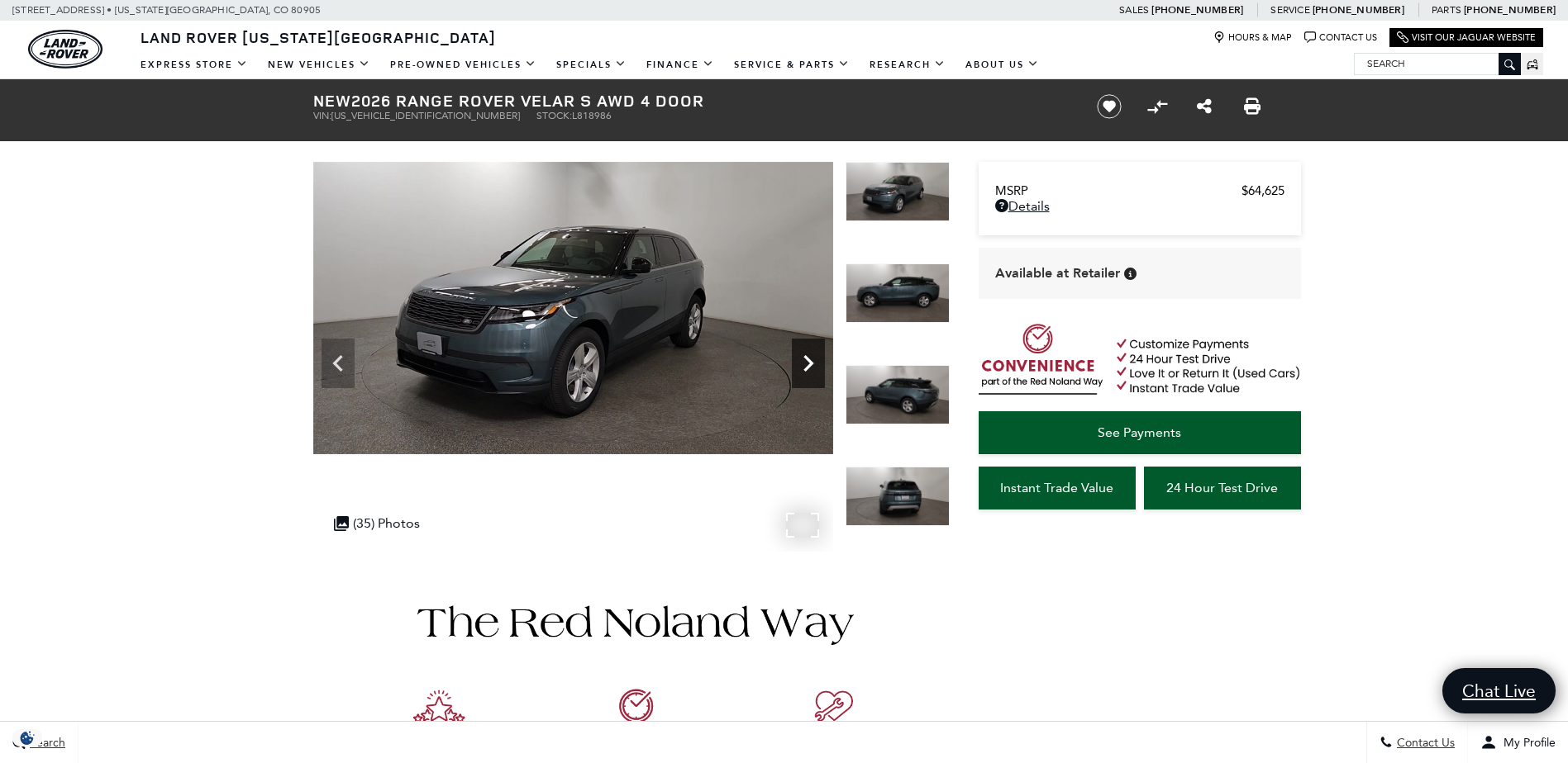
click at [800, 371] on icon "Next" at bounding box center [808, 363] width 33 height 33
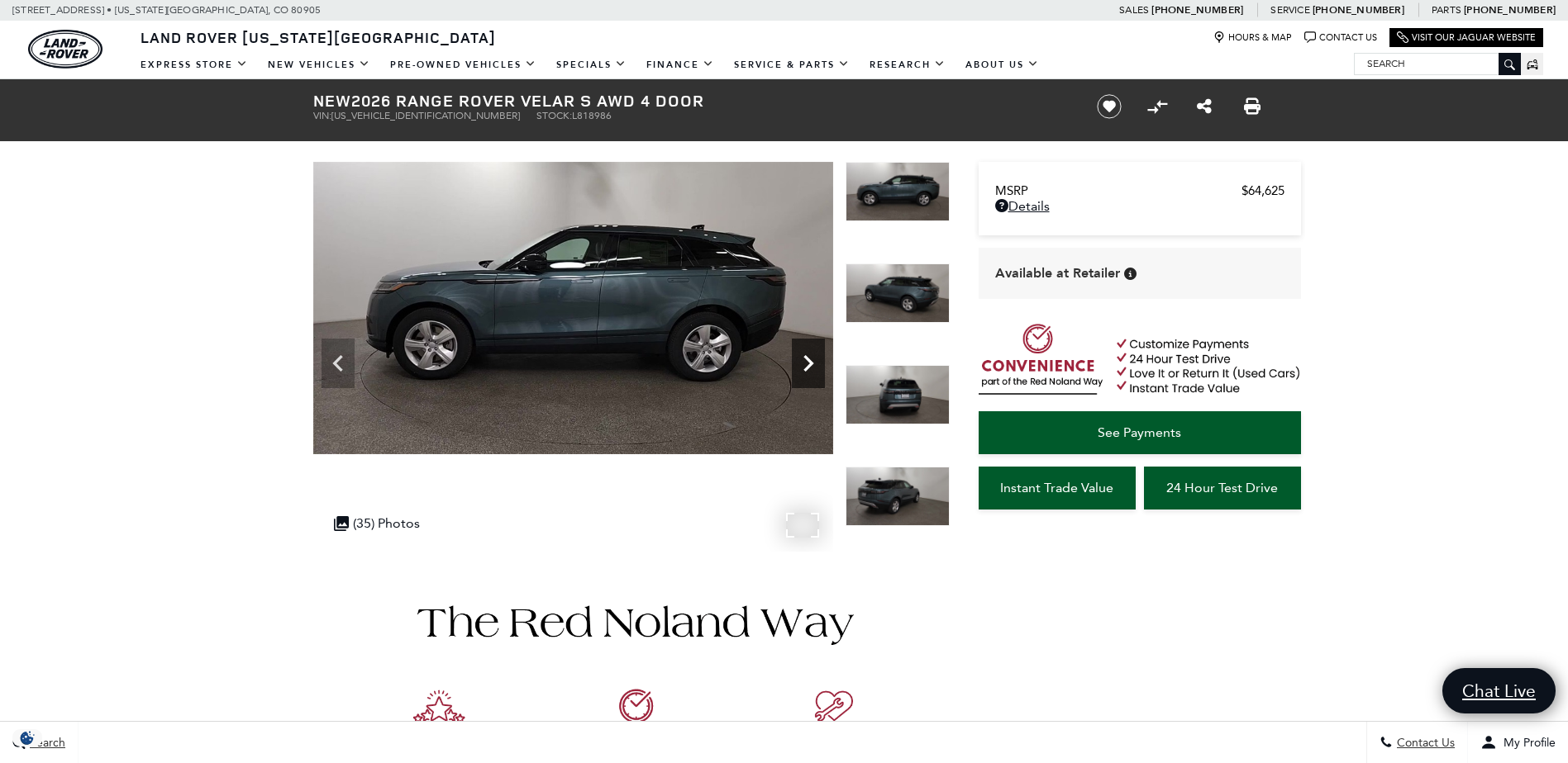
click at [800, 371] on icon "Next" at bounding box center [808, 363] width 33 height 33
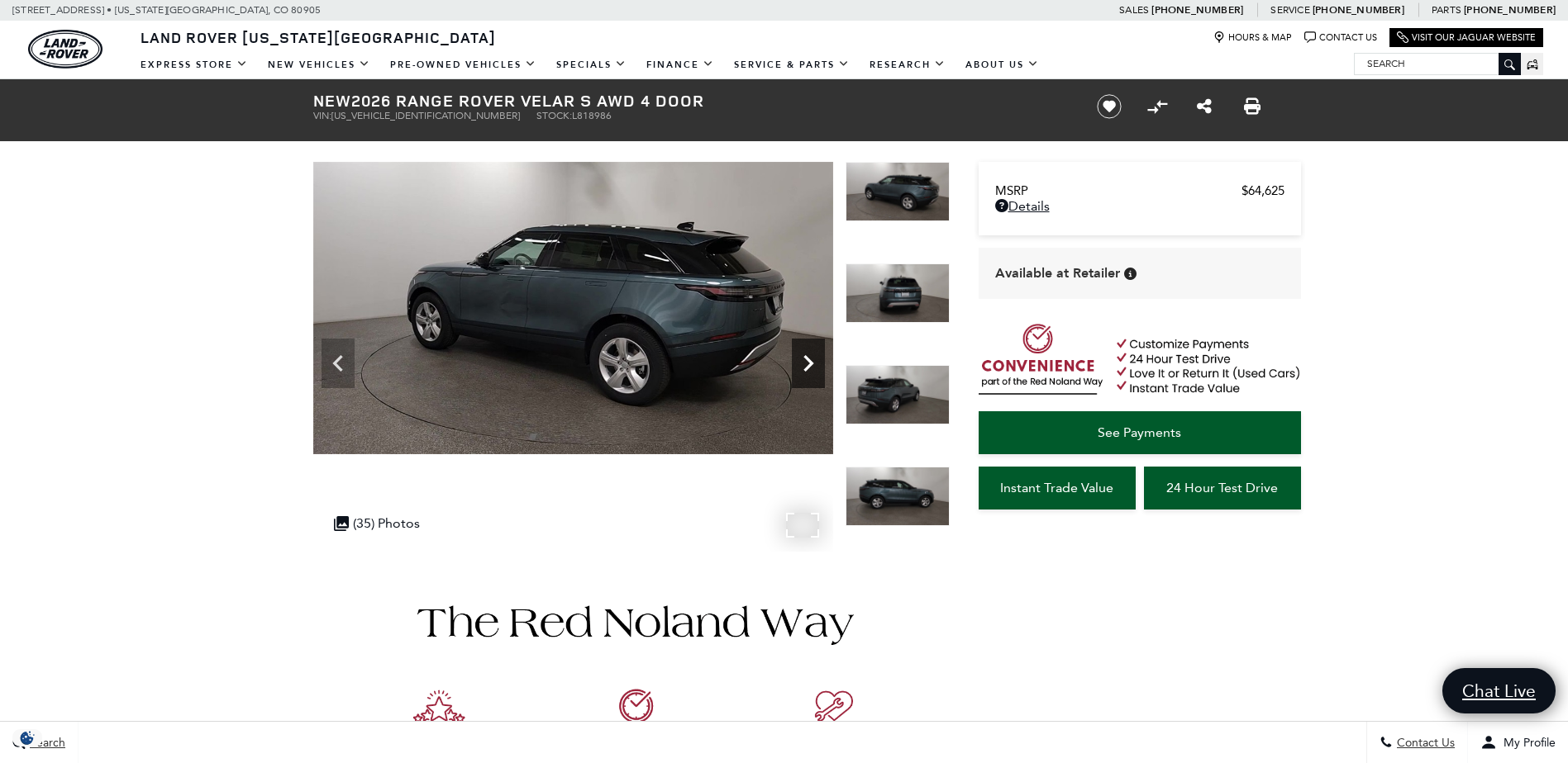
click at [800, 371] on icon "Next" at bounding box center [808, 363] width 33 height 33
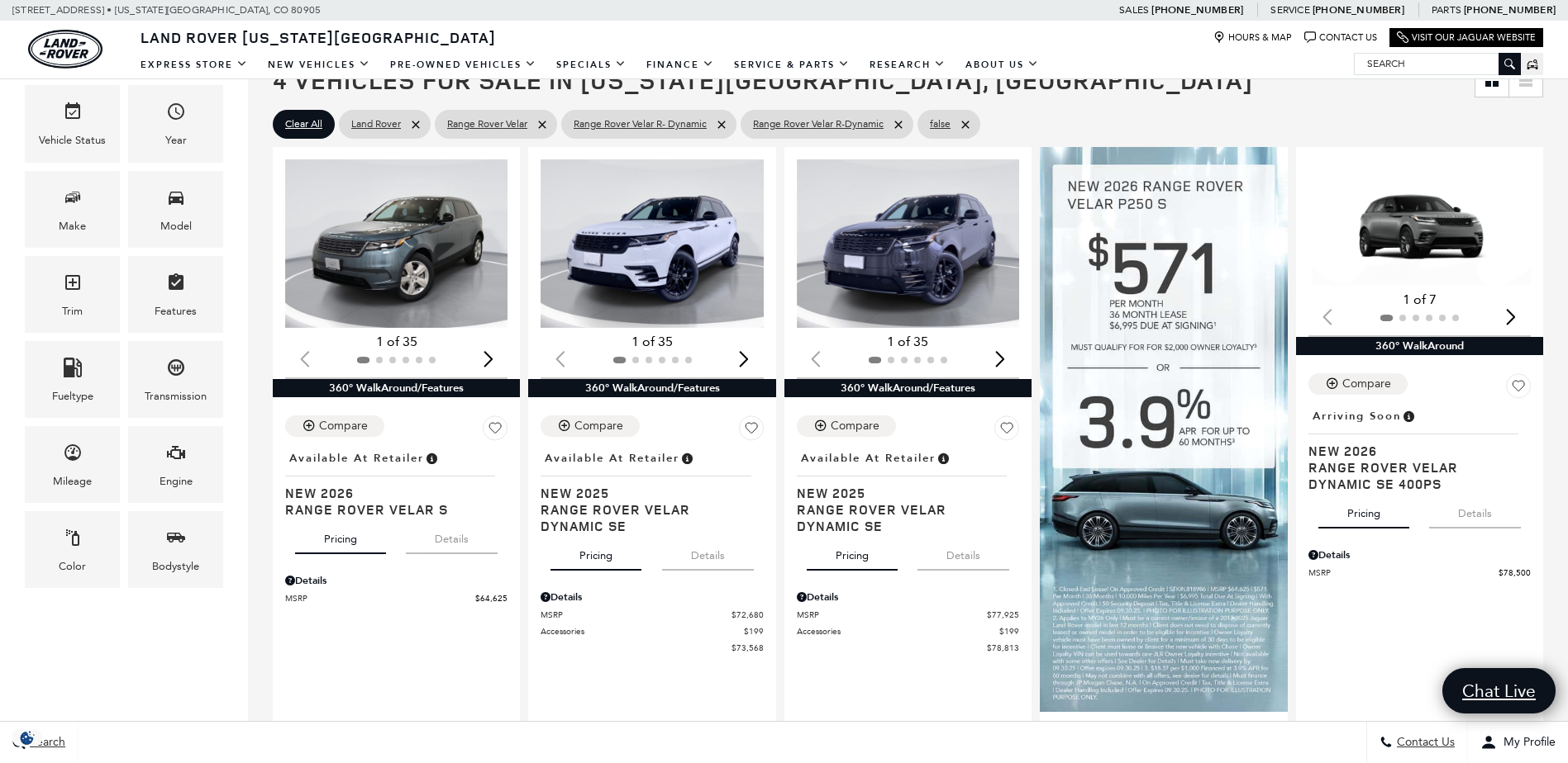
scroll to position [321, 0]
